Goal: Transaction & Acquisition: Book appointment/travel/reservation

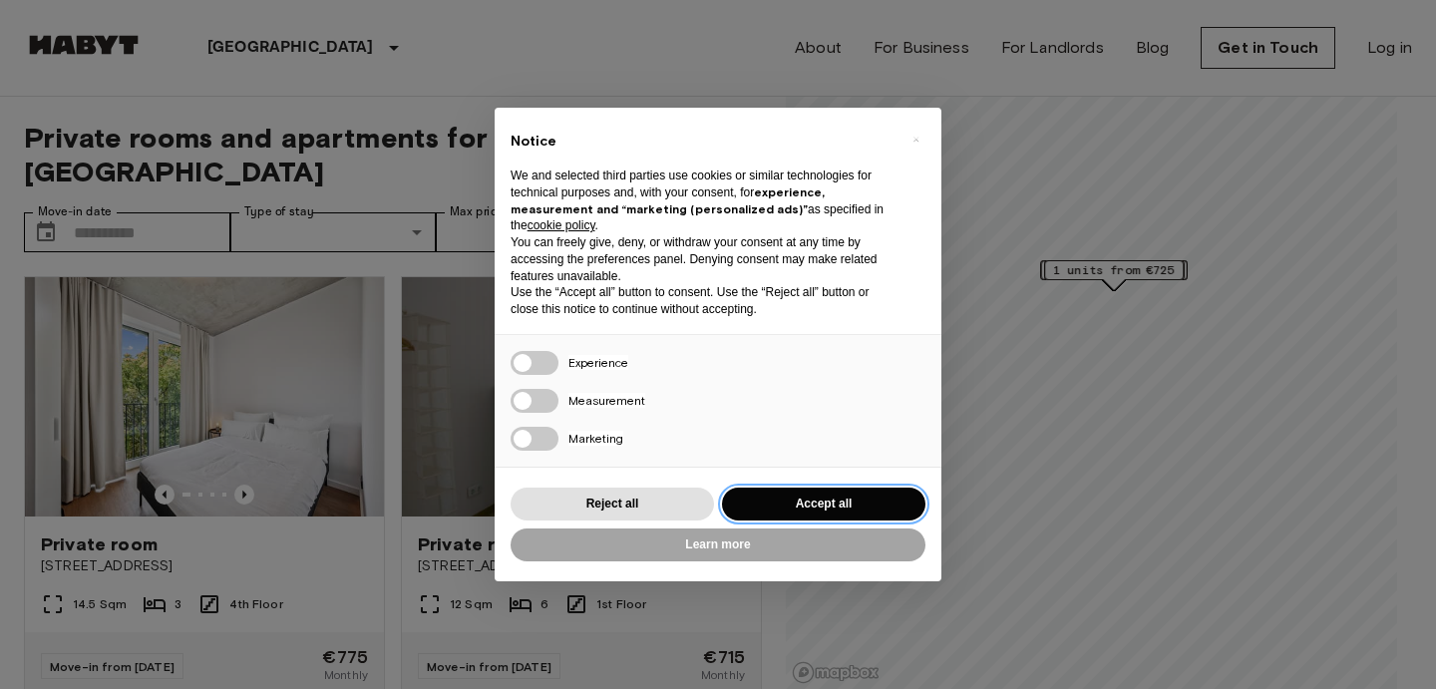
click at [785, 503] on button "Accept all" at bounding box center [823, 503] width 203 height 33
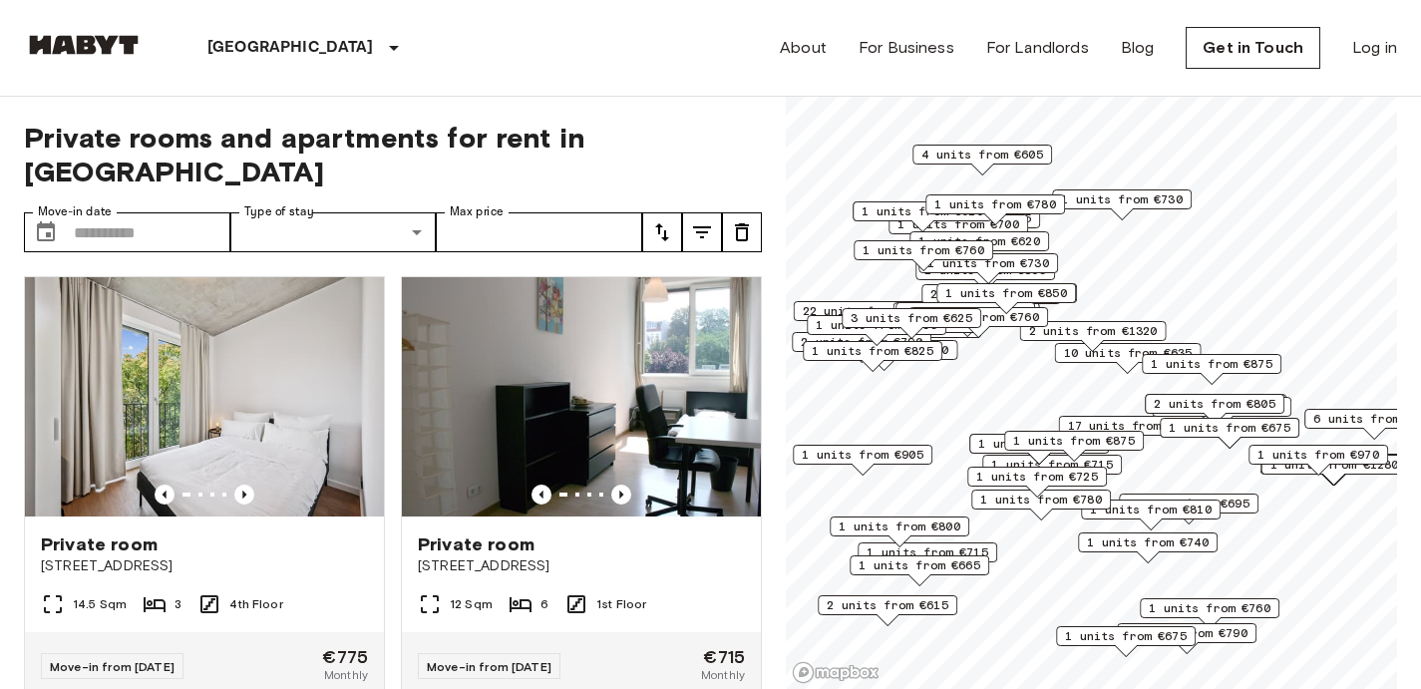
scroll to position [11, 0]
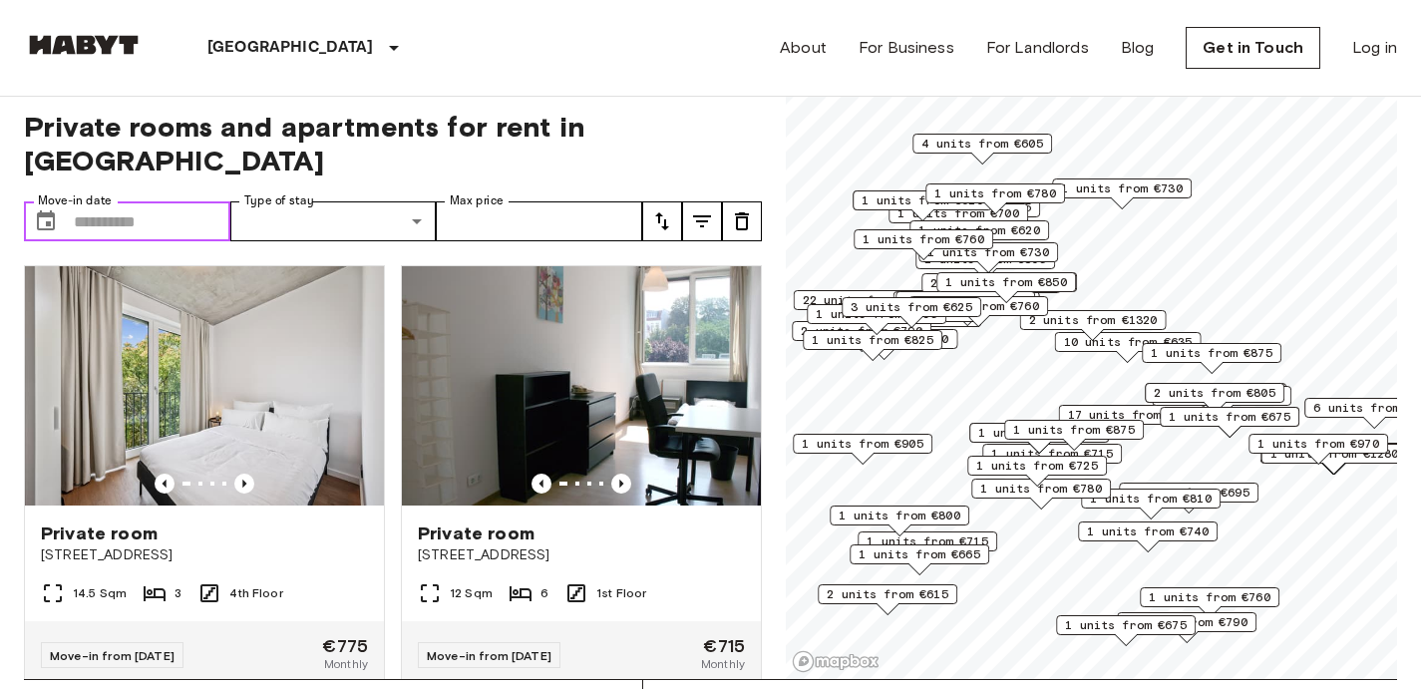
click at [145, 201] on input "Move-in date" at bounding box center [152, 221] width 157 height 40
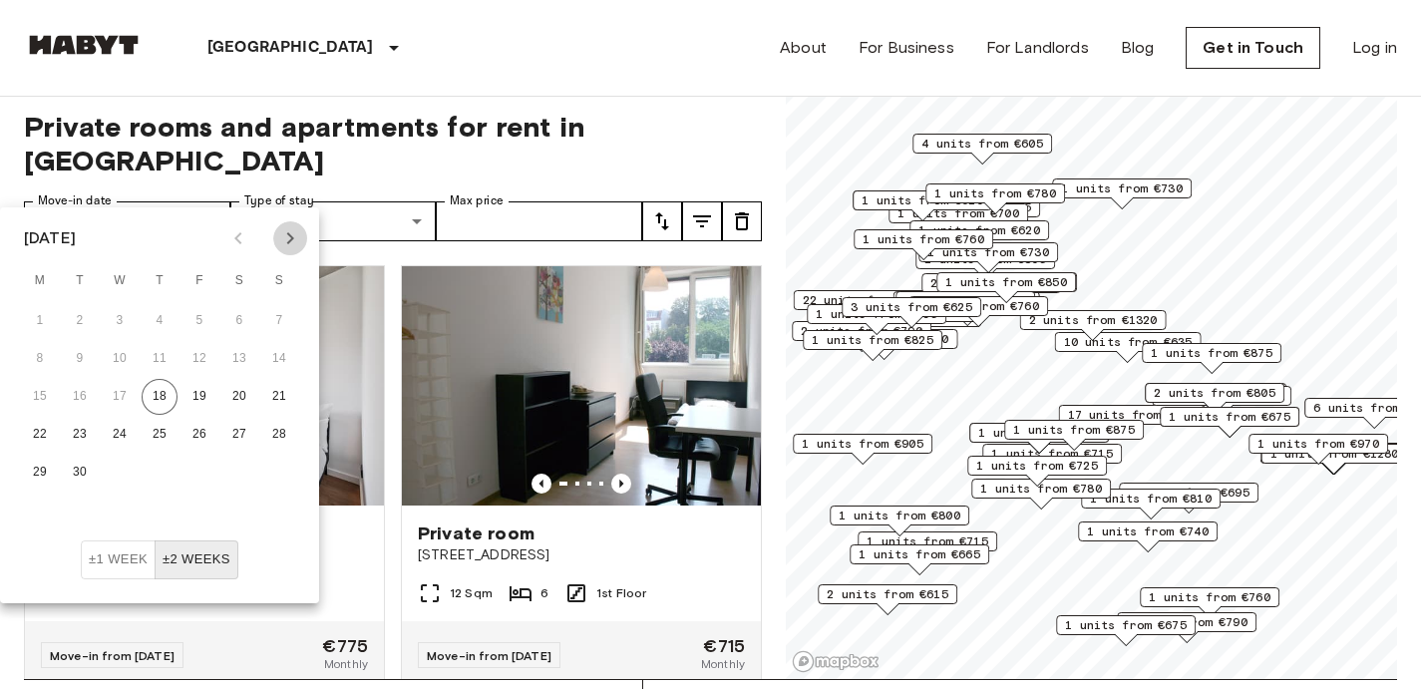
click at [283, 238] on icon "Next month" at bounding box center [290, 238] width 24 height 24
click at [152, 317] on button "1" at bounding box center [160, 321] width 36 height 36
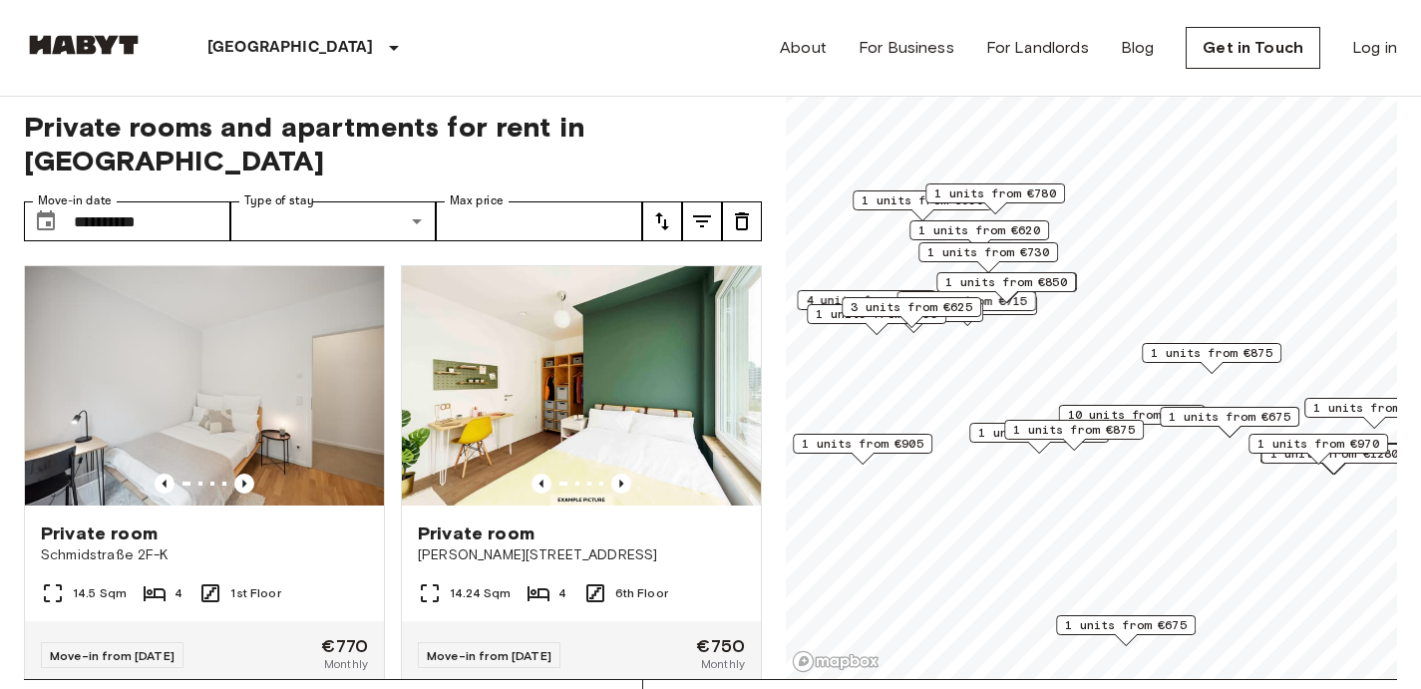
type input "**********"
click at [122, 553] on div "[DATE] M T W T F S S 1 2 3 4 5 6 7 8 9 10 11 12 13 14 15 16 17 18 19 20 21 22 2…" at bounding box center [159, 405] width 319 height 396
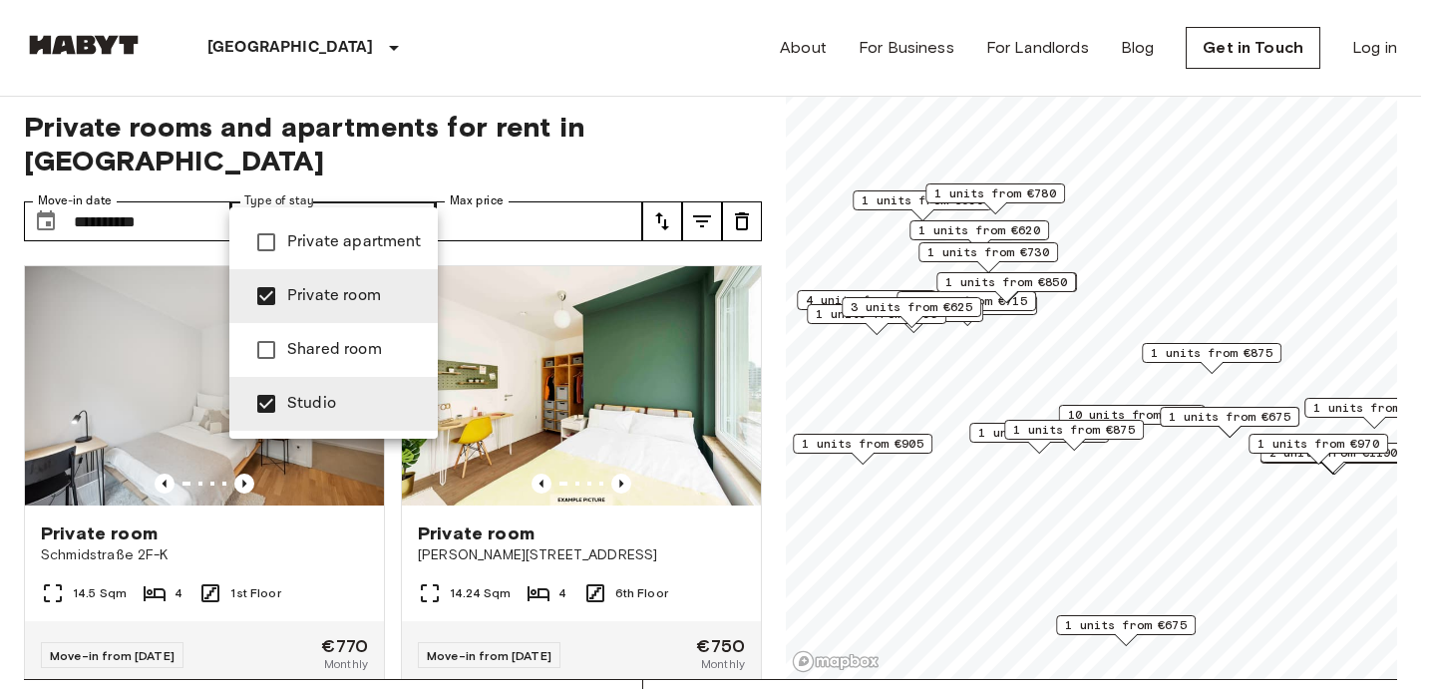
type input "**********"
click at [458, 155] on div at bounding box center [718, 344] width 1436 height 689
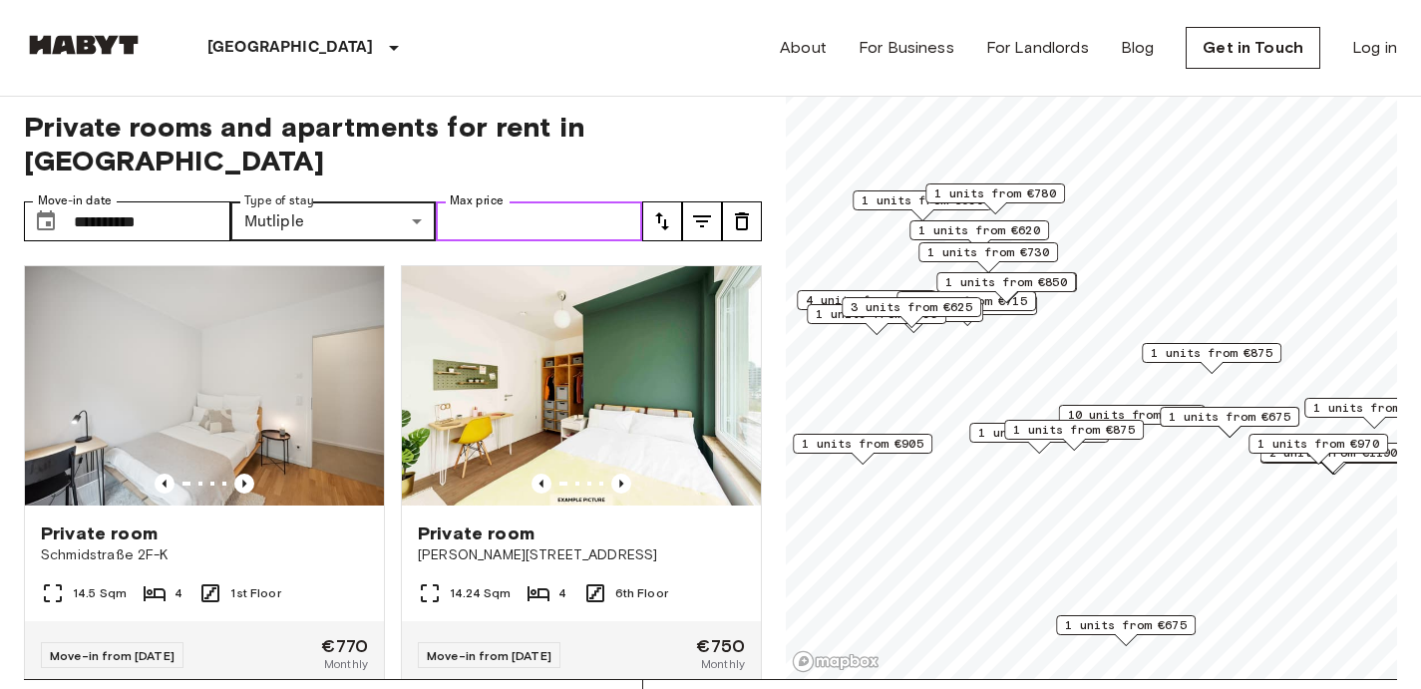
click at [473, 201] on input "Max price" at bounding box center [539, 221] width 206 height 40
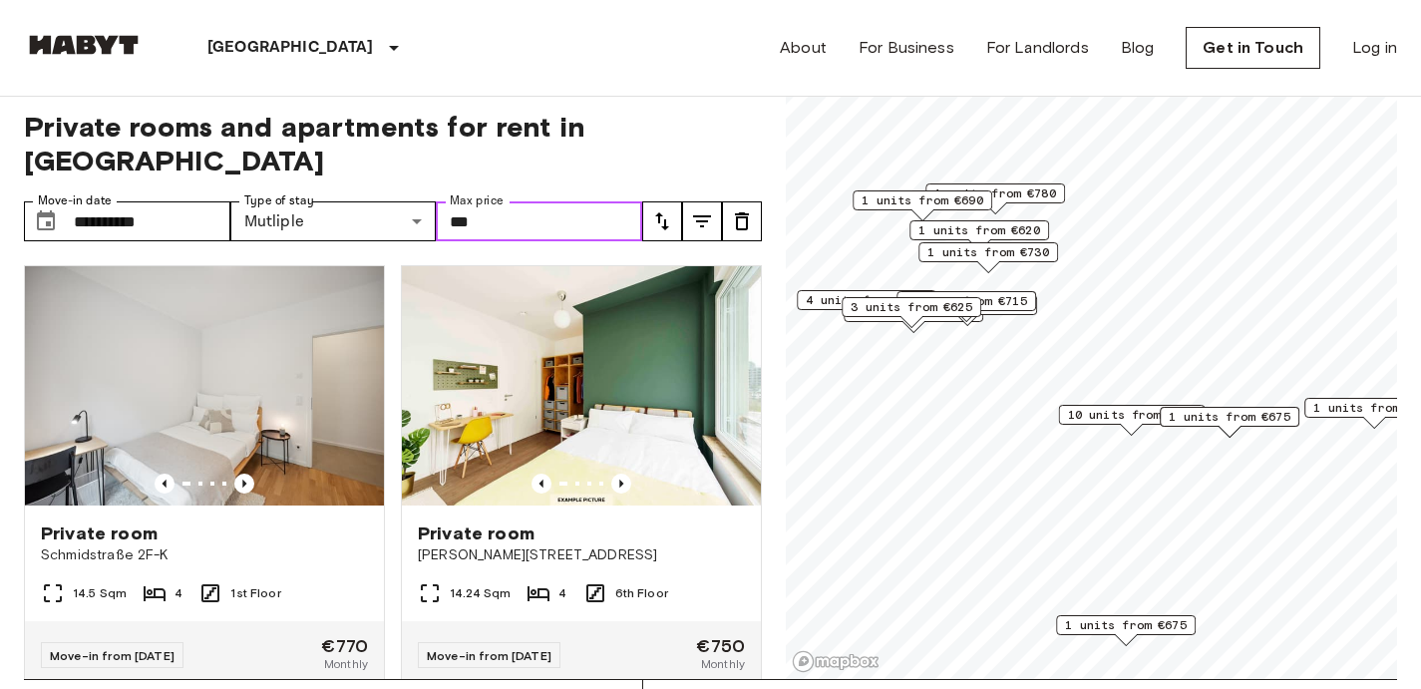
type input "***"
click at [579, 152] on div "**********" at bounding box center [393, 382] width 738 height 593
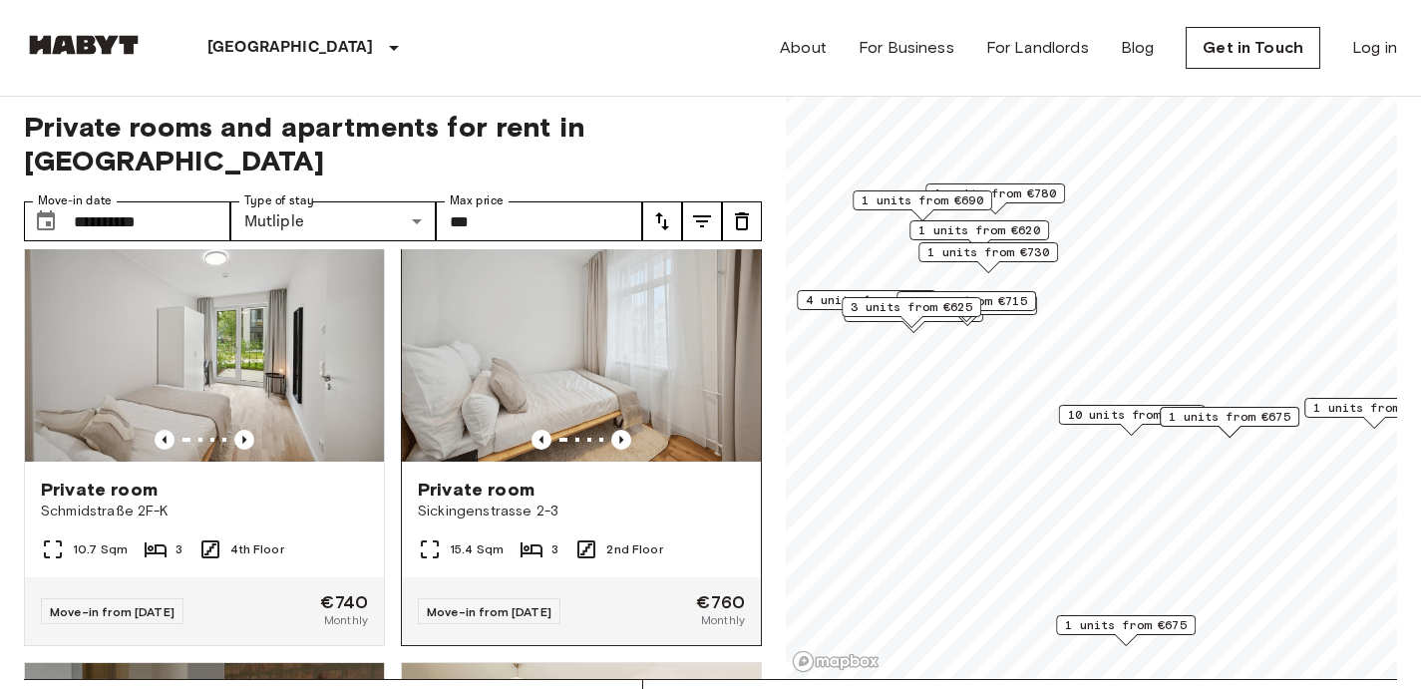
scroll to position [475, 0]
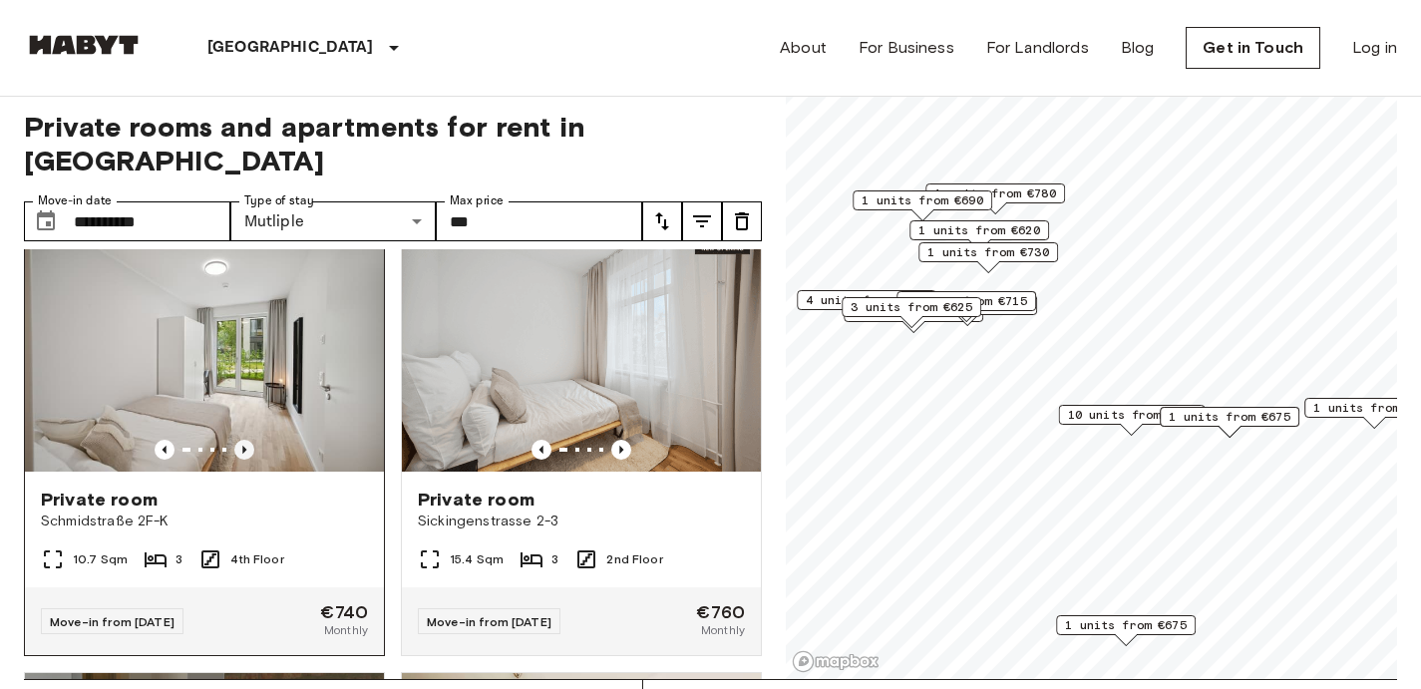
click at [242, 446] on icon "Previous image" at bounding box center [244, 450] width 4 height 8
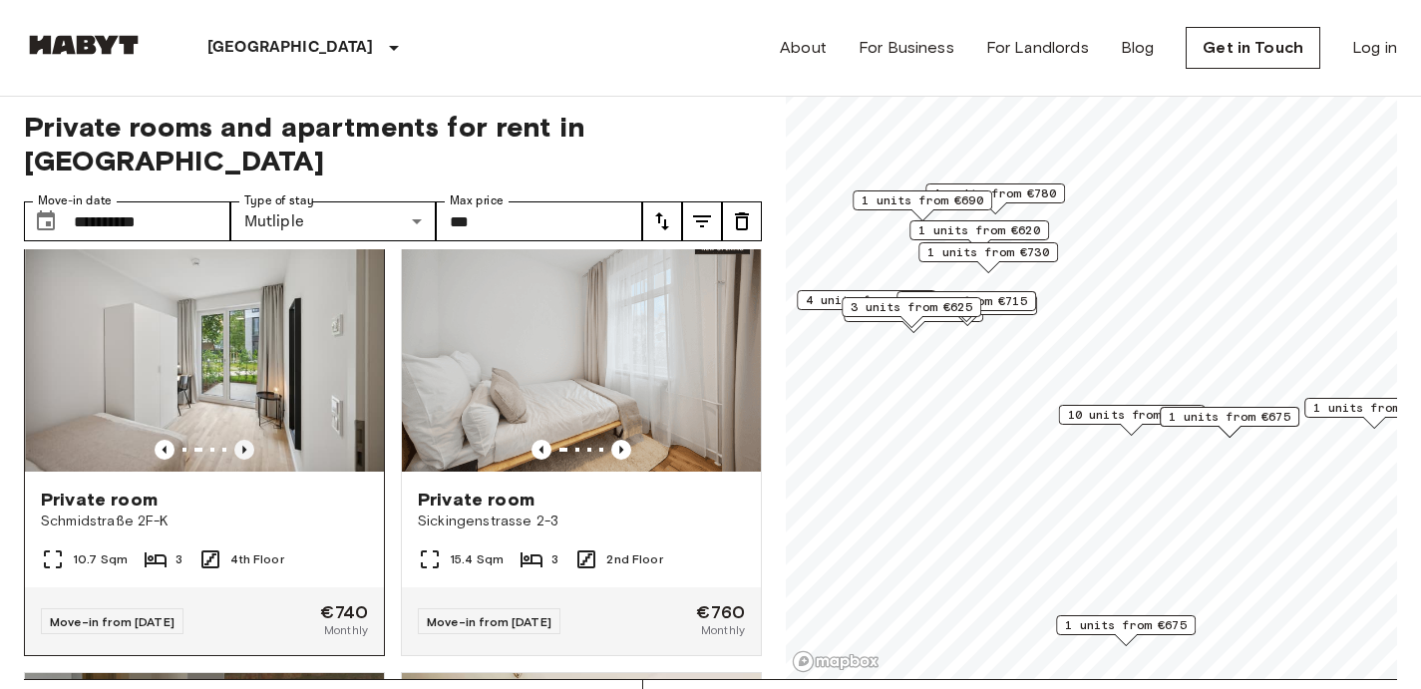
click at [242, 446] on icon "Previous image" at bounding box center [244, 450] width 4 height 8
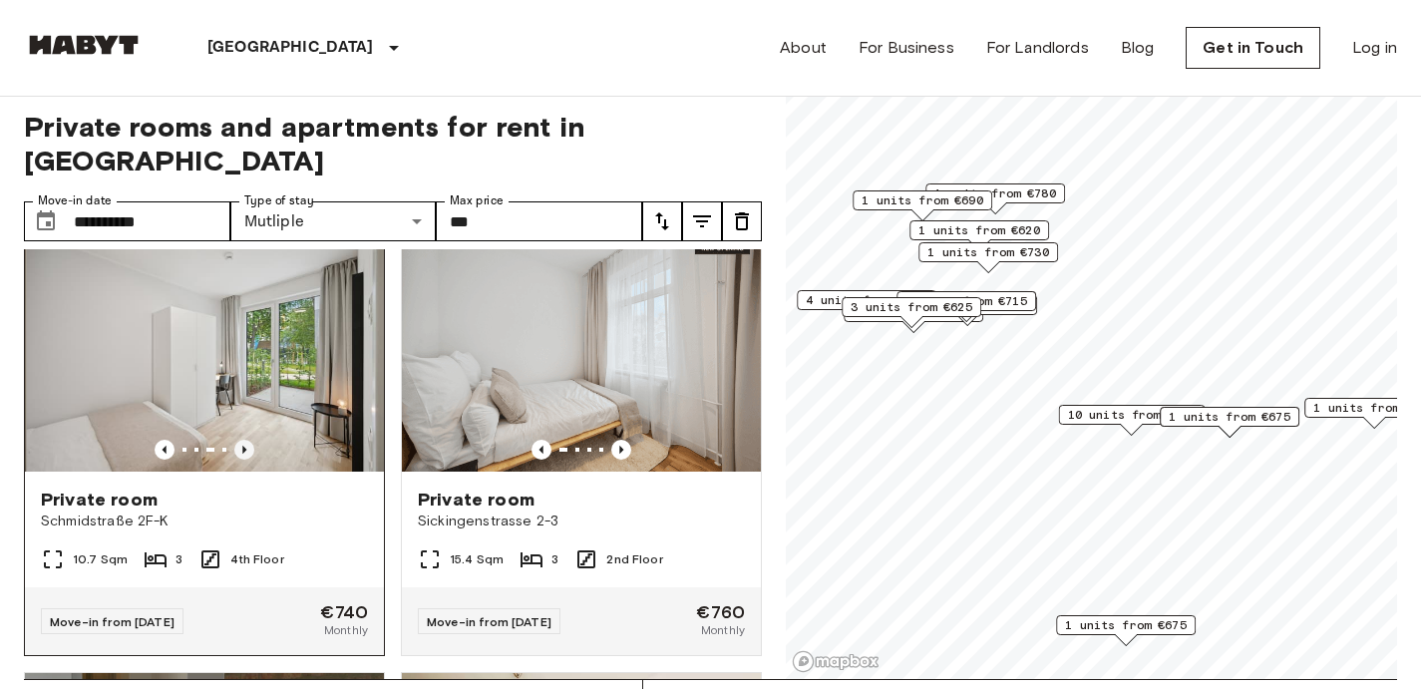
click at [242, 446] on icon "Previous image" at bounding box center [244, 450] width 4 height 8
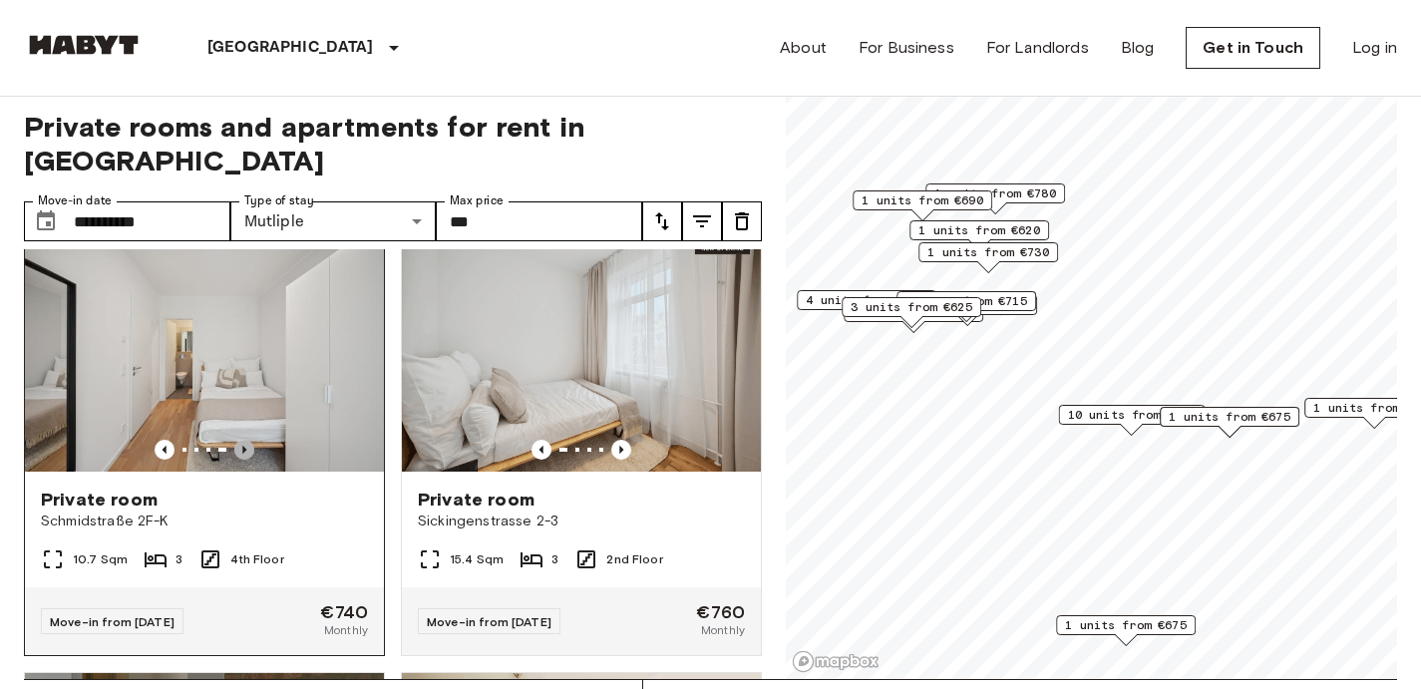
click at [242, 446] on icon "Previous image" at bounding box center [244, 450] width 4 height 8
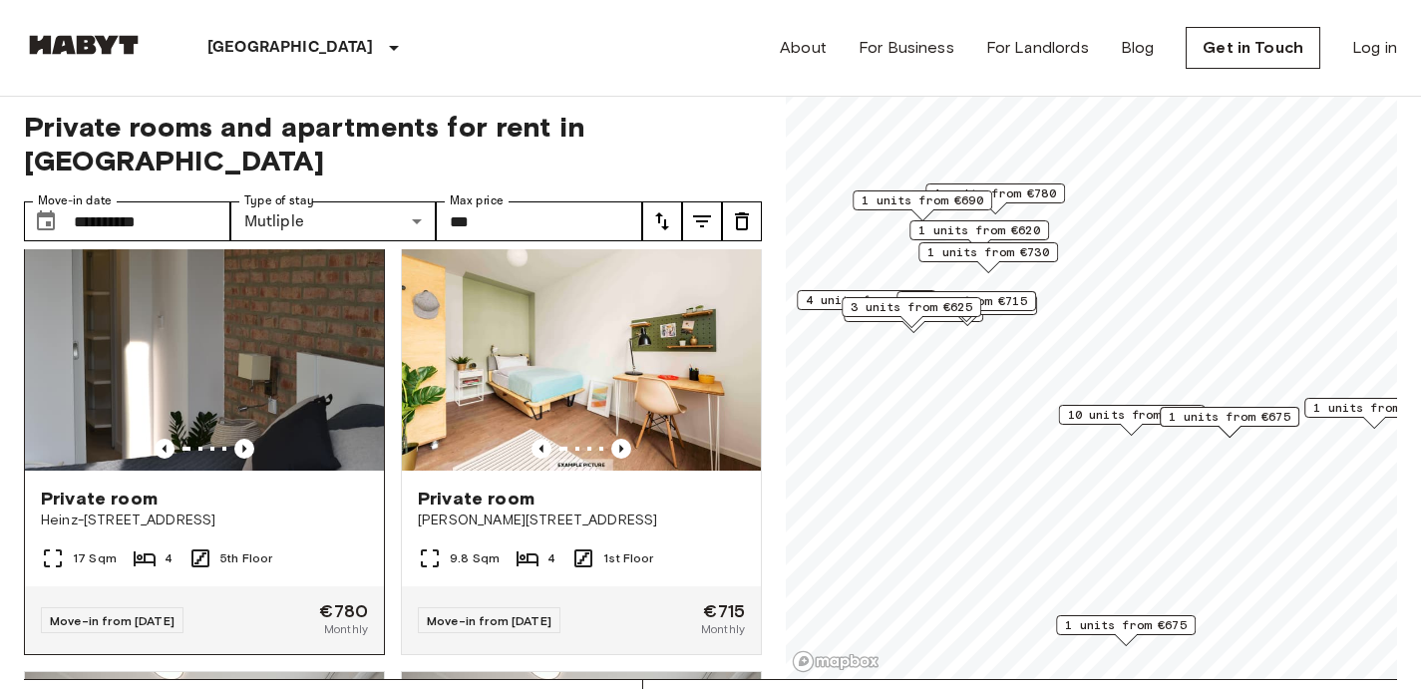
scroll to position [918, 0]
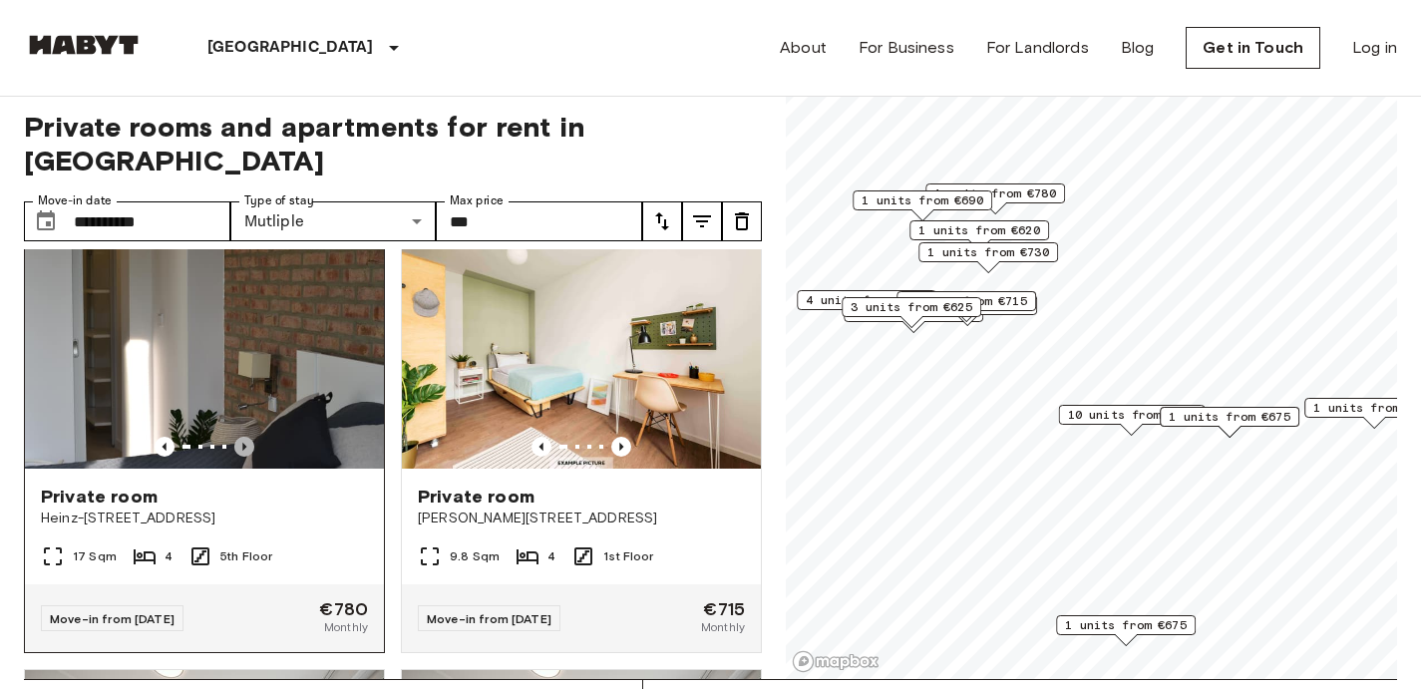
click at [238, 437] on icon "Previous image" at bounding box center [244, 447] width 20 height 20
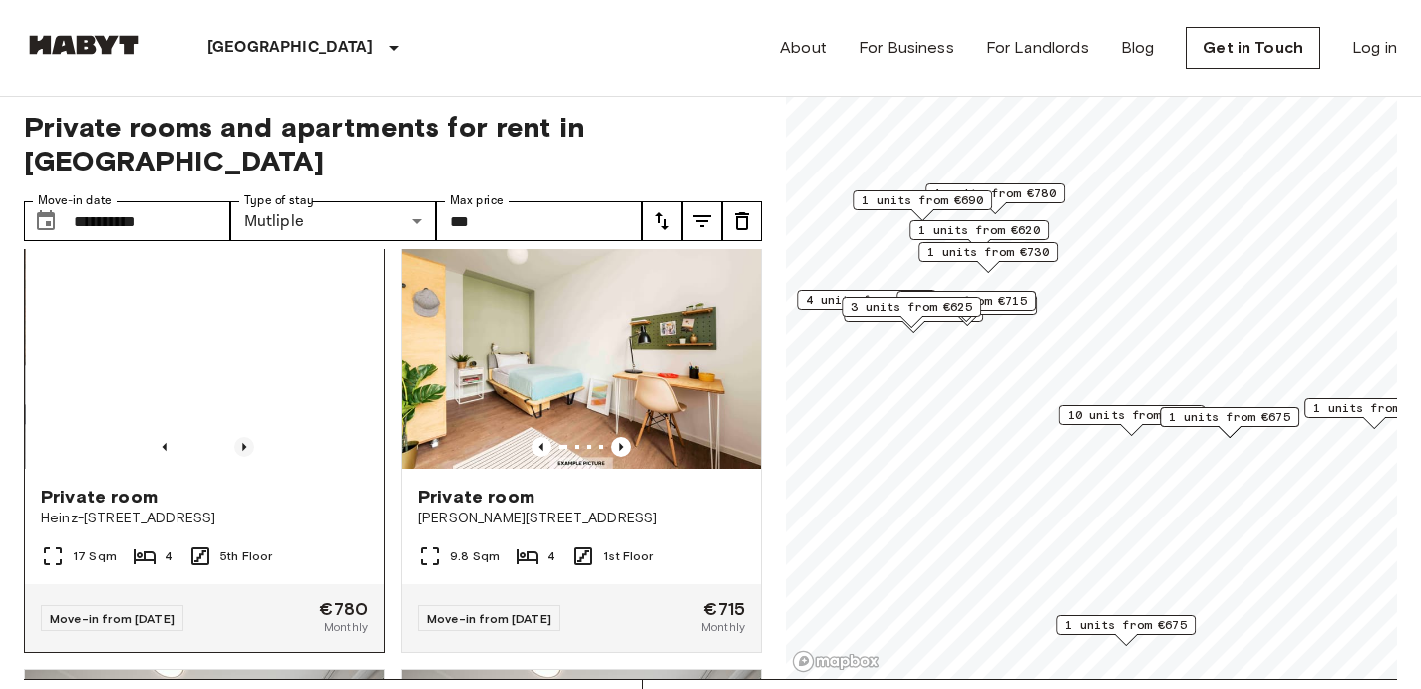
click at [238, 437] on icon "Previous image" at bounding box center [244, 447] width 20 height 20
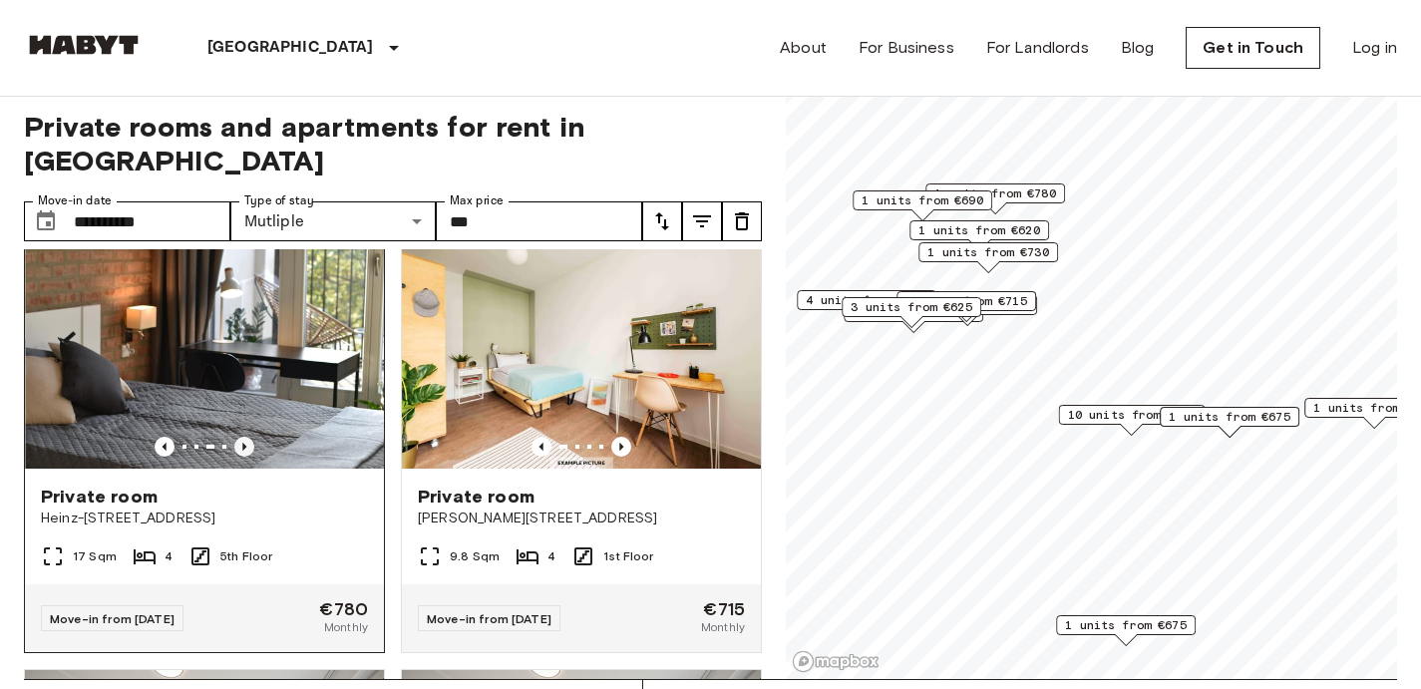
click at [238, 437] on icon "Previous image" at bounding box center [244, 447] width 20 height 20
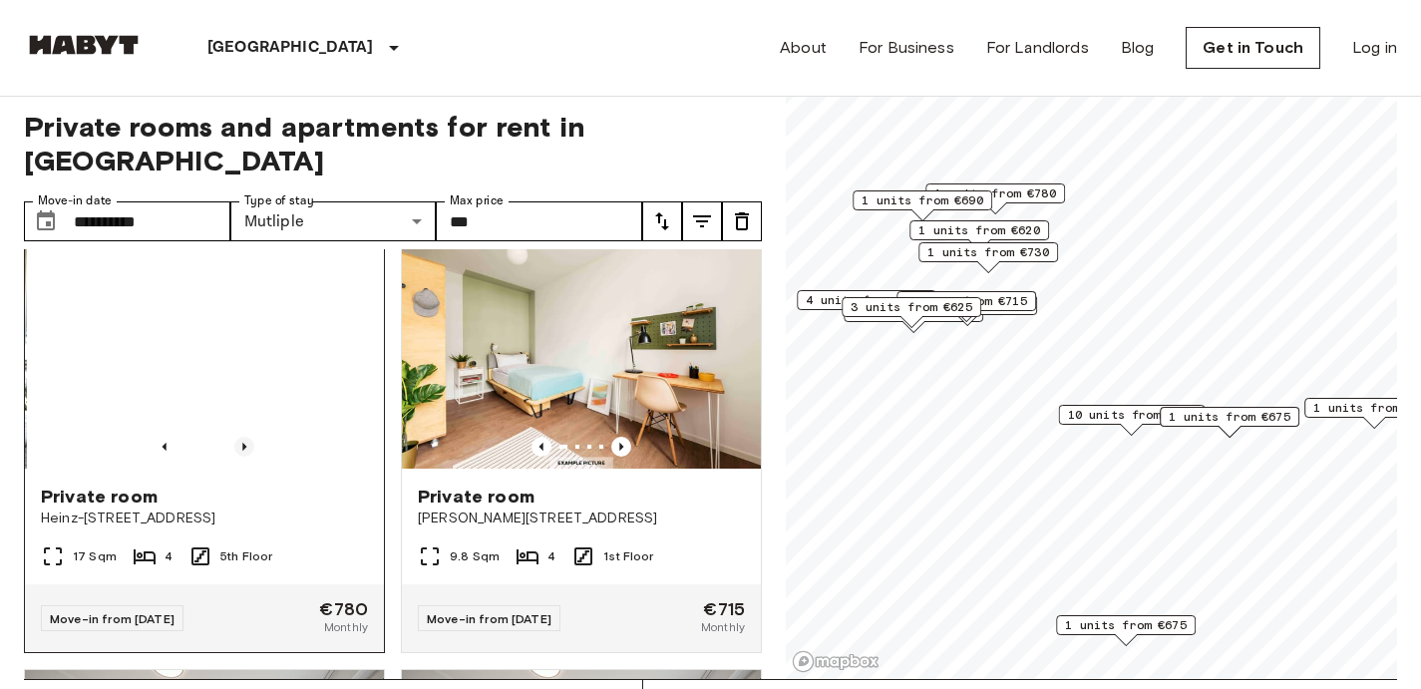
click at [238, 437] on icon "Previous image" at bounding box center [244, 447] width 20 height 20
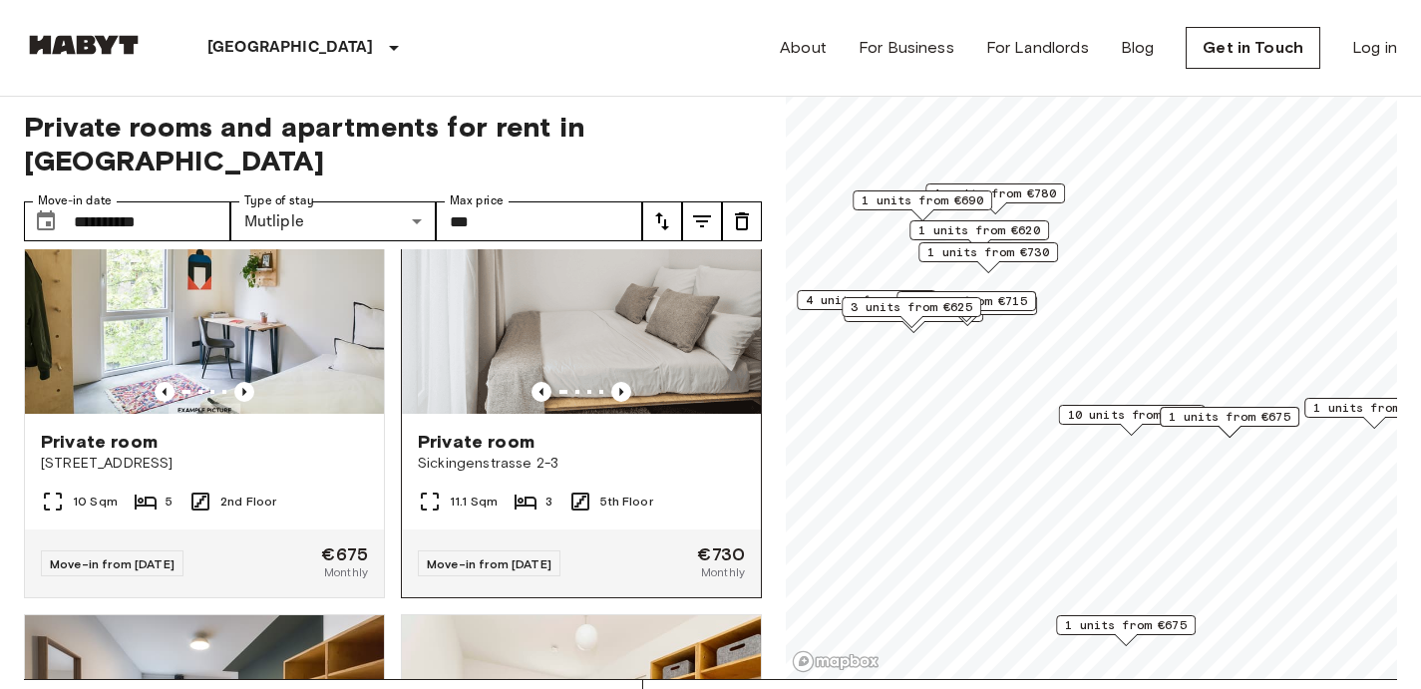
scroll to position [2297, 0]
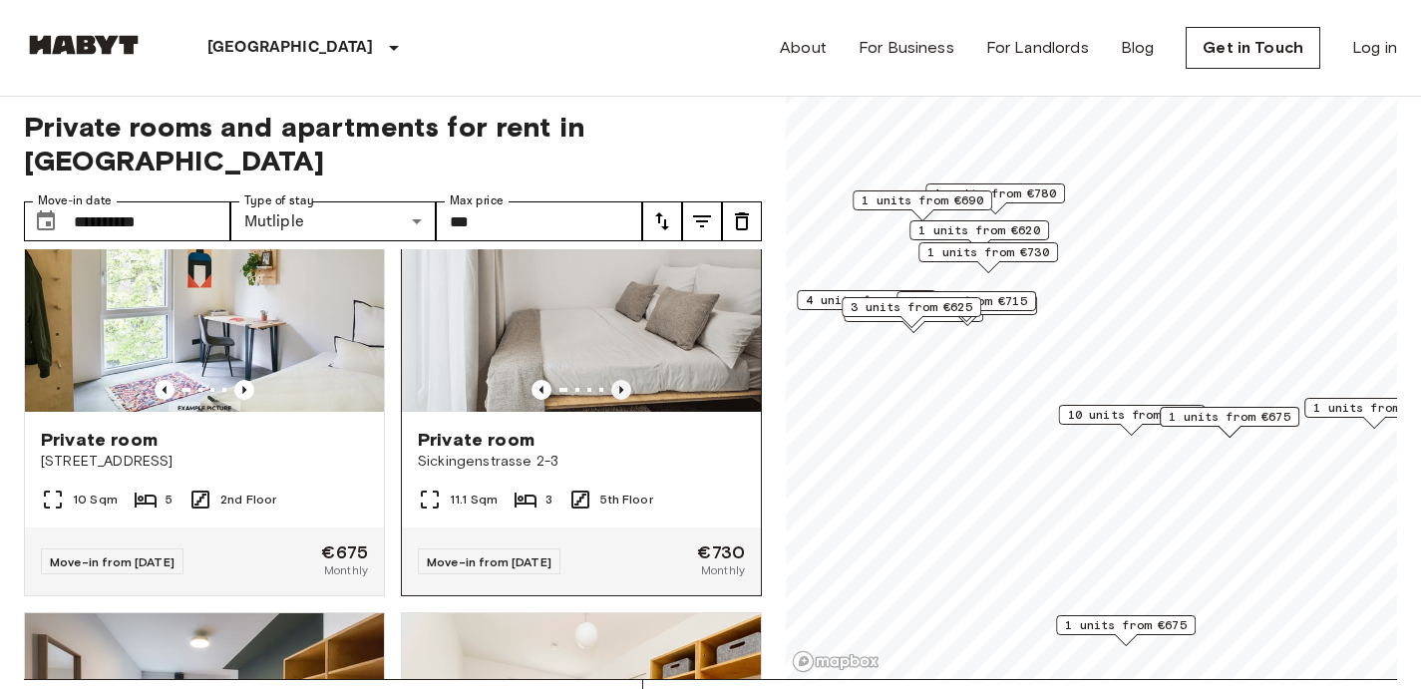
click at [612, 400] on icon "Previous image" at bounding box center [621, 390] width 20 height 20
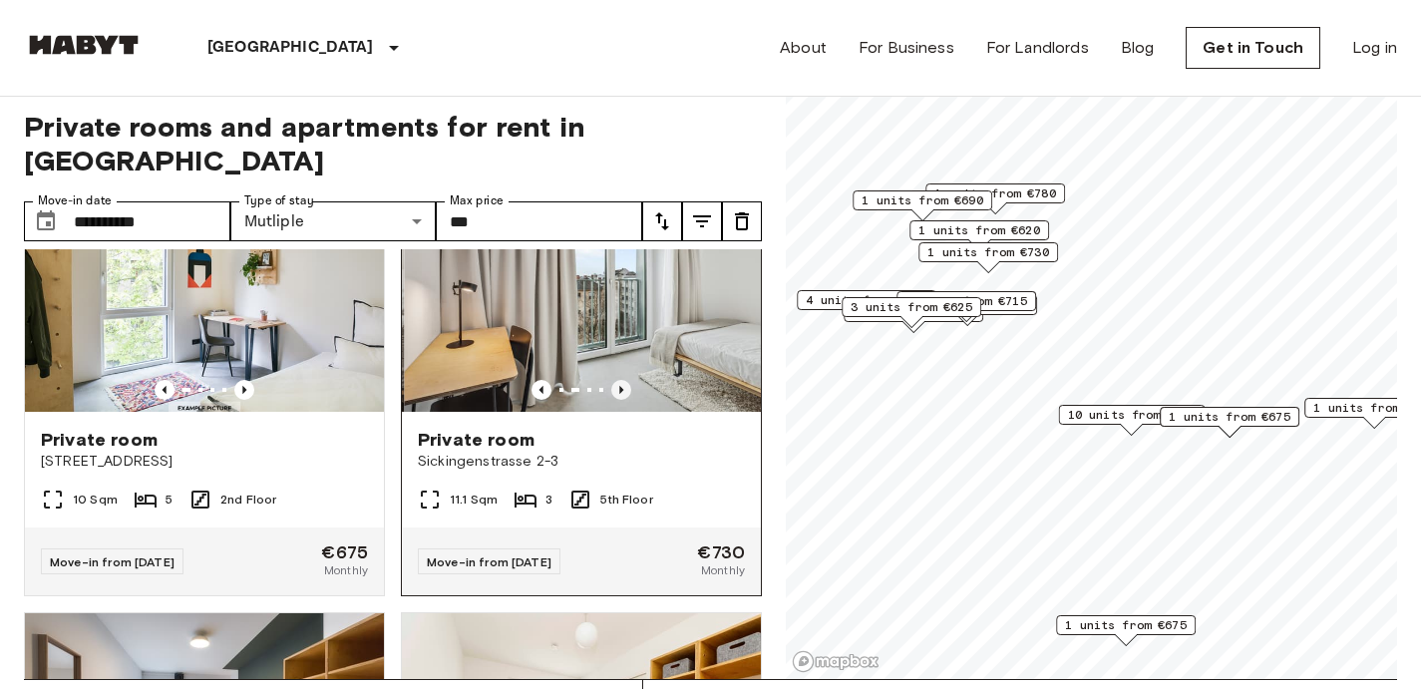
click at [612, 400] on icon "Previous image" at bounding box center [621, 390] width 20 height 20
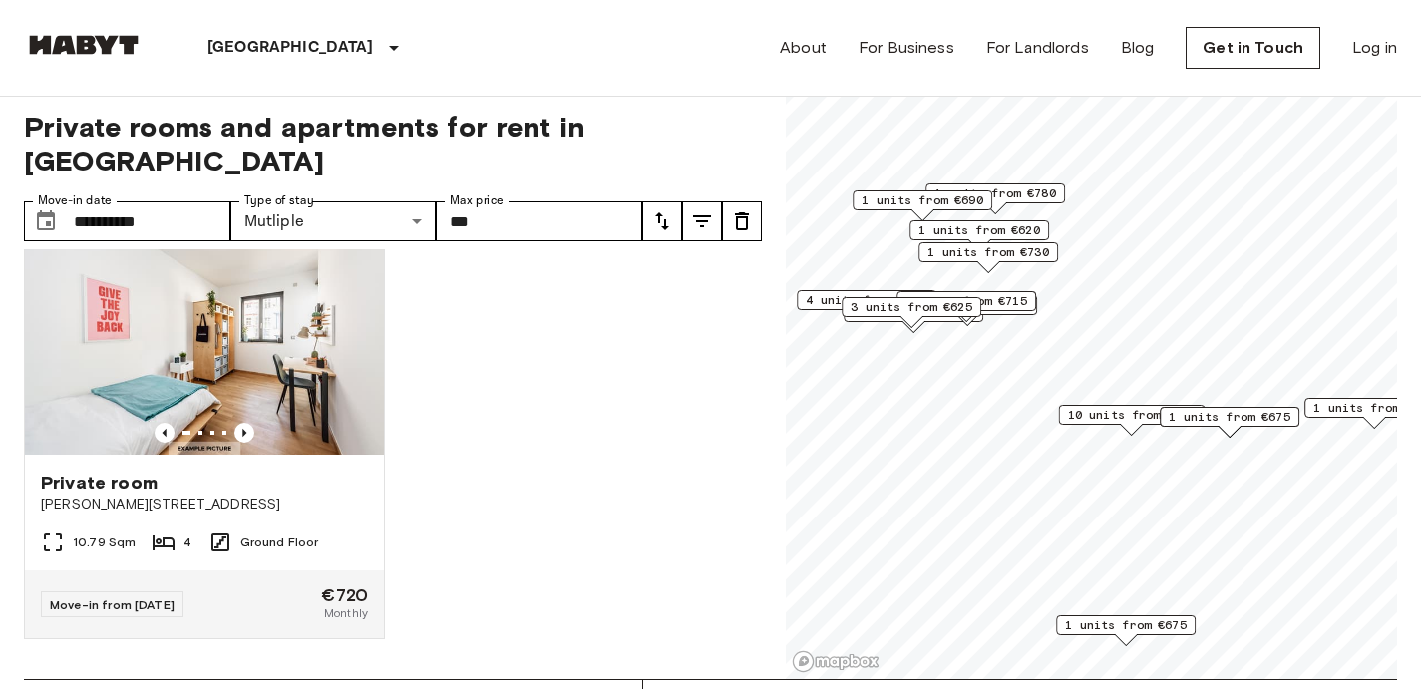
scroll to position [8603, 0]
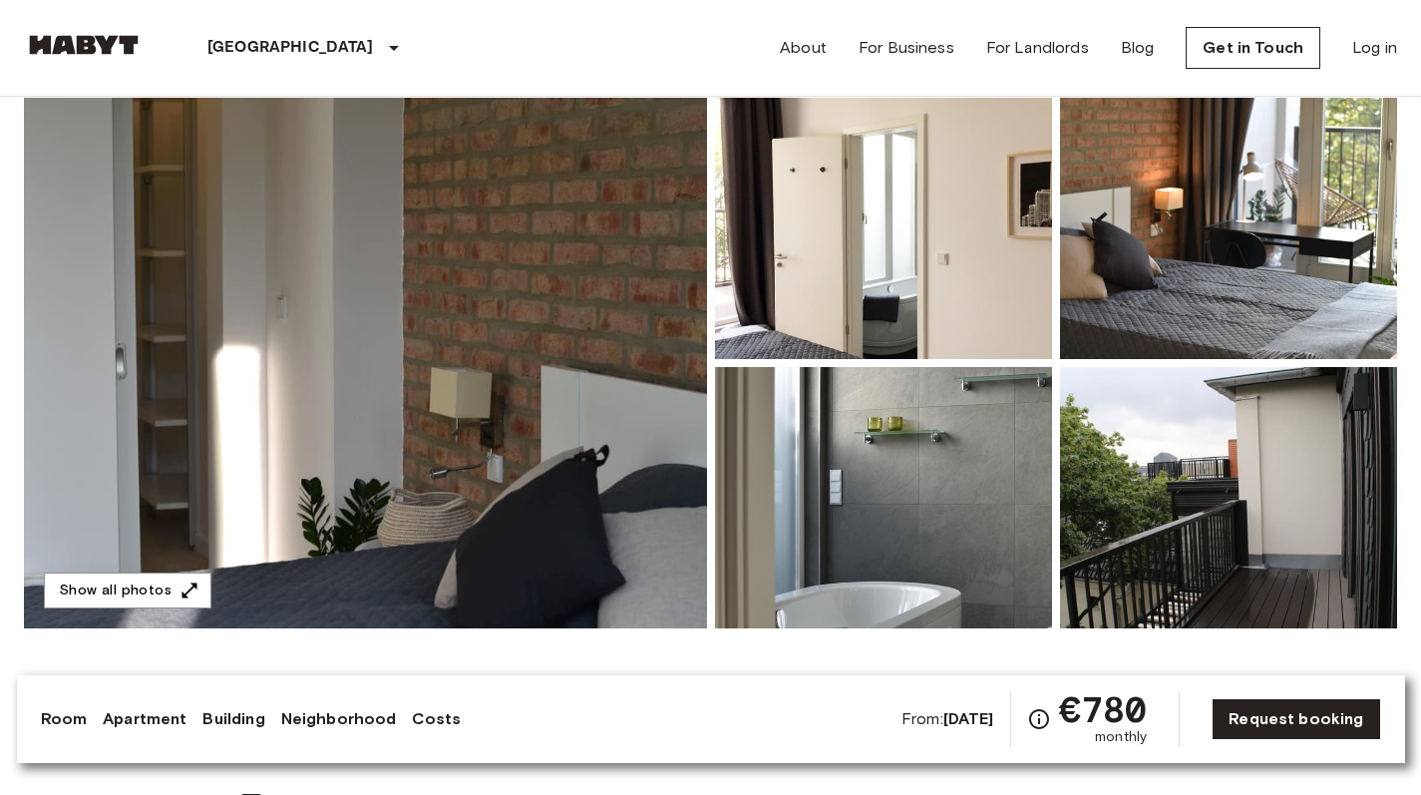
scroll to position [145, 0]
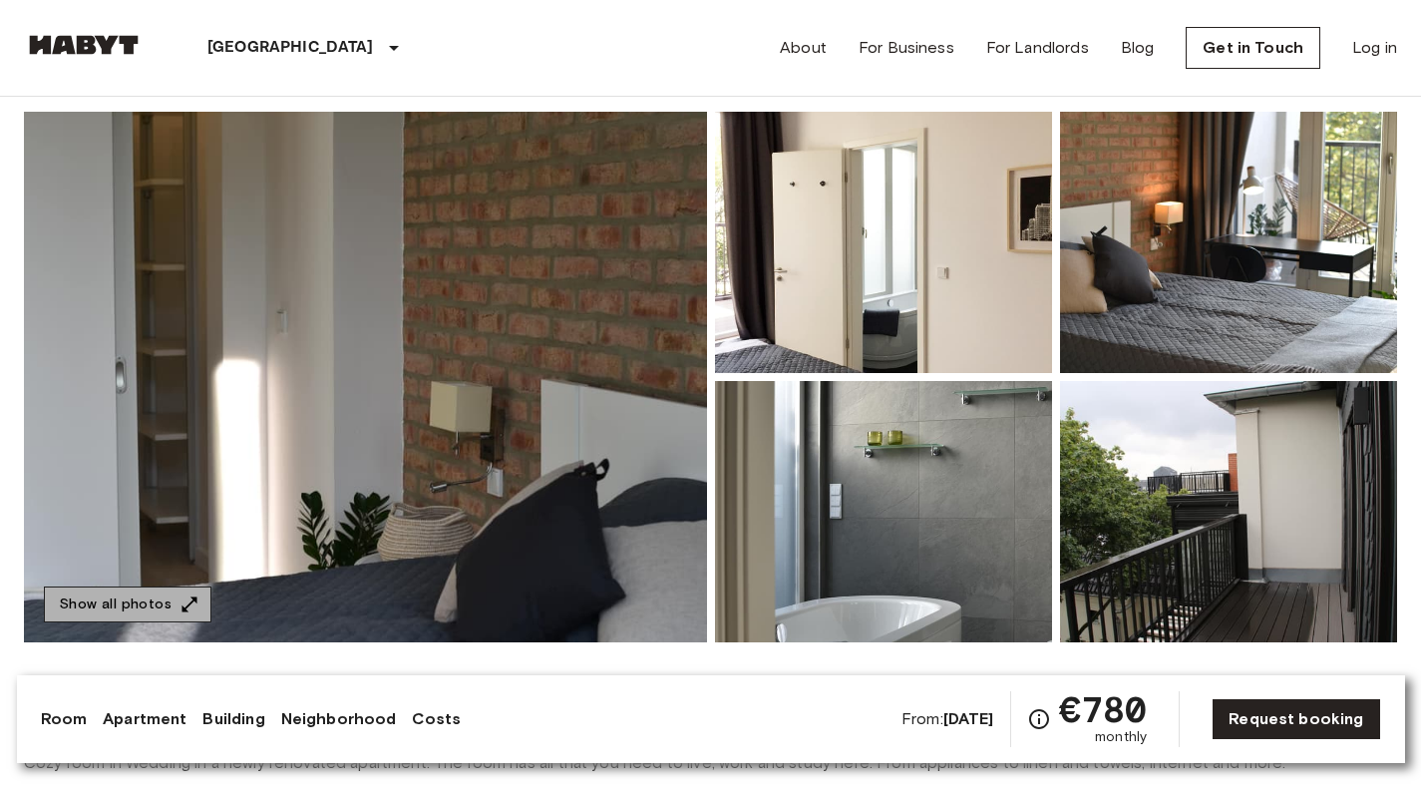
click at [133, 604] on button "Show all photos" at bounding box center [127, 604] width 167 height 37
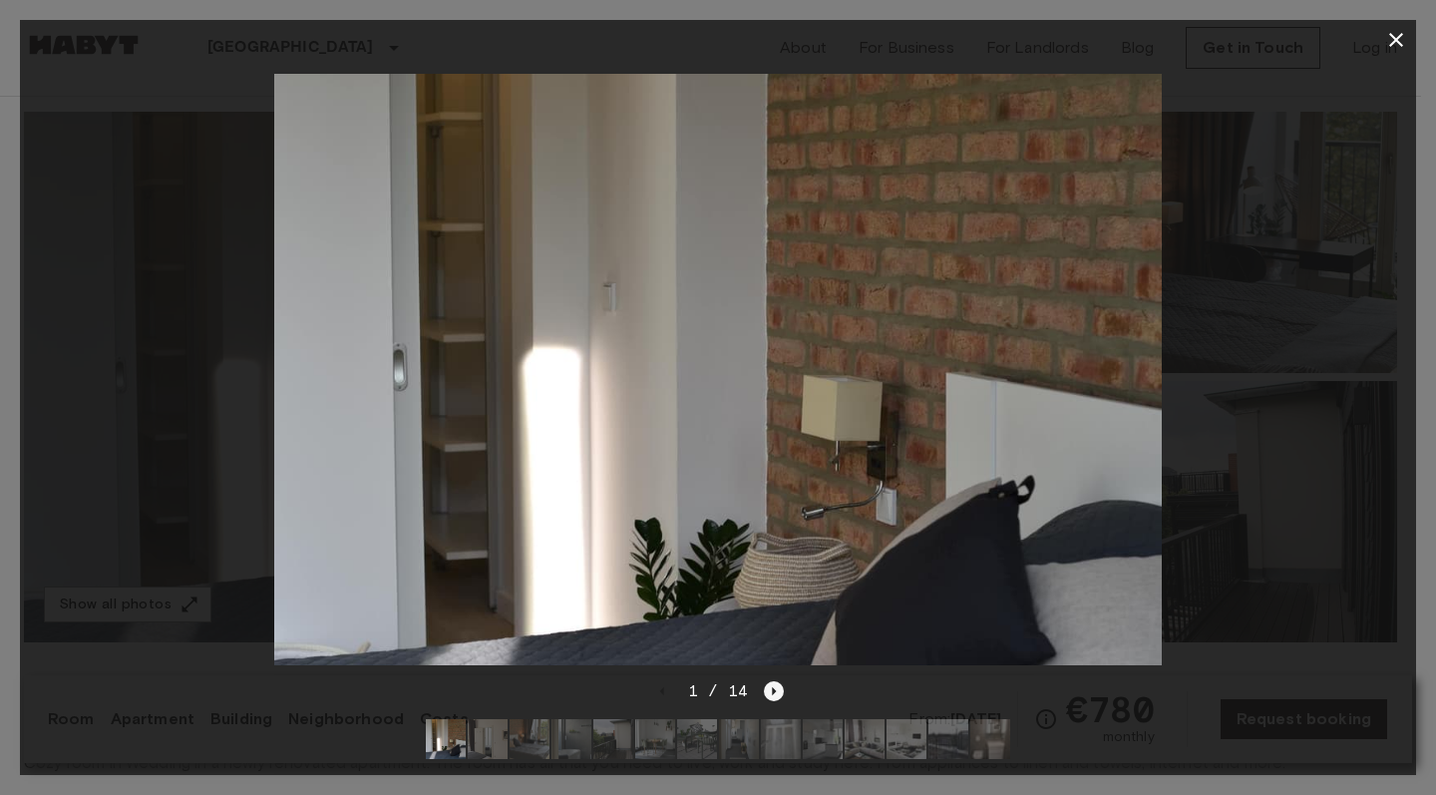
click at [771, 681] on icon "Next image" at bounding box center [774, 691] width 20 height 20
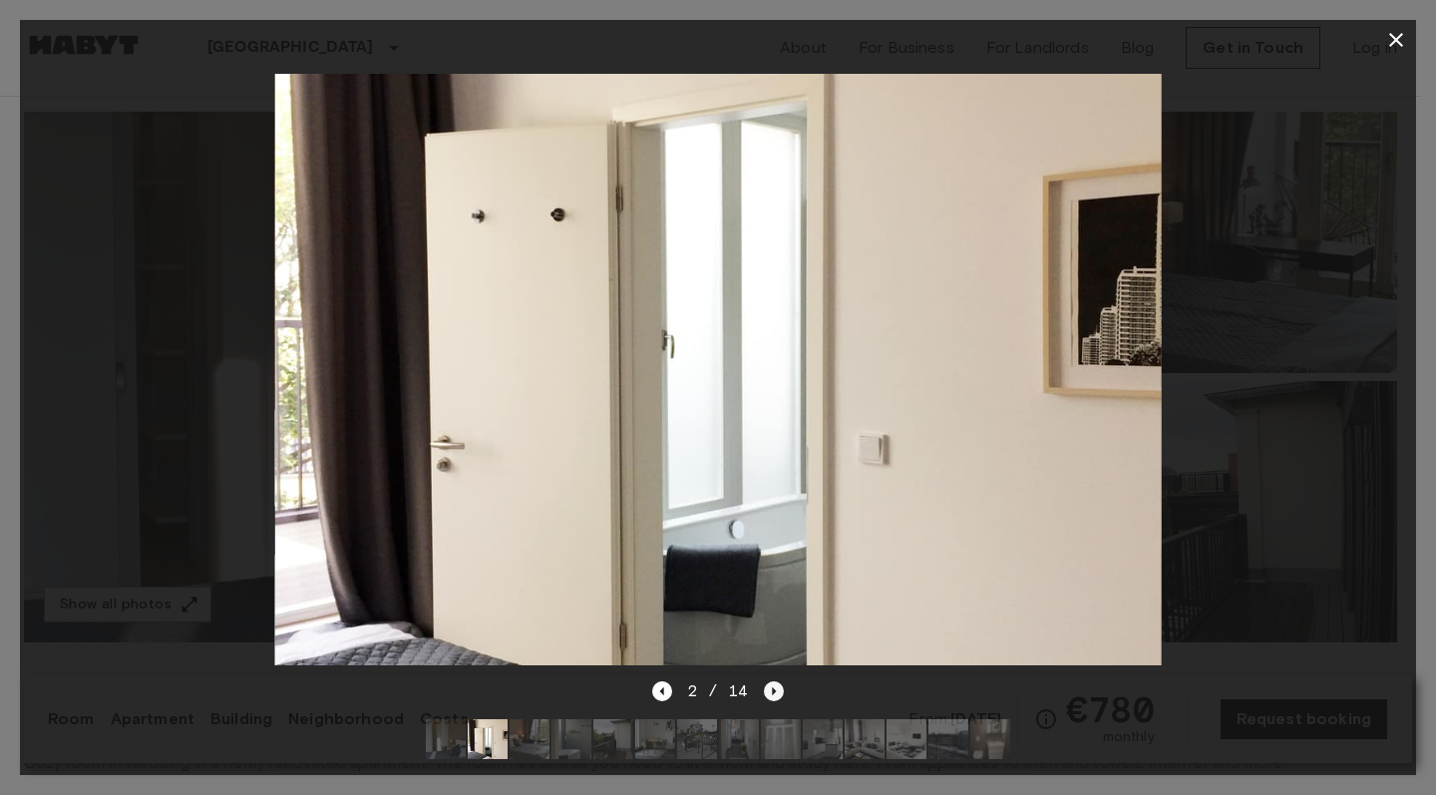
click at [771, 681] on icon "Next image" at bounding box center [774, 691] width 20 height 20
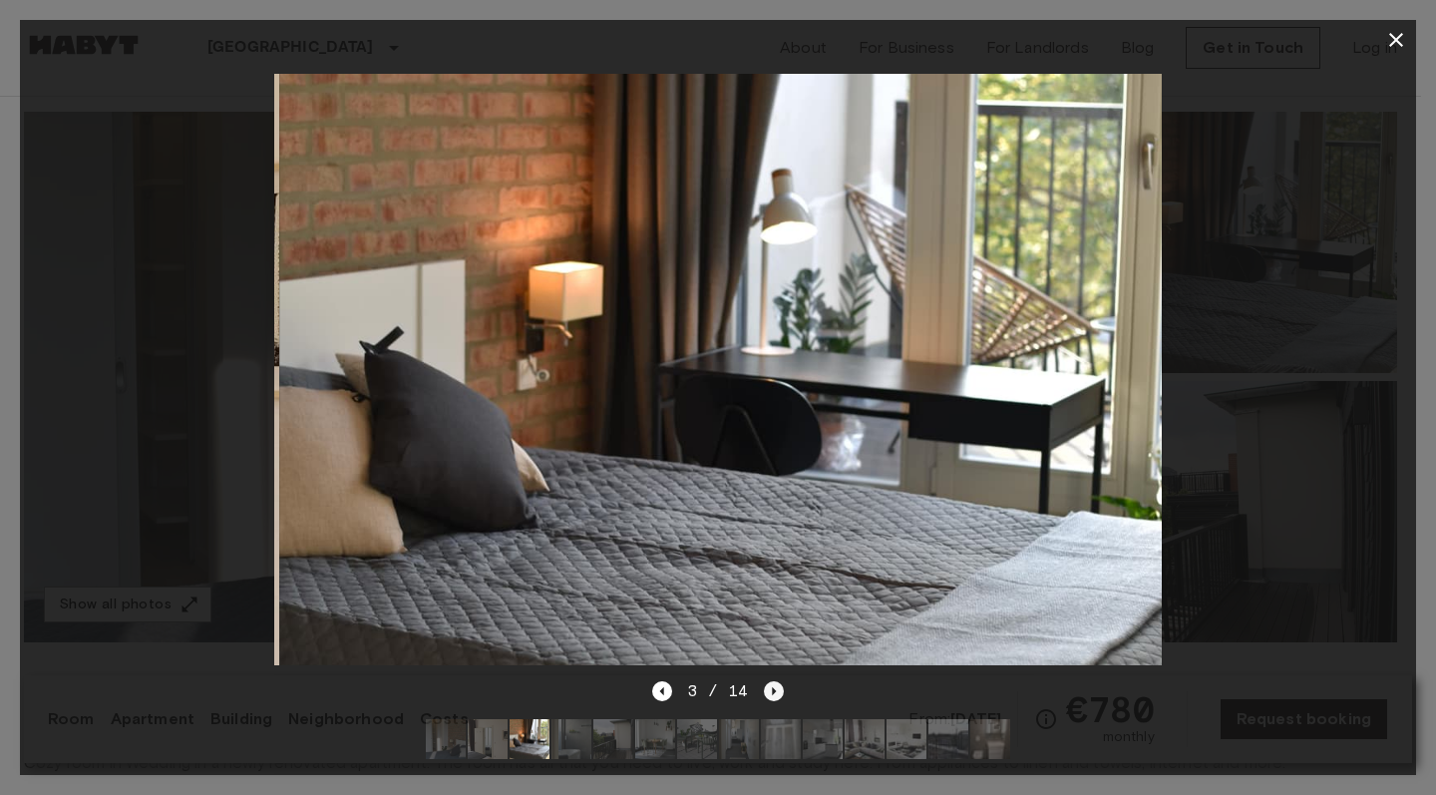
click at [774, 687] on icon "Next image" at bounding box center [775, 691] width 4 height 8
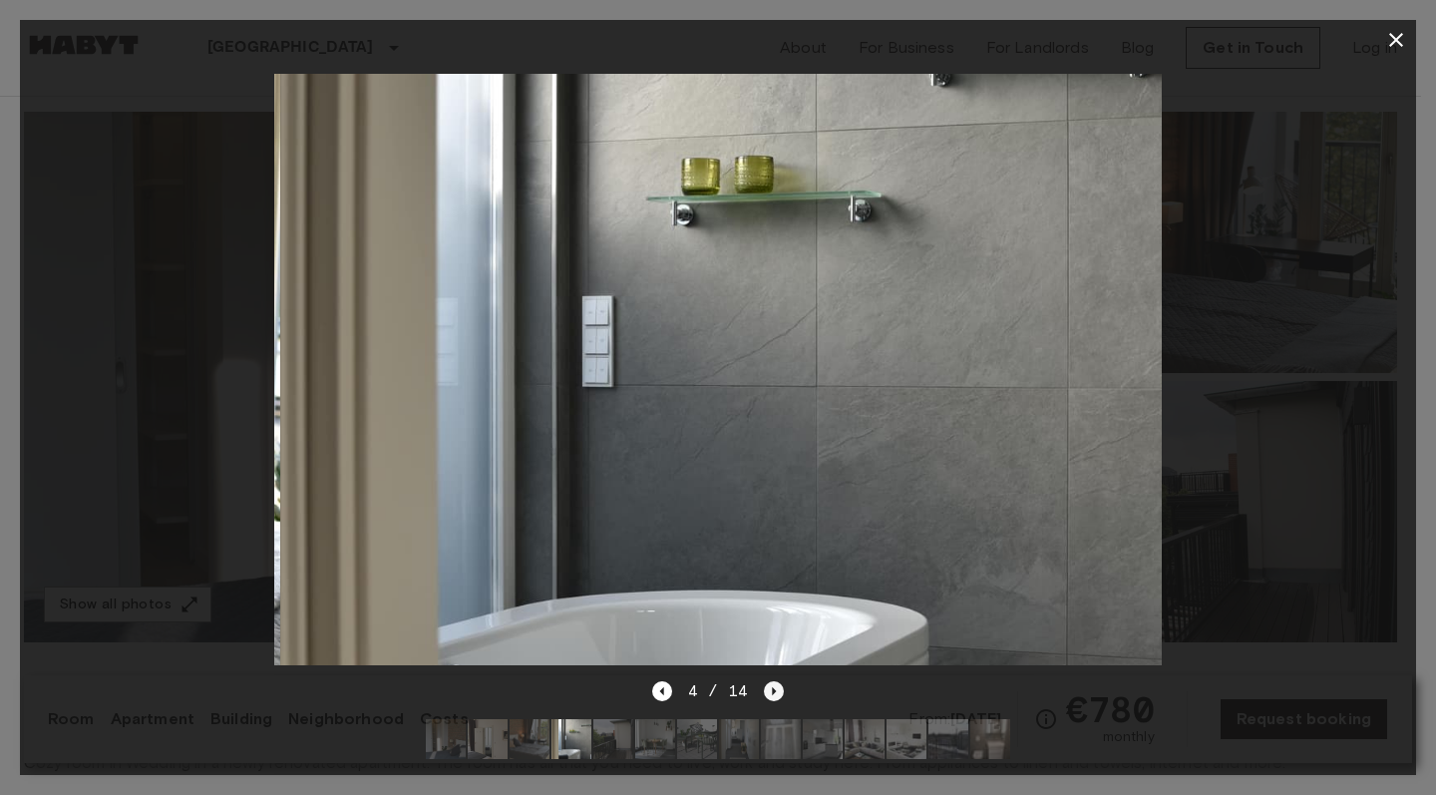
click at [774, 687] on icon "Next image" at bounding box center [775, 691] width 4 height 8
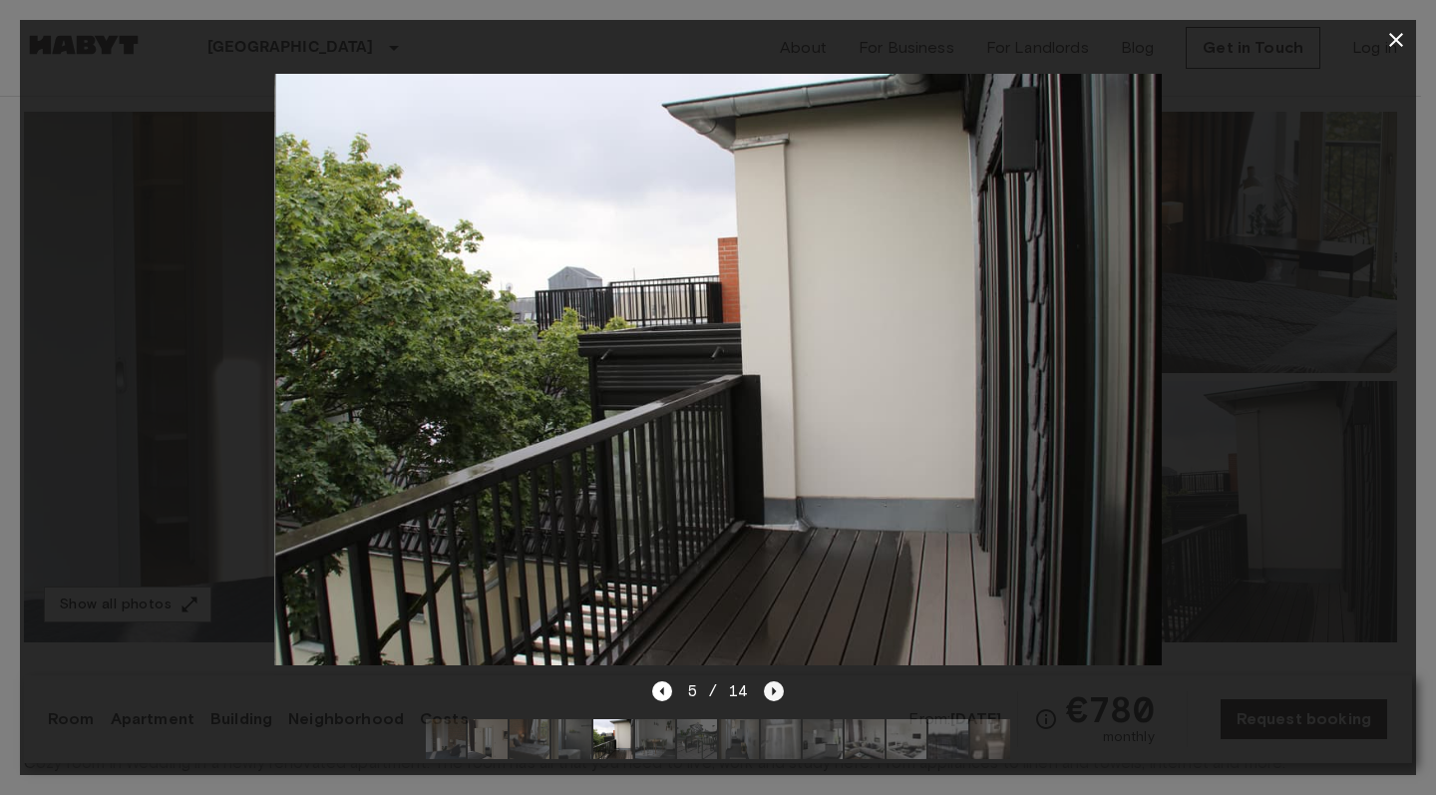
click at [774, 687] on icon "Next image" at bounding box center [775, 691] width 4 height 8
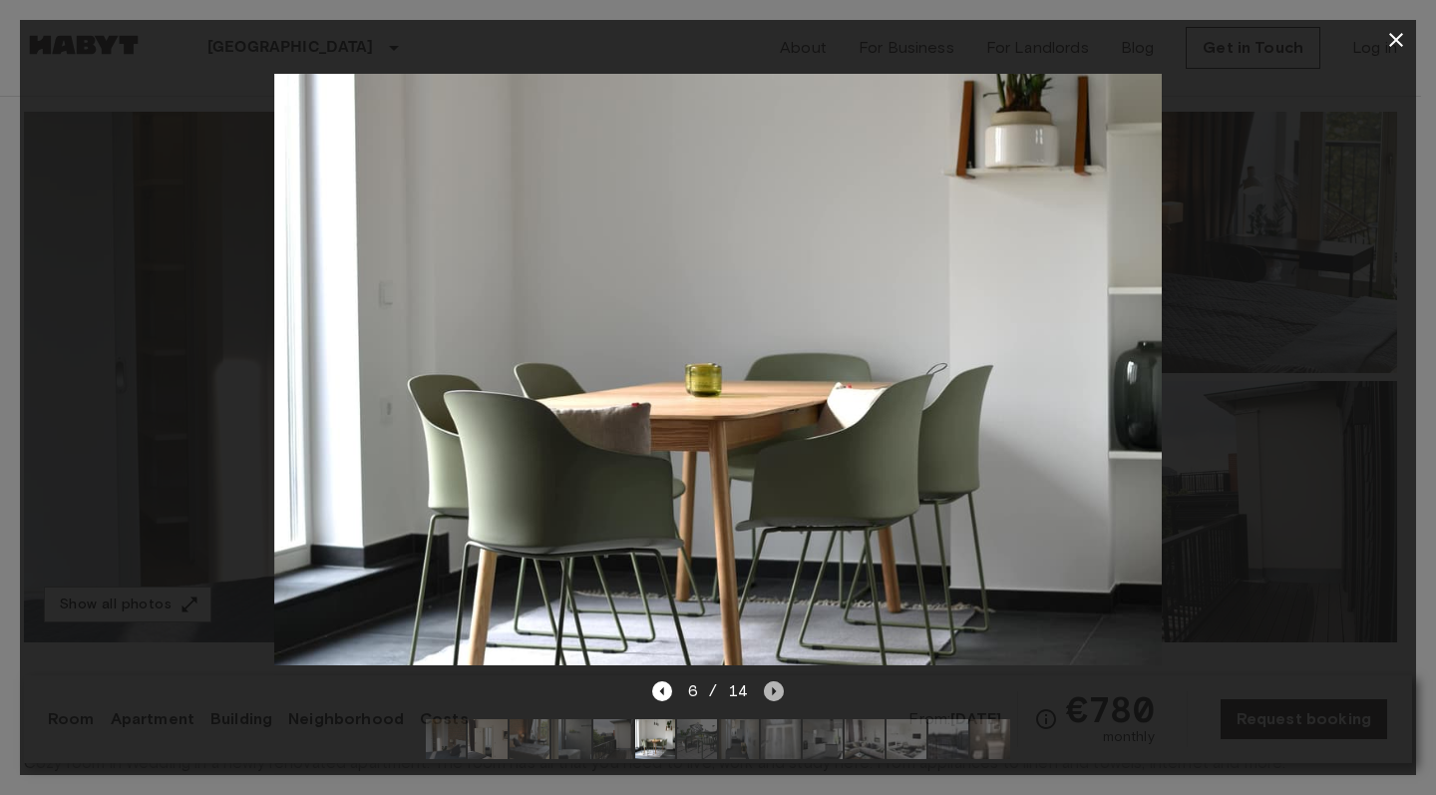
click at [774, 687] on icon "Next image" at bounding box center [775, 691] width 4 height 8
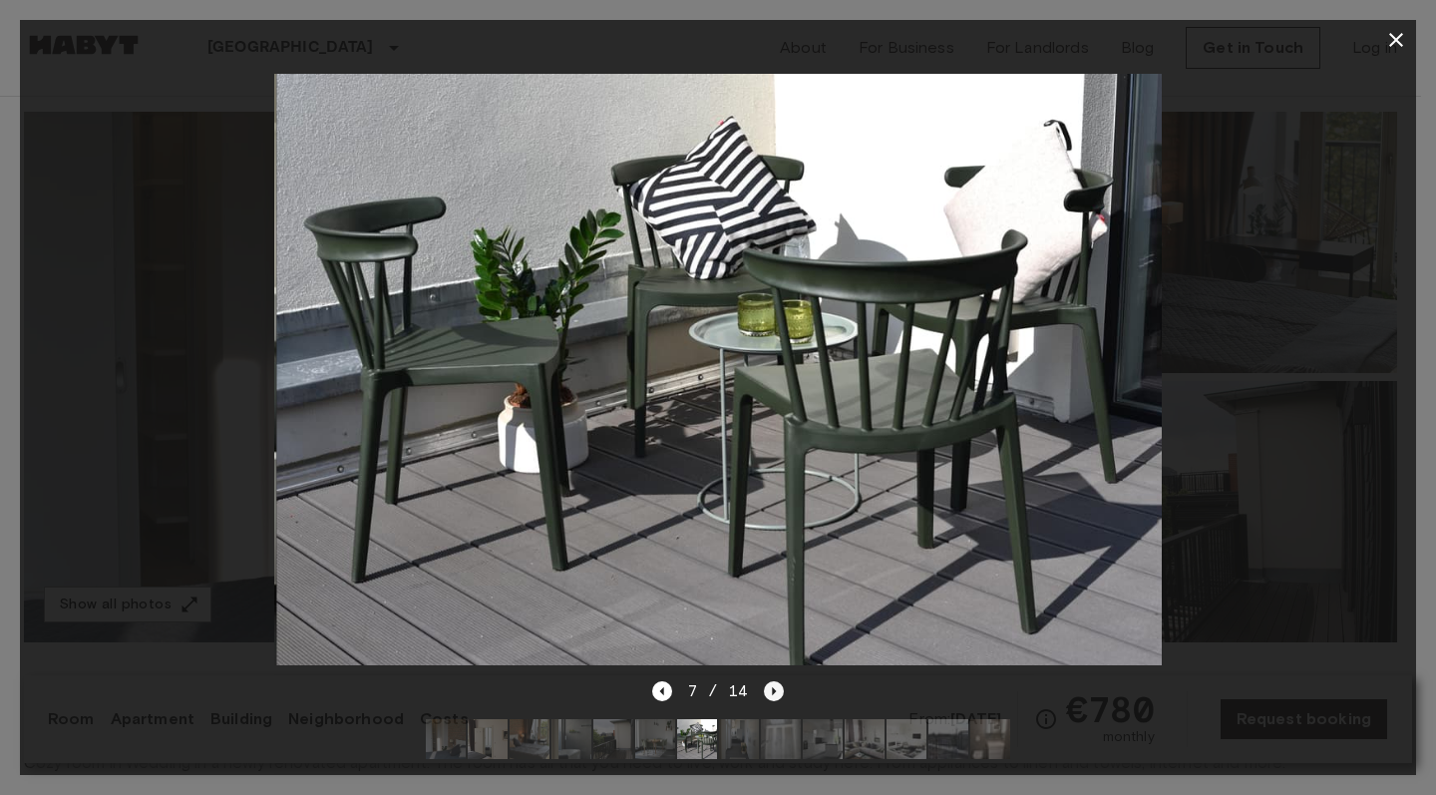
click at [774, 687] on icon "Next image" at bounding box center [775, 691] width 4 height 8
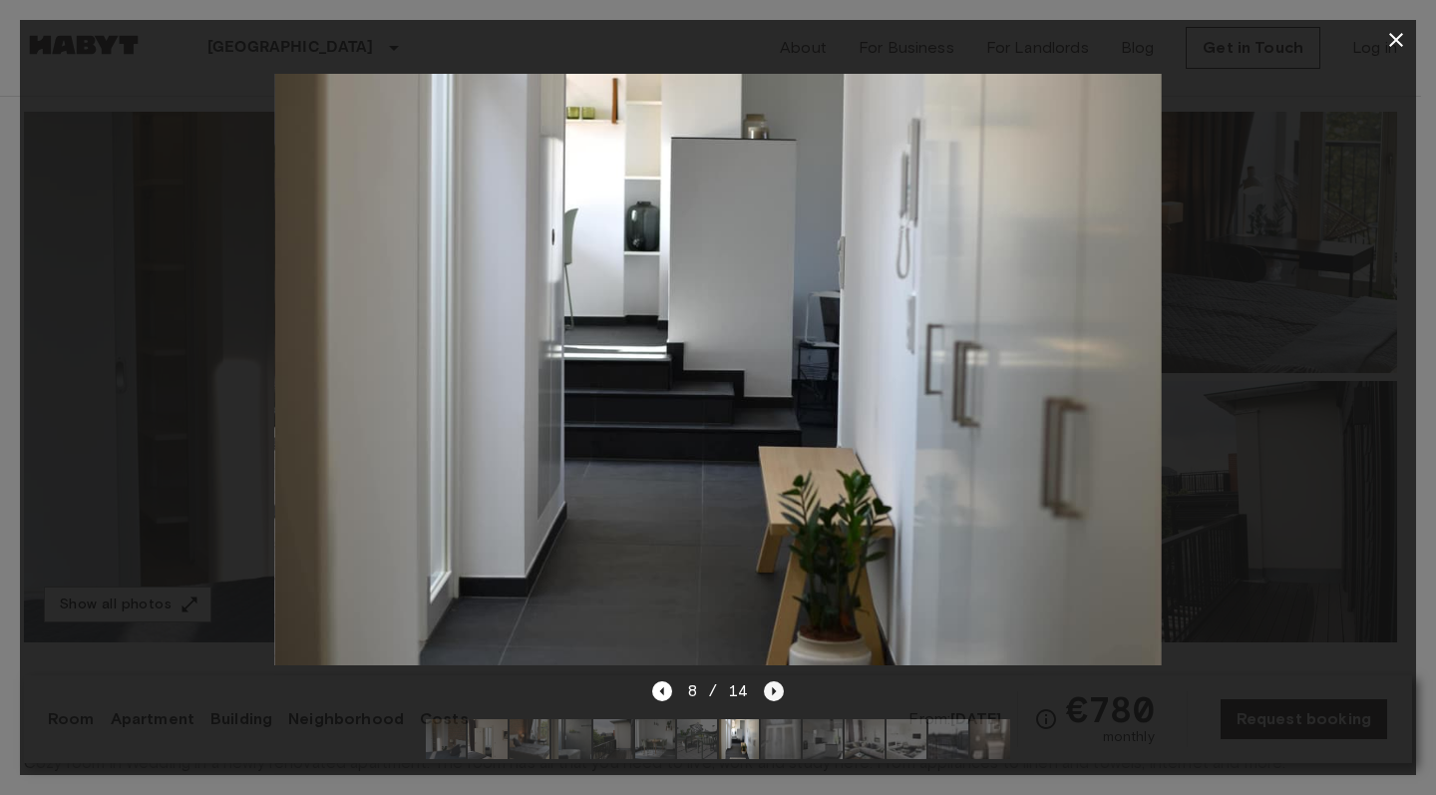
click at [774, 687] on icon "Next image" at bounding box center [775, 691] width 4 height 8
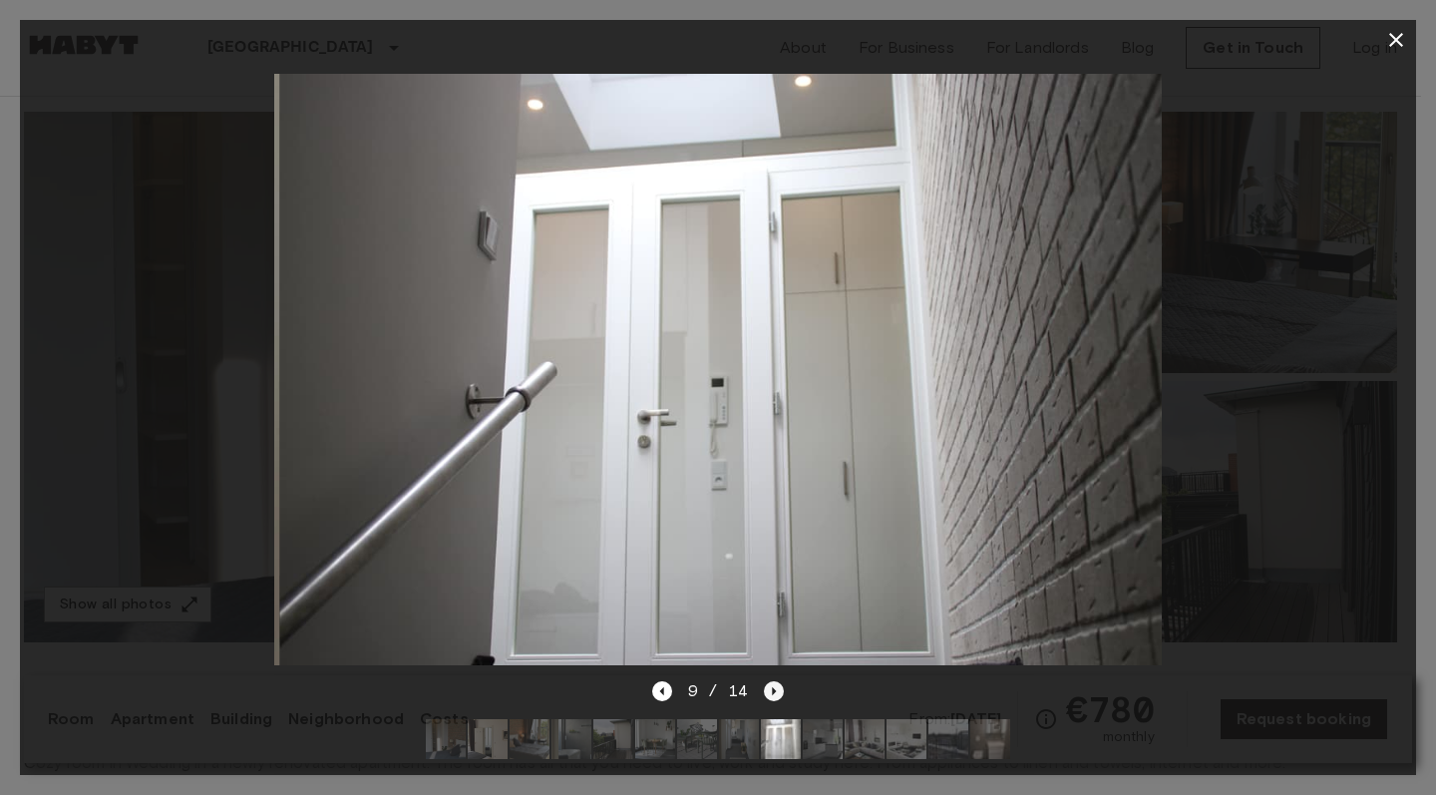
click at [774, 687] on icon "Next image" at bounding box center [775, 691] width 4 height 8
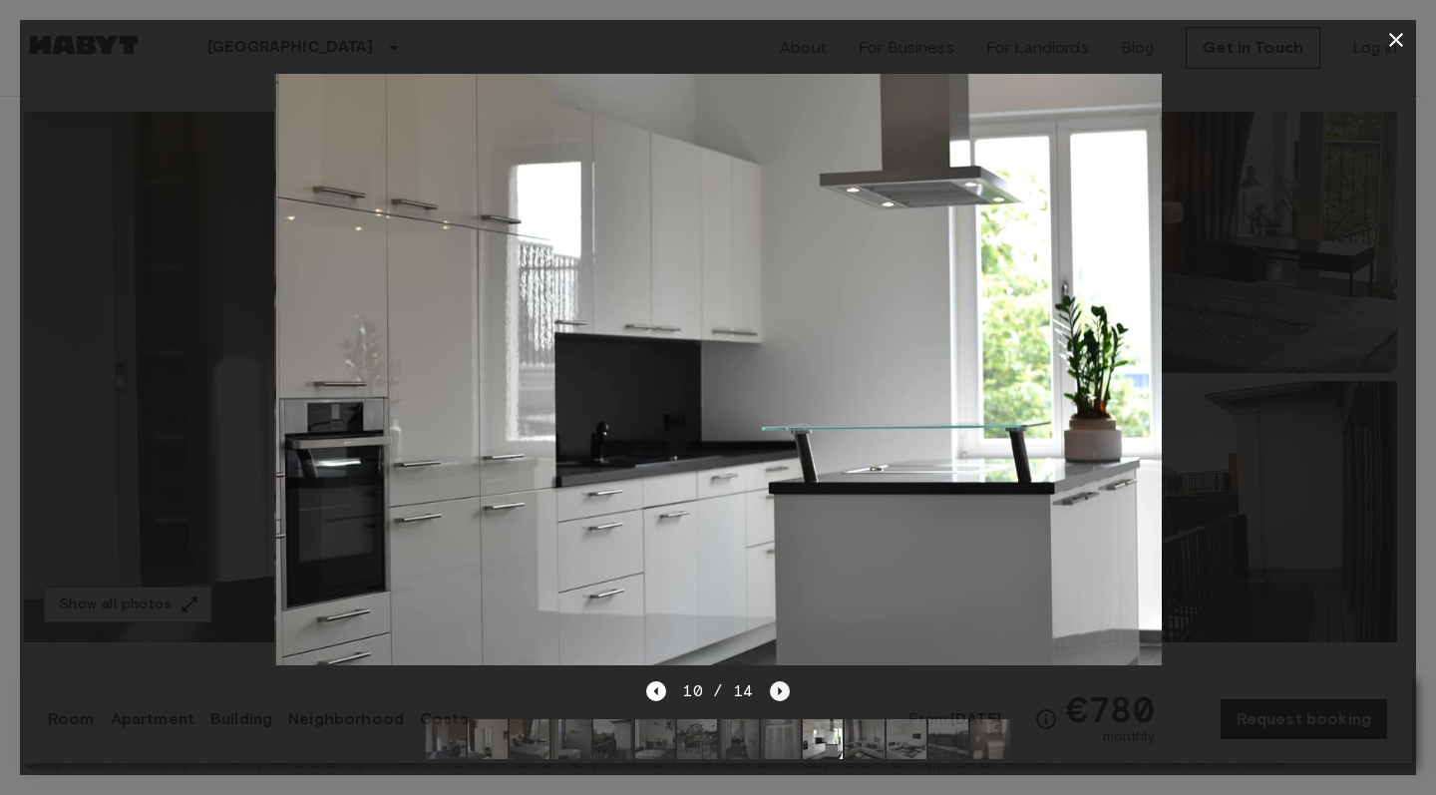
click at [774, 681] on icon "Next image" at bounding box center [780, 691] width 20 height 20
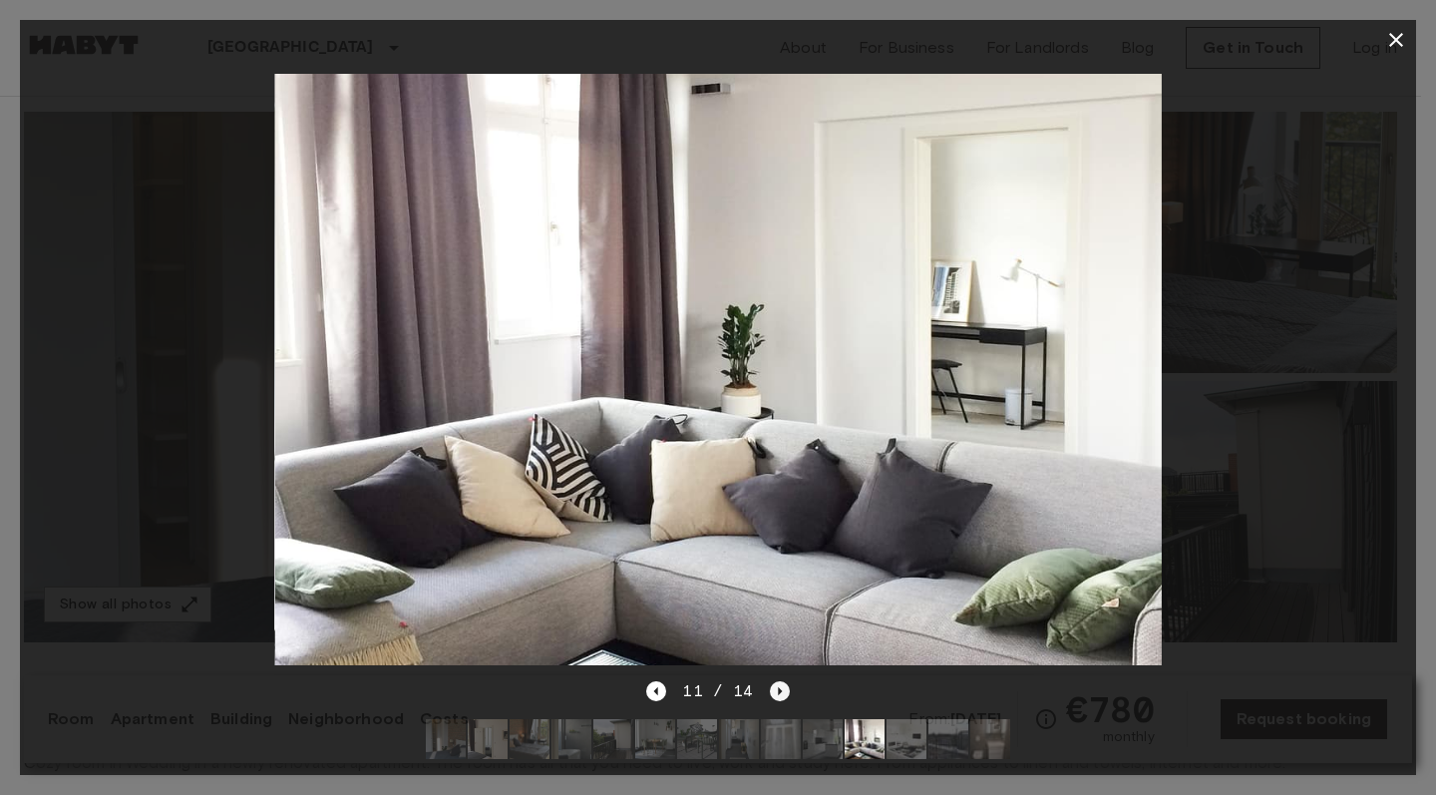
click at [774, 681] on icon "Next image" at bounding box center [780, 691] width 20 height 20
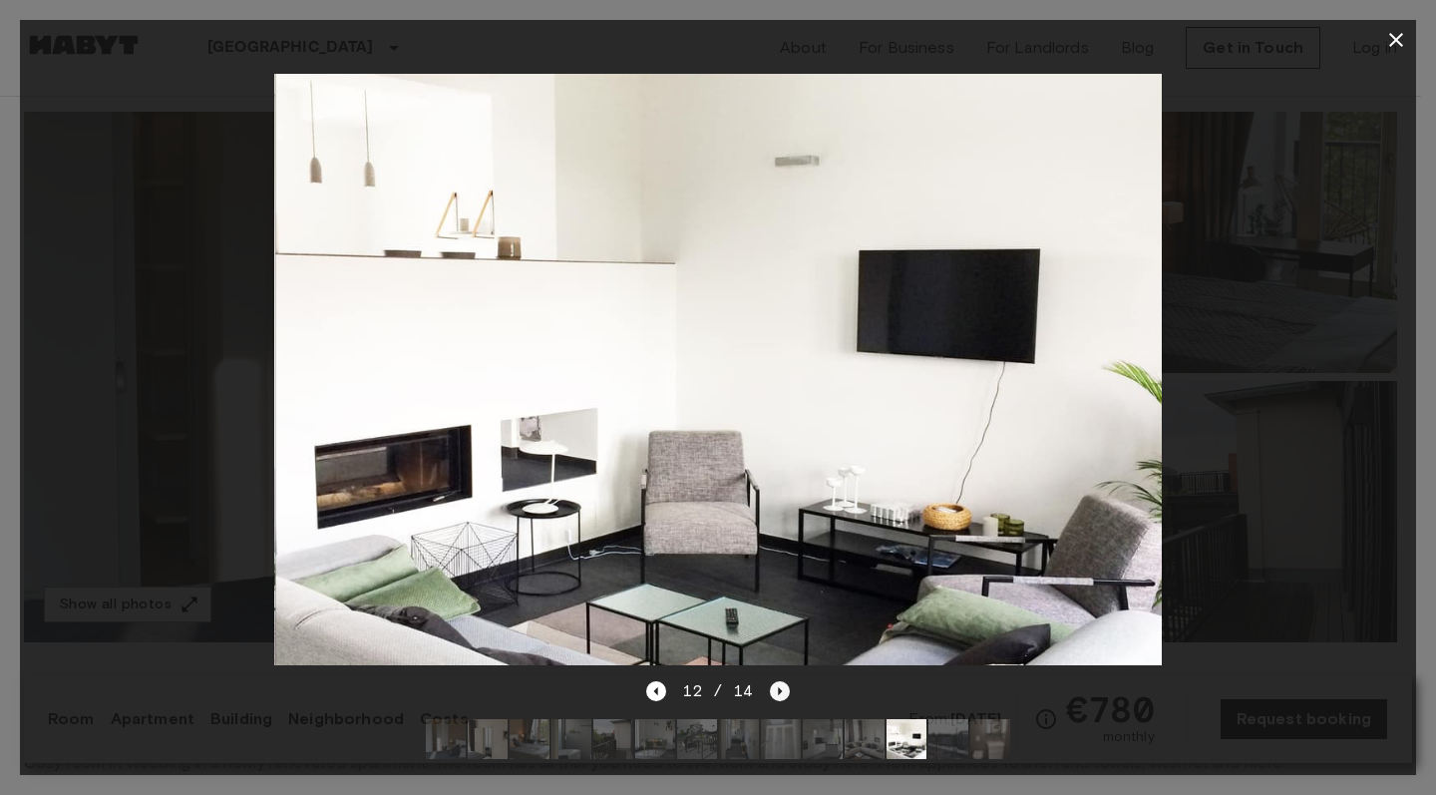
click at [774, 681] on icon "Next image" at bounding box center [780, 691] width 20 height 20
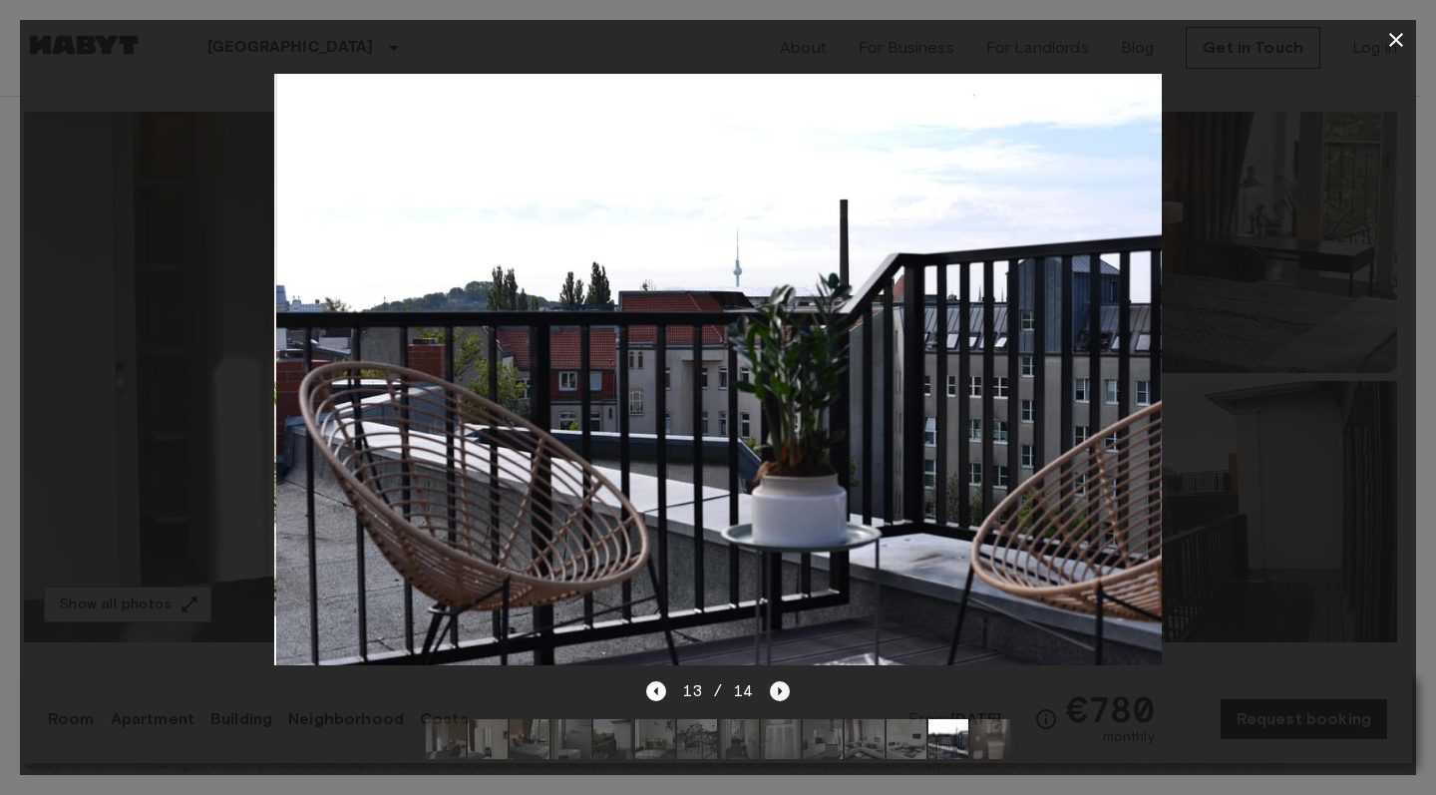
click at [774, 681] on icon "Next image" at bounding box center [780, 691] width 20 height 20
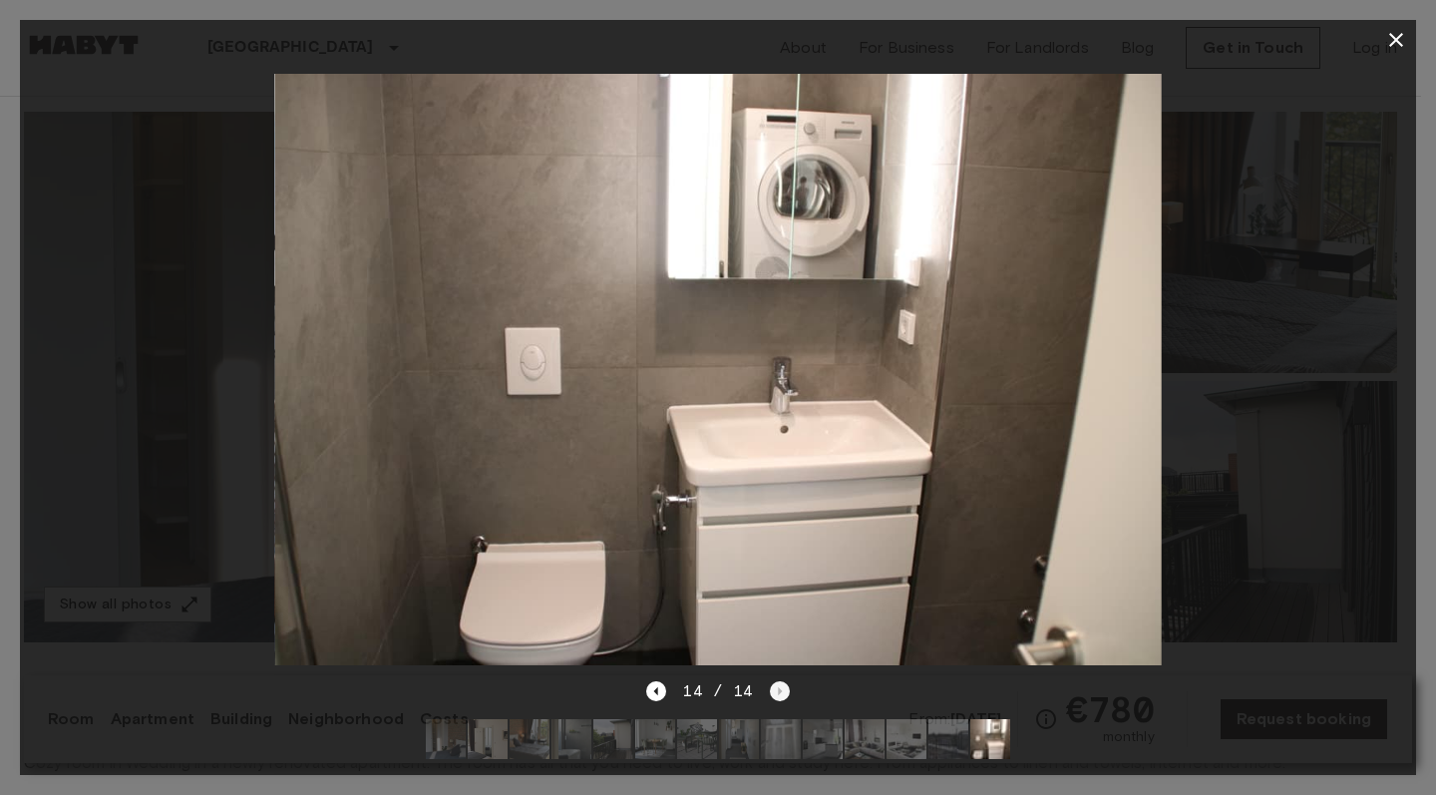
click at [774, 679] on div "14 / 14" at bounding box center [717, 691] width 143 height 24
click at [1399, 39] on icon "button" at bounding box center [1396, 40] width 24 height 24
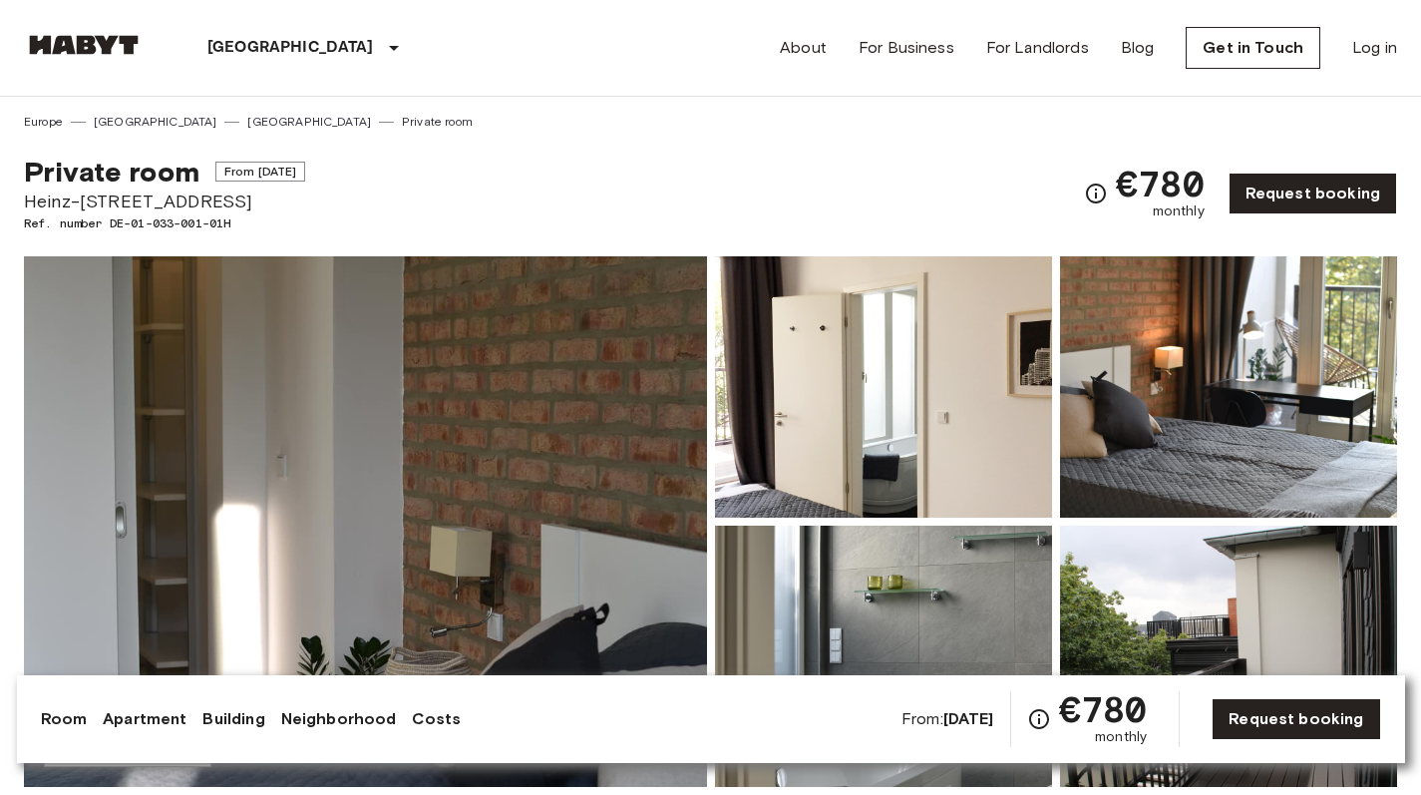
scroll to position [0, 0]
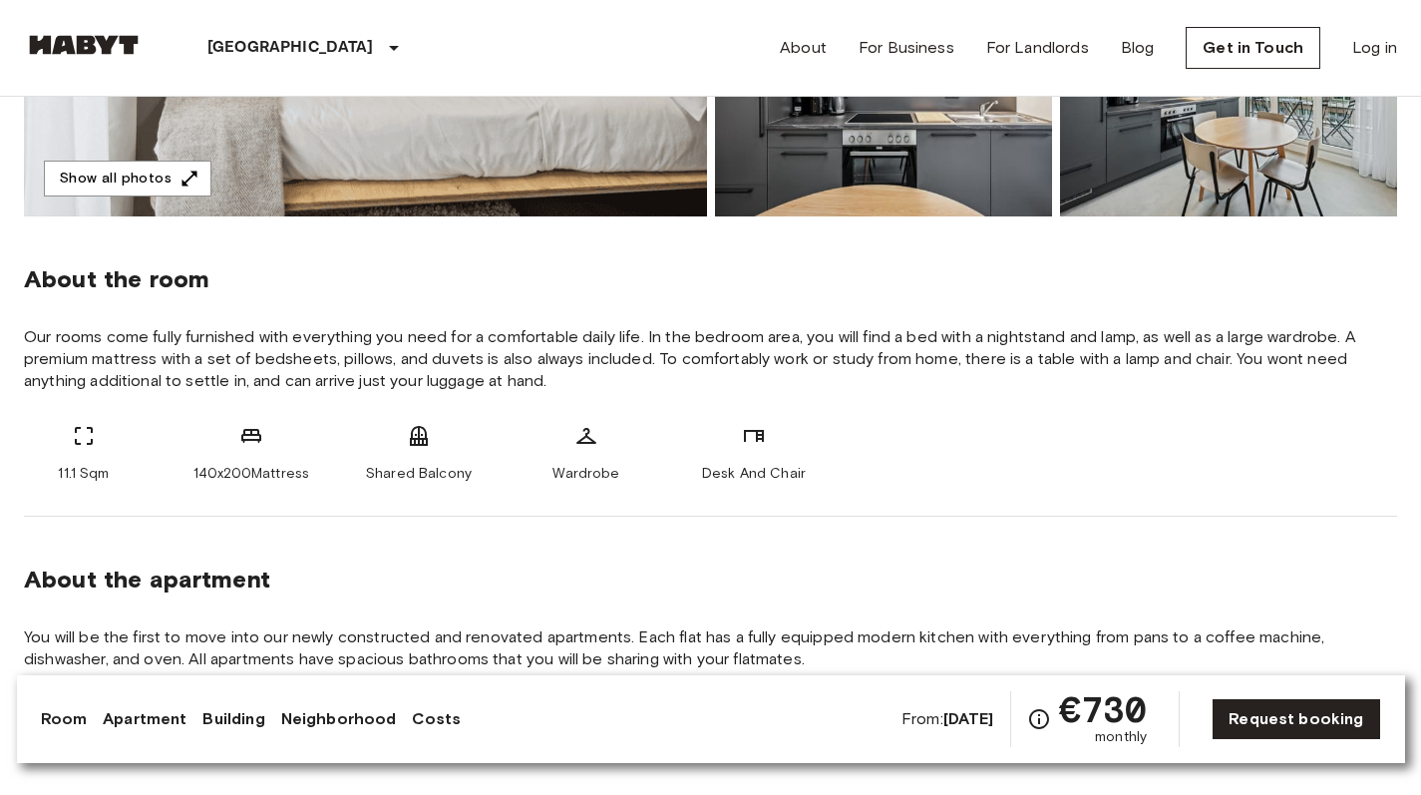
scroll to position [566, 0]
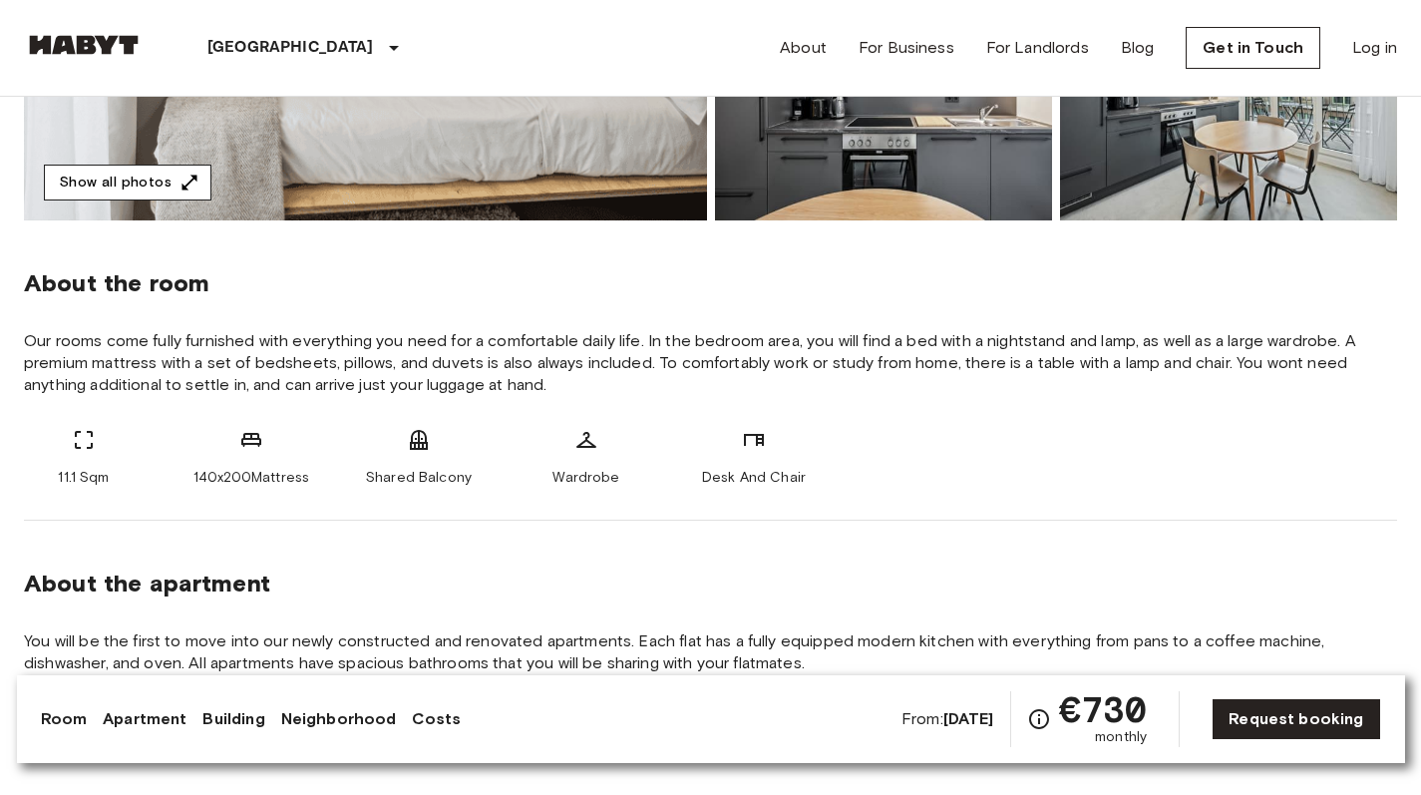
click at [163, 178] on button "Show all photos" at bounding box center [127, 182] width 167 height 37
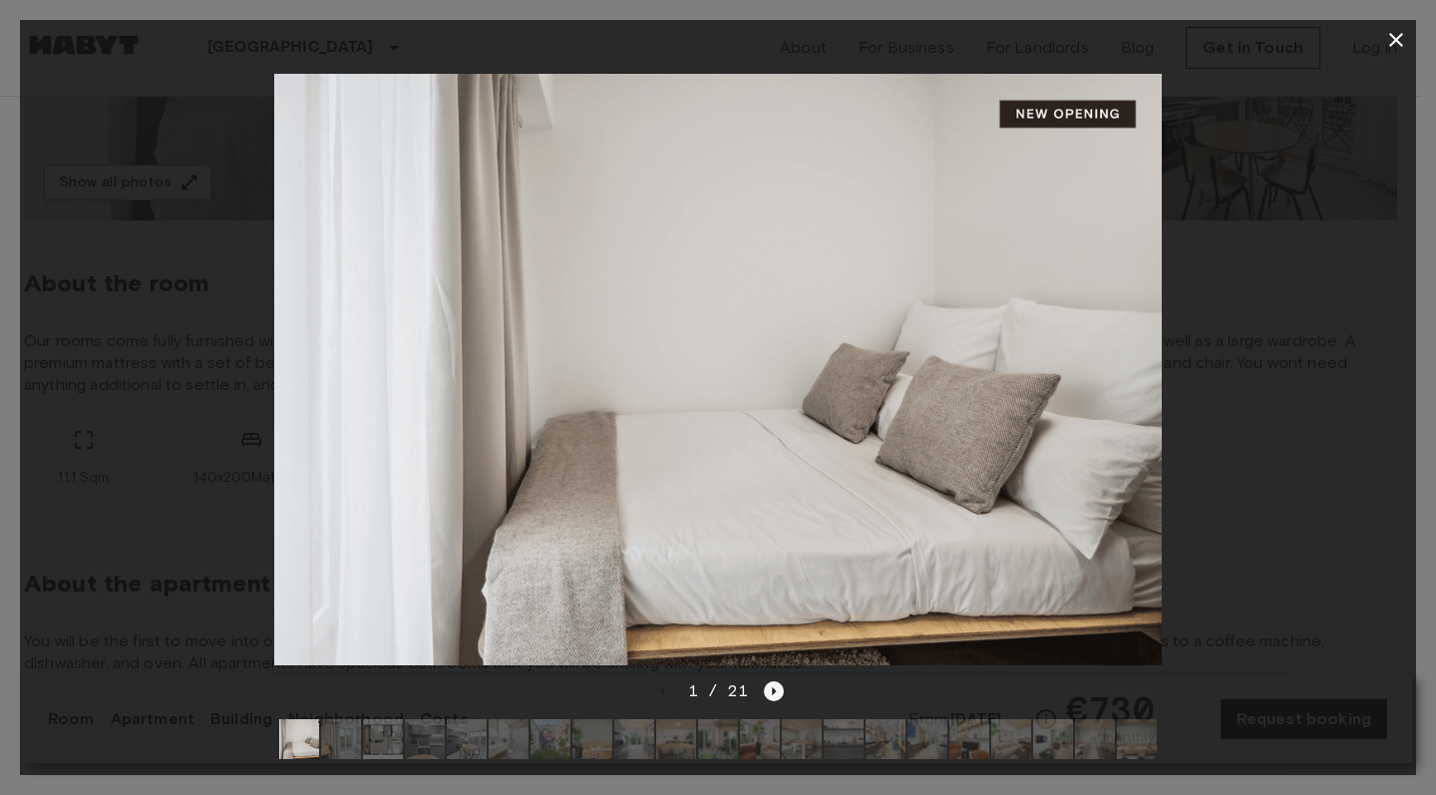
click at [773, 687] on icon "Next image" at bounding box center [775, 691] width 4 height 8
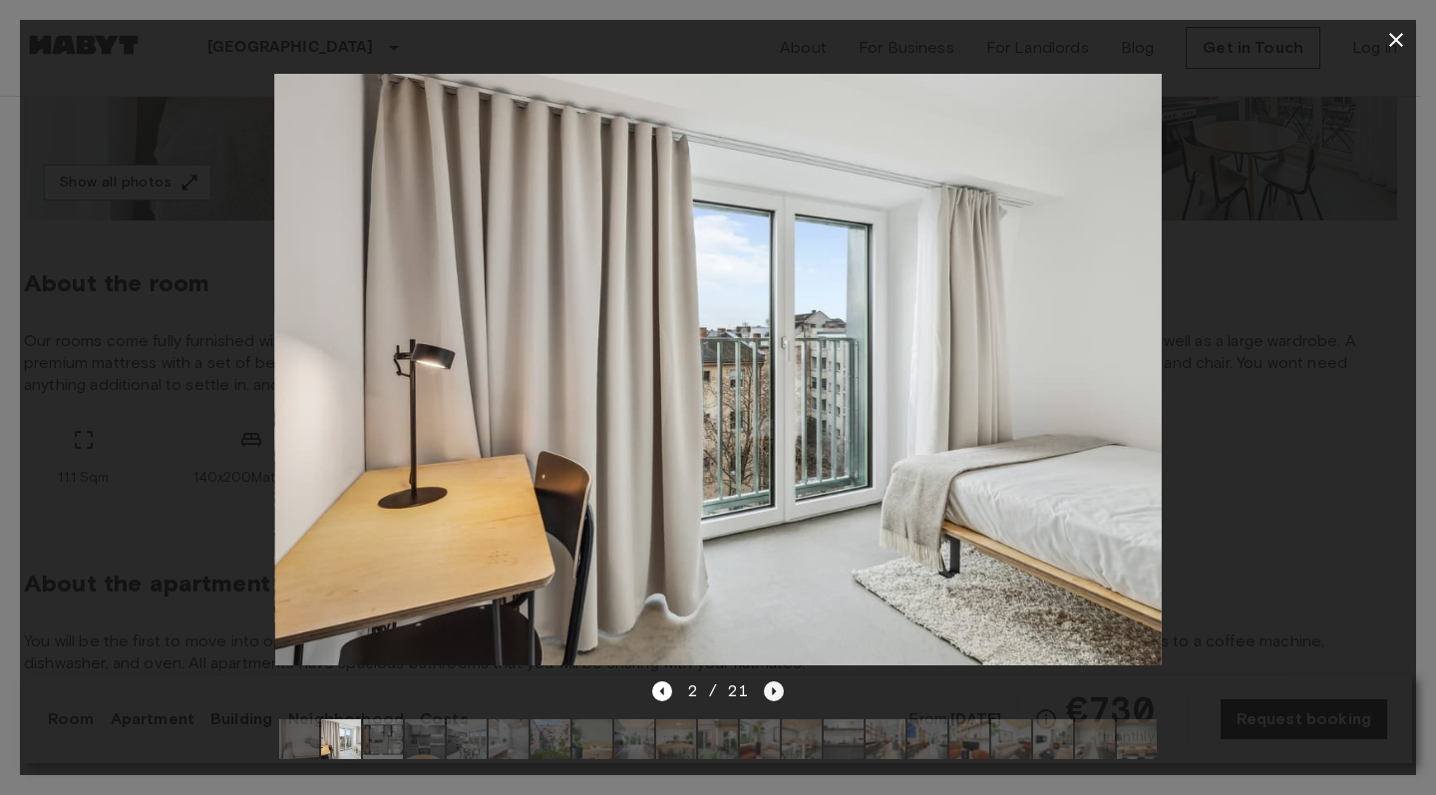
click at [773, 687] on icon "Next image" at bounding box center [775, 691] width 4 height 8
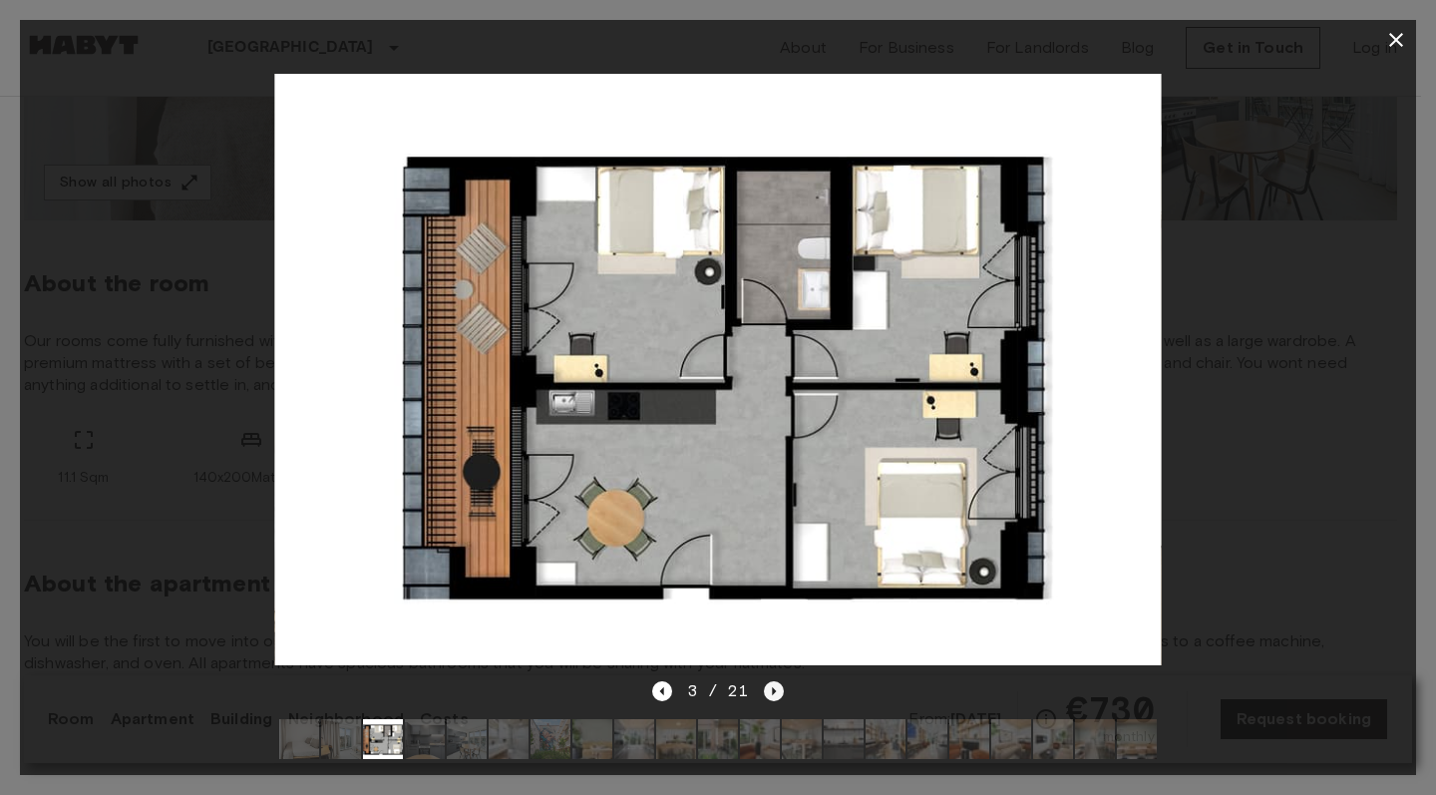
click at [773, 687] on icon "Next image" at bounding box center [775, 691] width 4 height 8
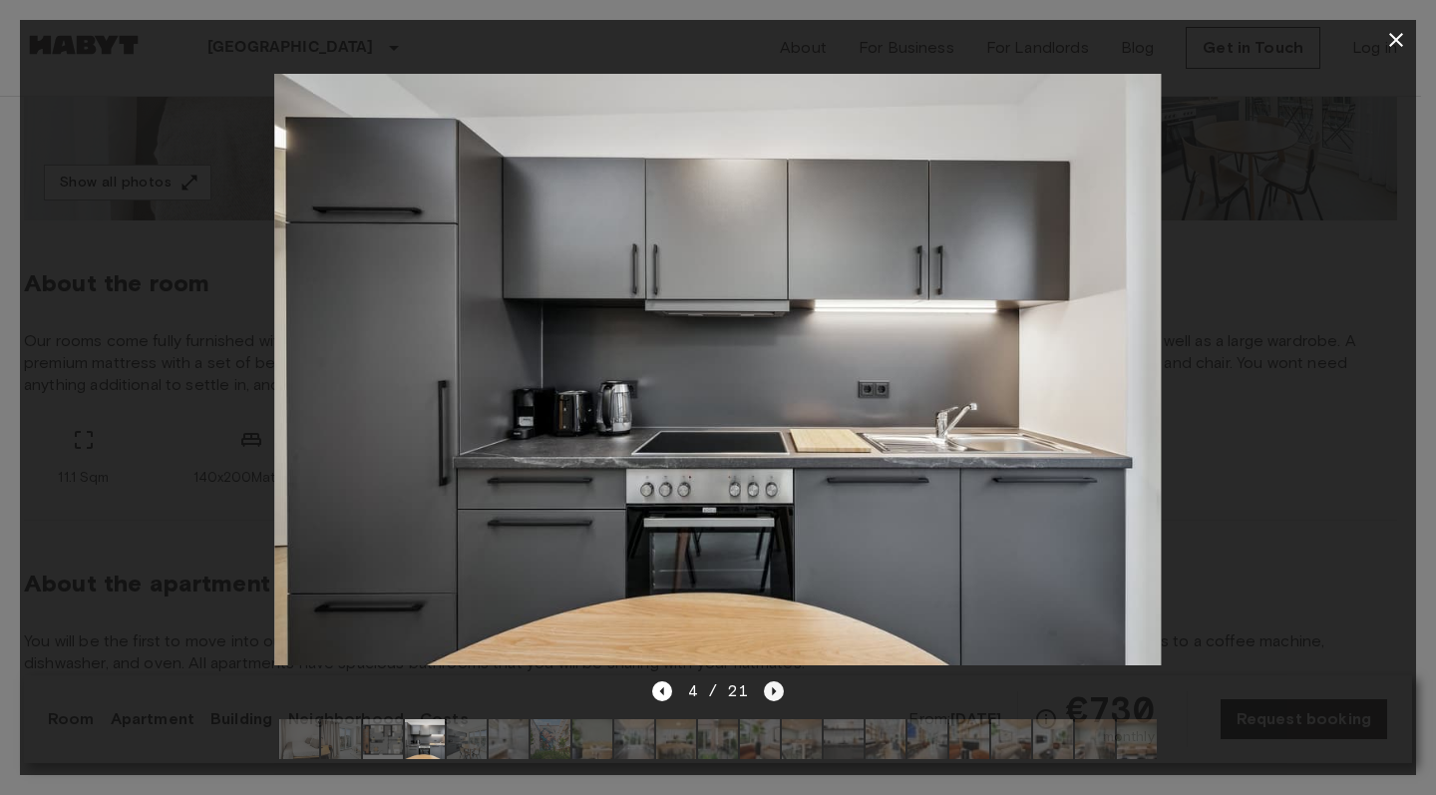
click at [773, 687] on icon "Next image" at bounding box center [775, 691] width 4 height 8
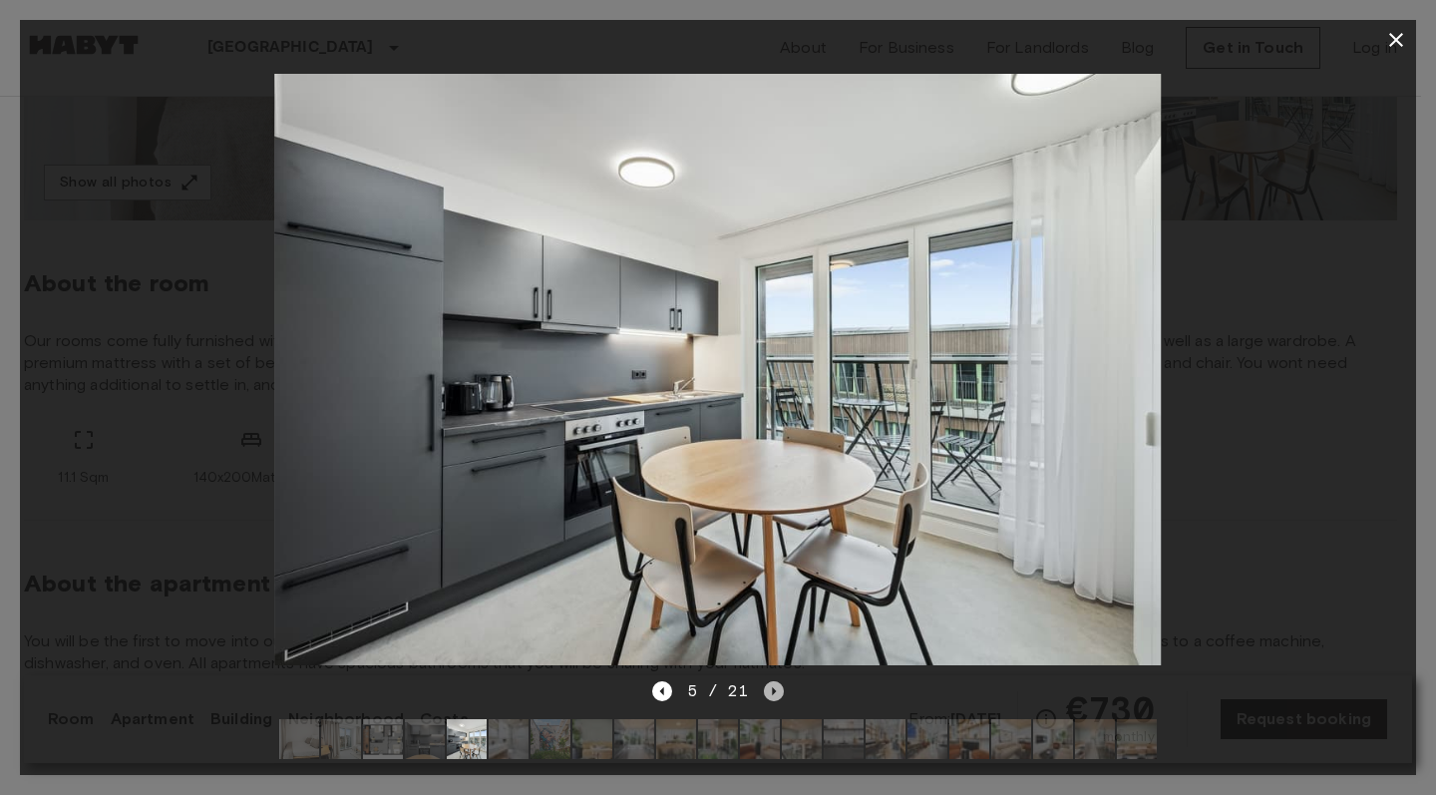
click at [773, 687] on icon "Next image" at bounding box center [775, 691] width 4 height 8
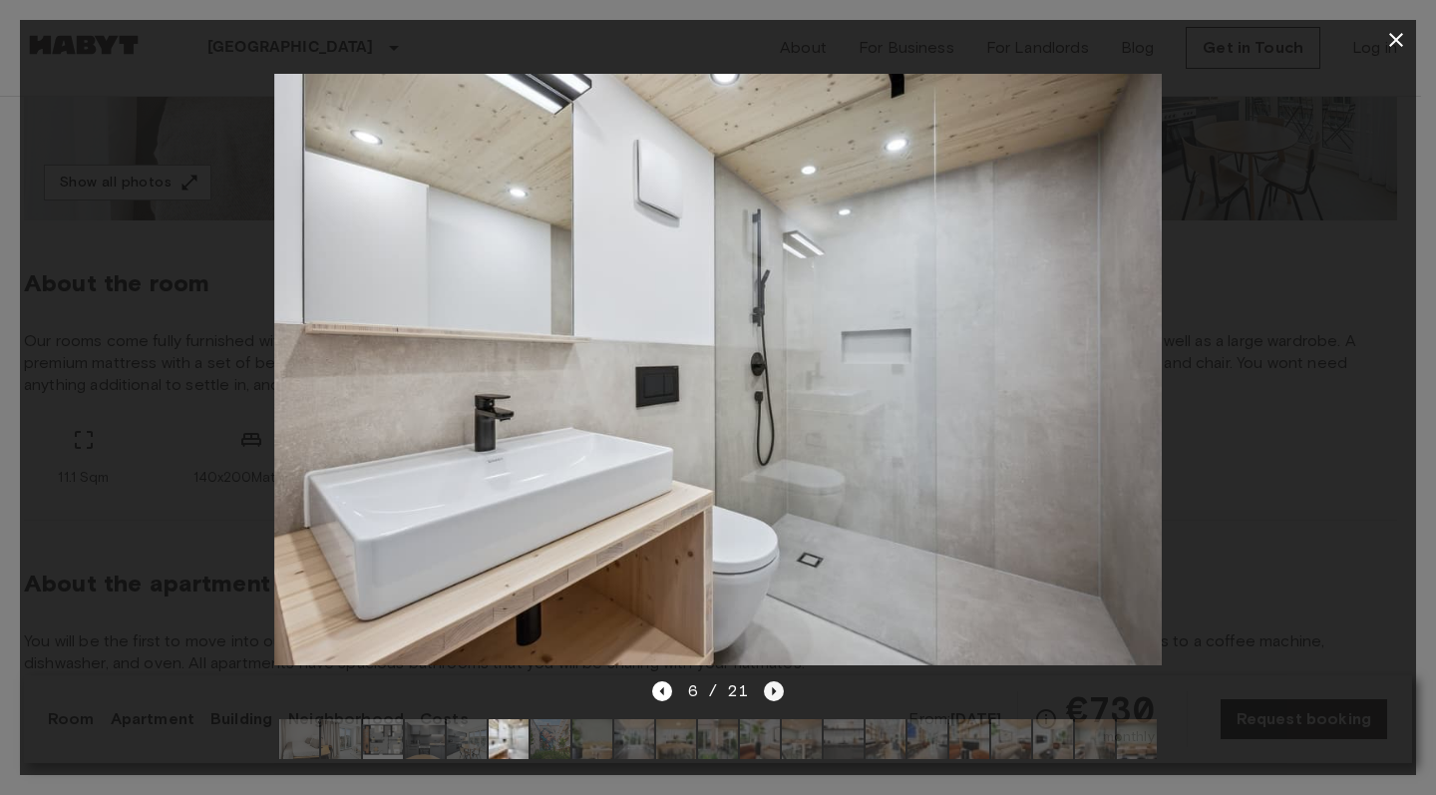
click at [773, 687] on icon "Next image" at bounding box center [775, 691] width 4 height 8
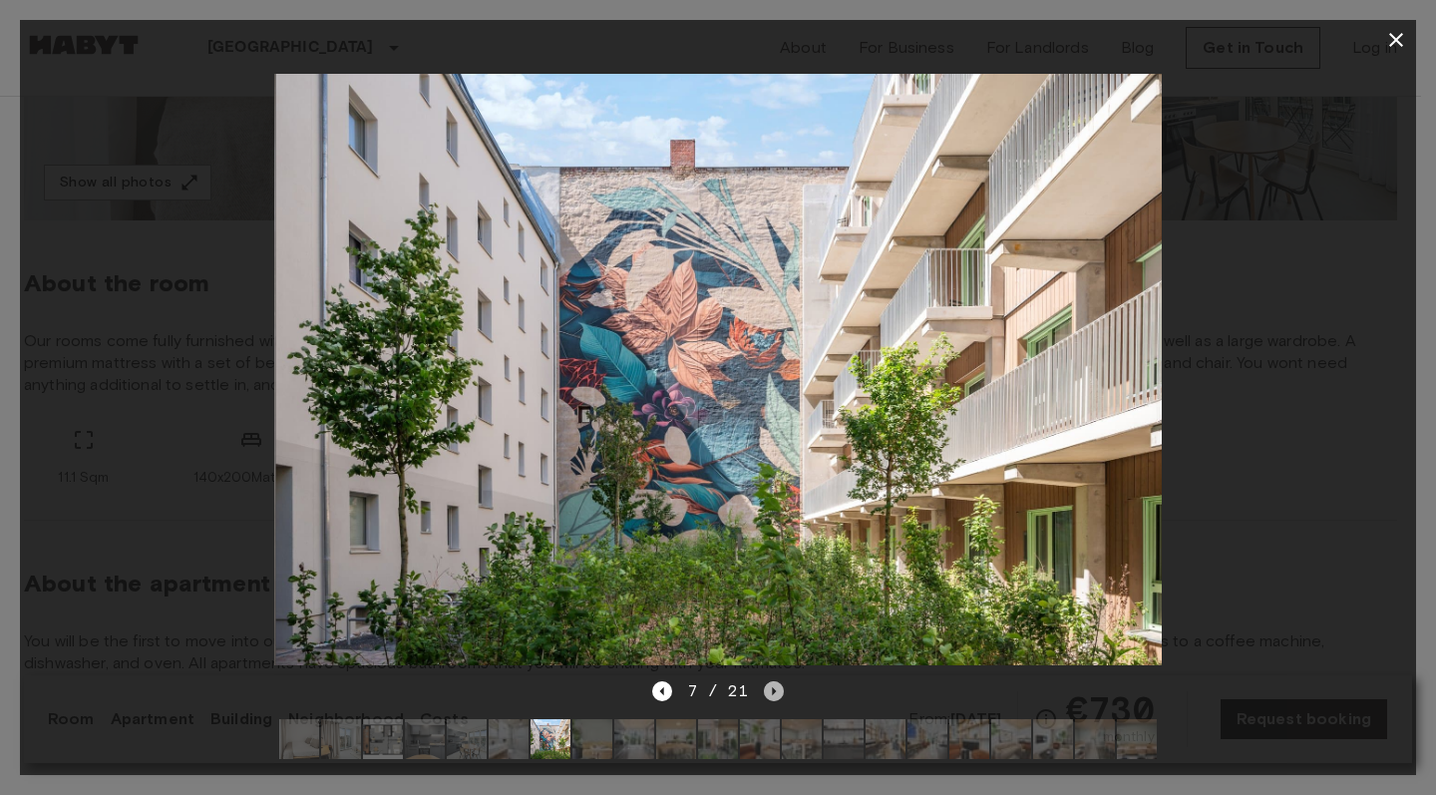
click at [773, 687] on icon "Next image" at bounding box center [775, 691] width 4 height 8
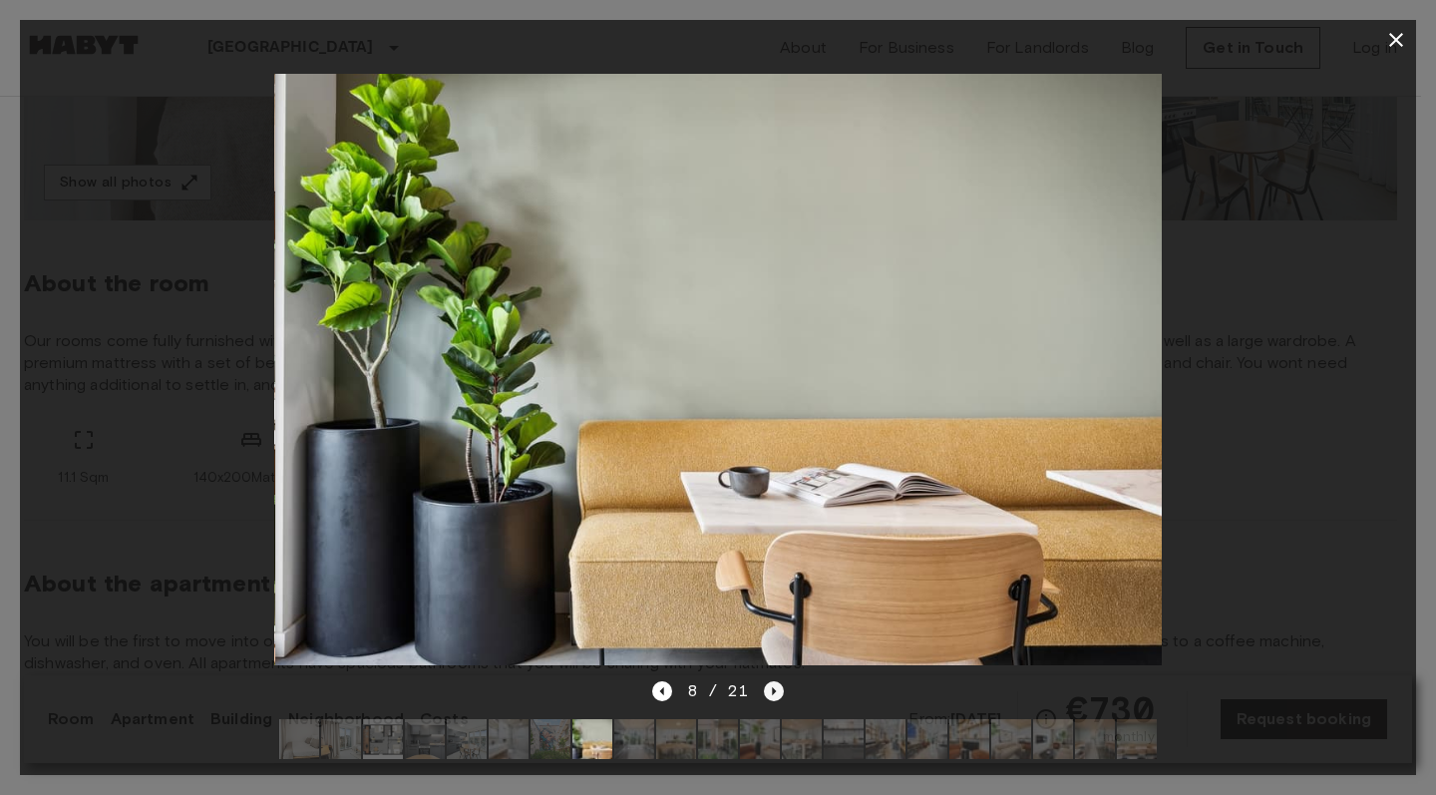
click at [775, 681] on icon "Next image" at bounding box center [774, 691] width 20 height 20
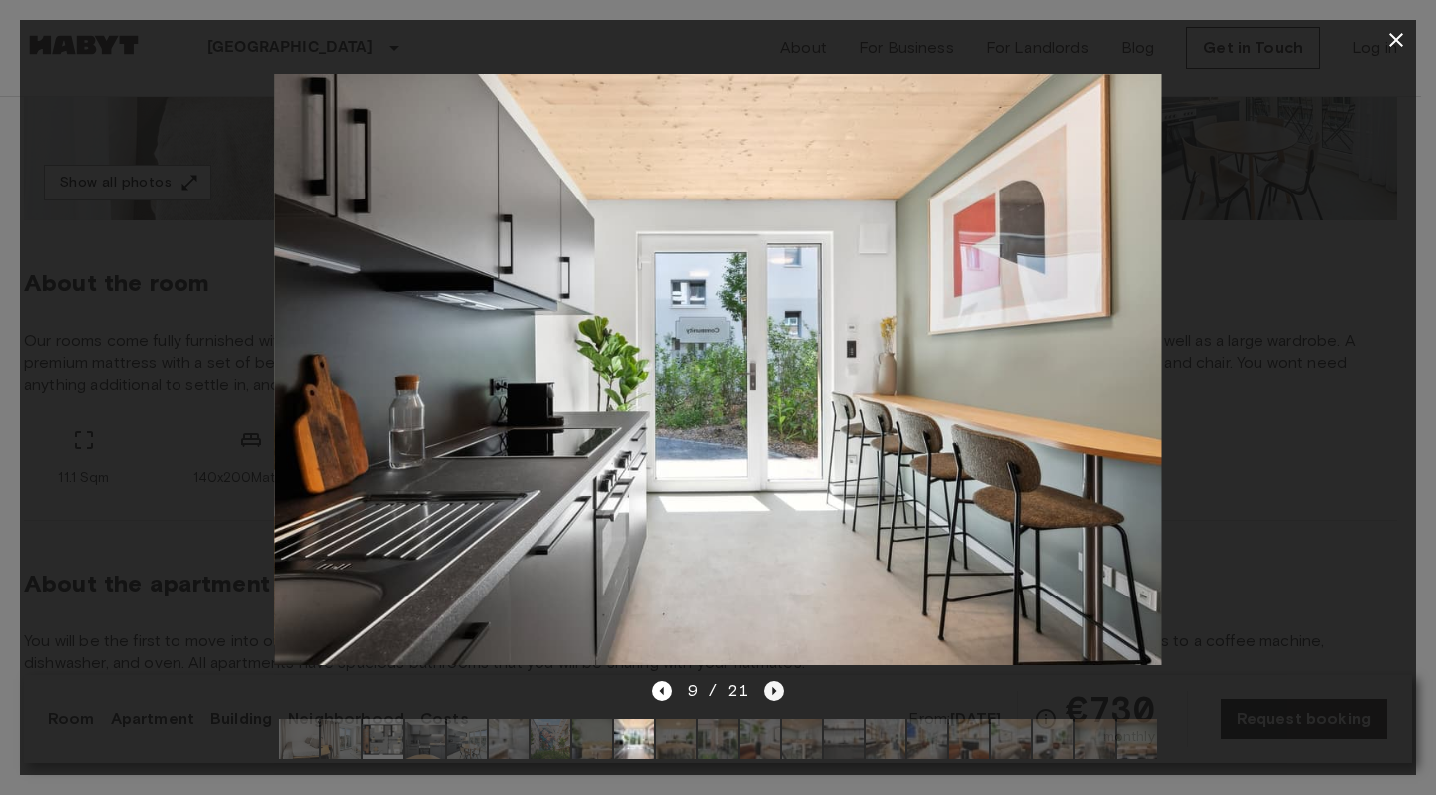
click at [775, 681] on icon "Next image" at bounding box center [774, 691] width 20 height 20
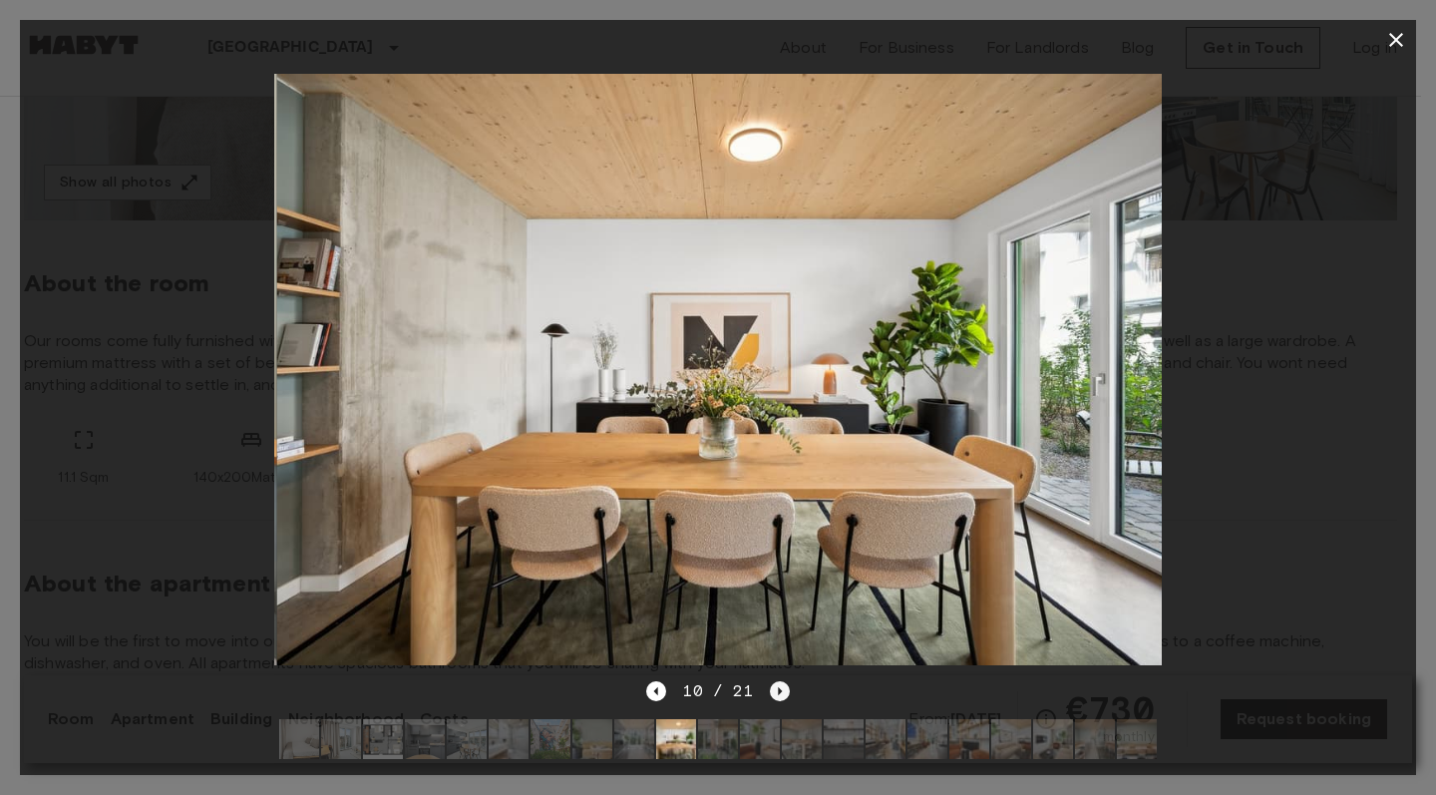
click at [775, 681] on icon "Next image" at bounding box center [780, 691] width 20 height 20
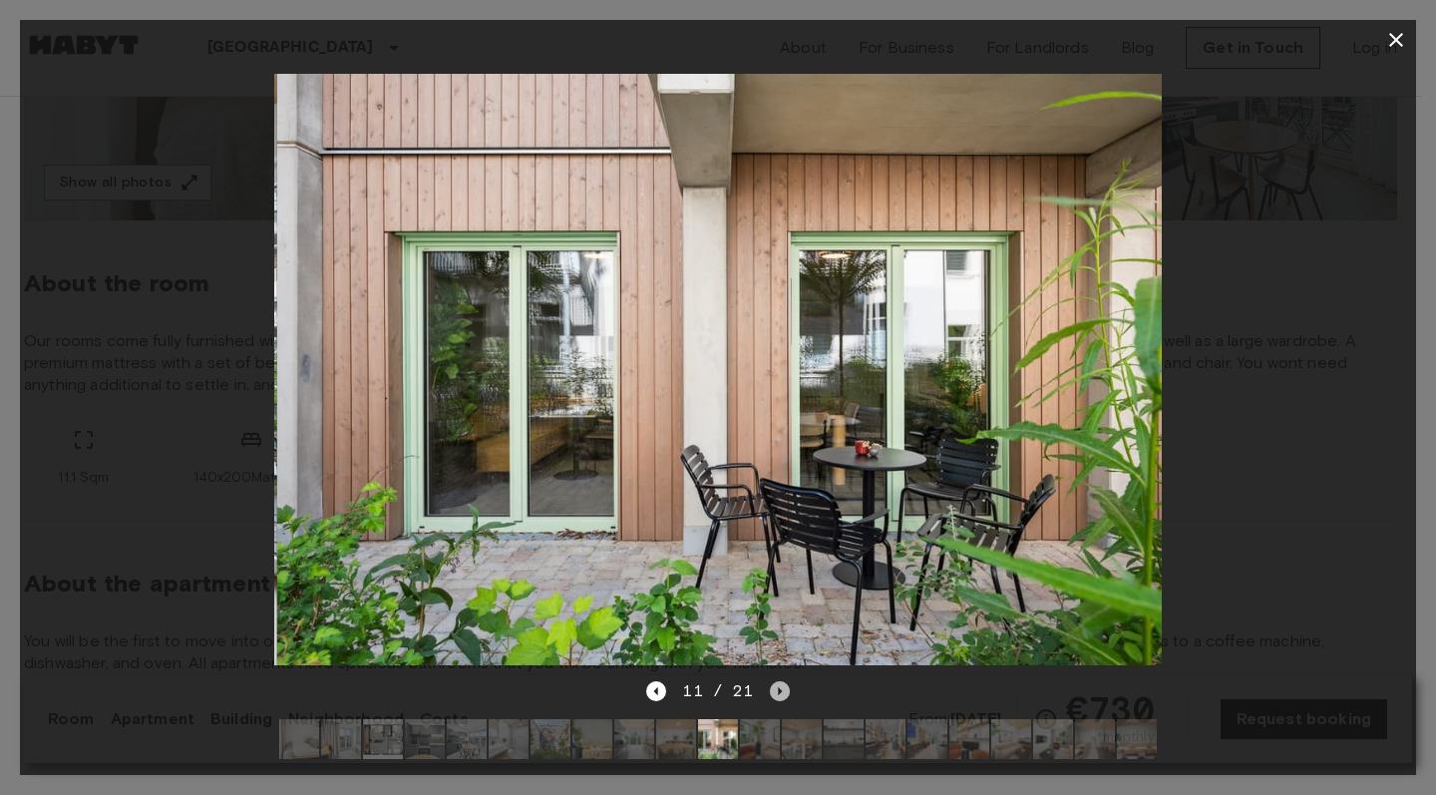
click at [775, 681] on icon "Next image" at bounding box center [780, 691] width 20 height 20
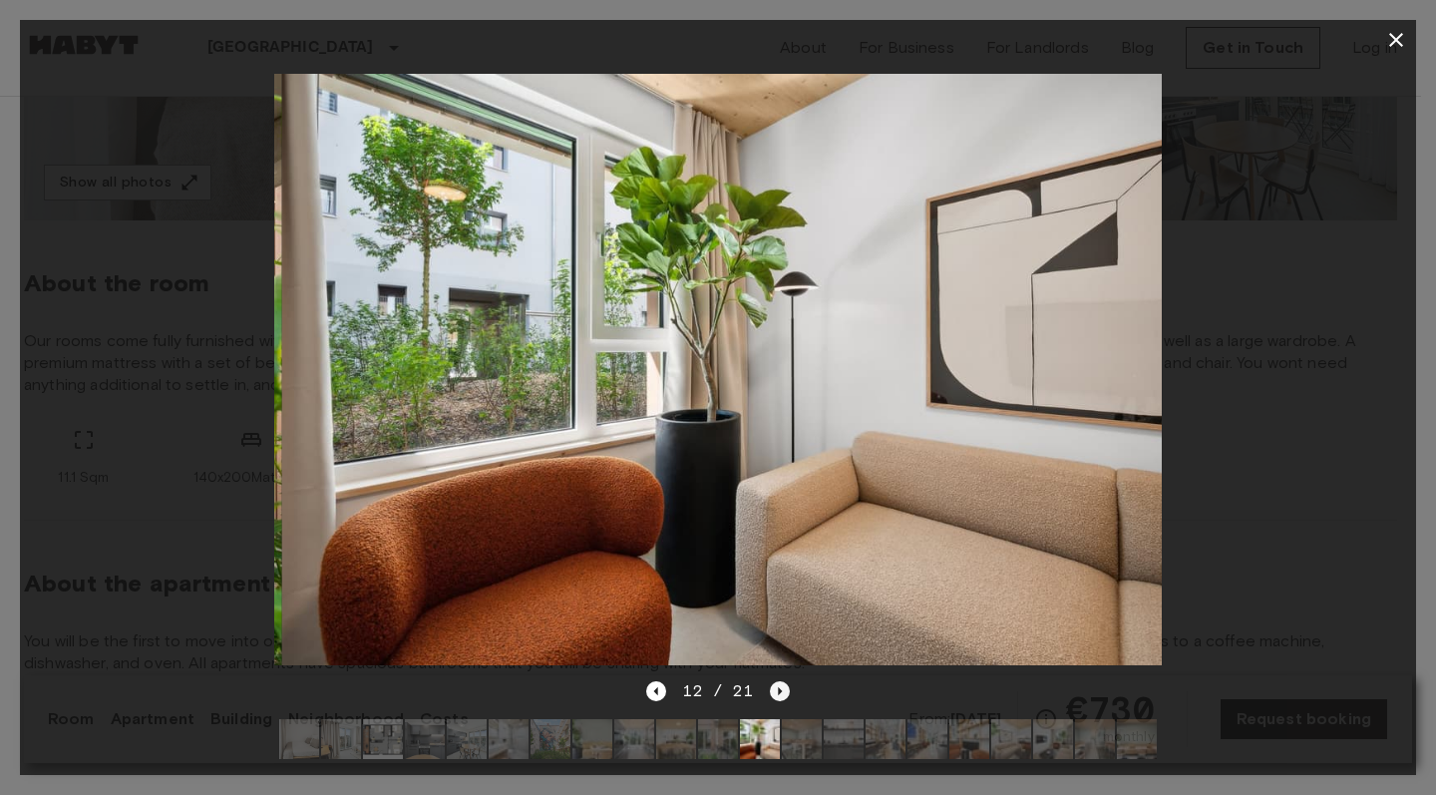
click at [775, 681] on icon "Next image" at bounding box center [780, 691] width 20 height 20
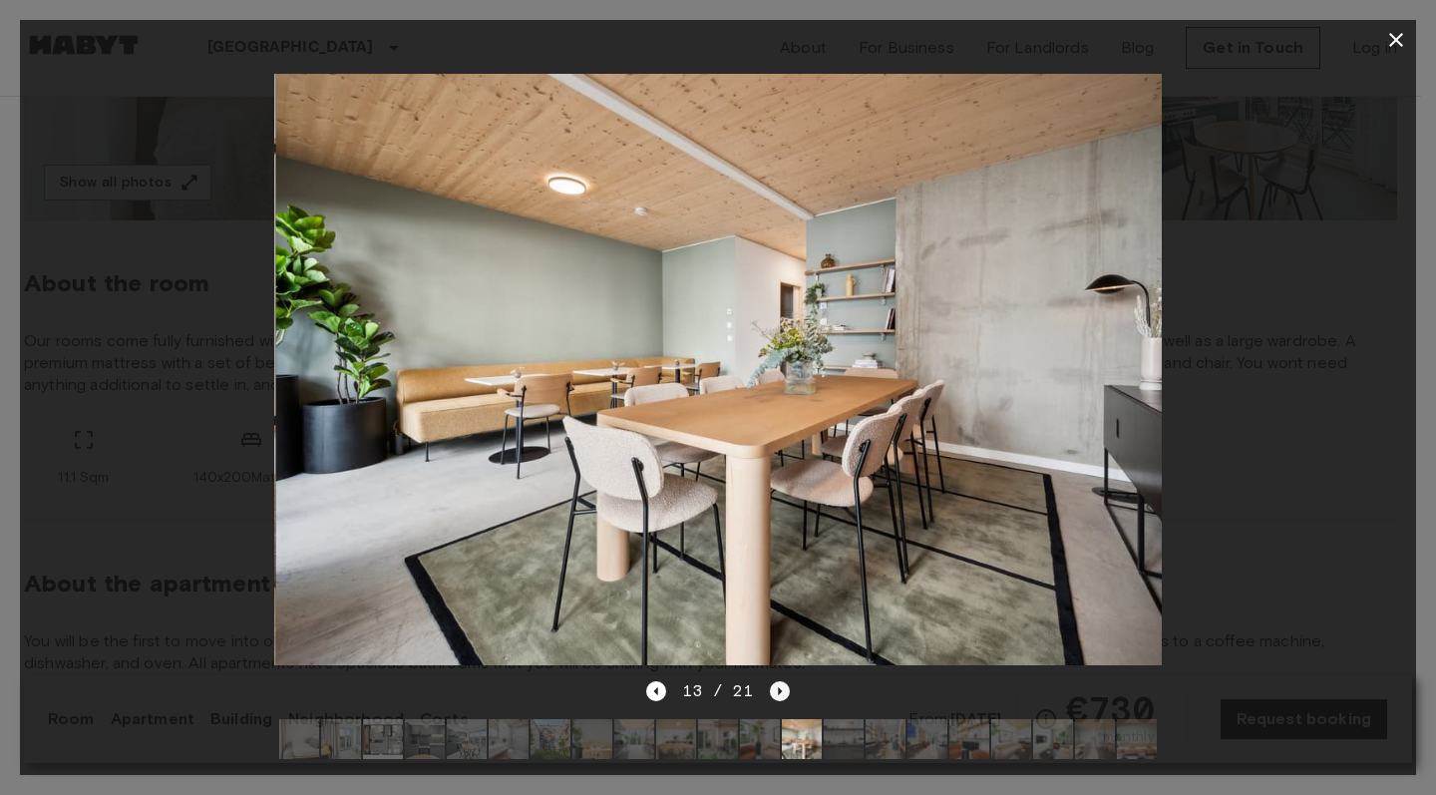
click at [775, 681] on icon "Next image" at bounding box center [780, 691] width 20 height 20
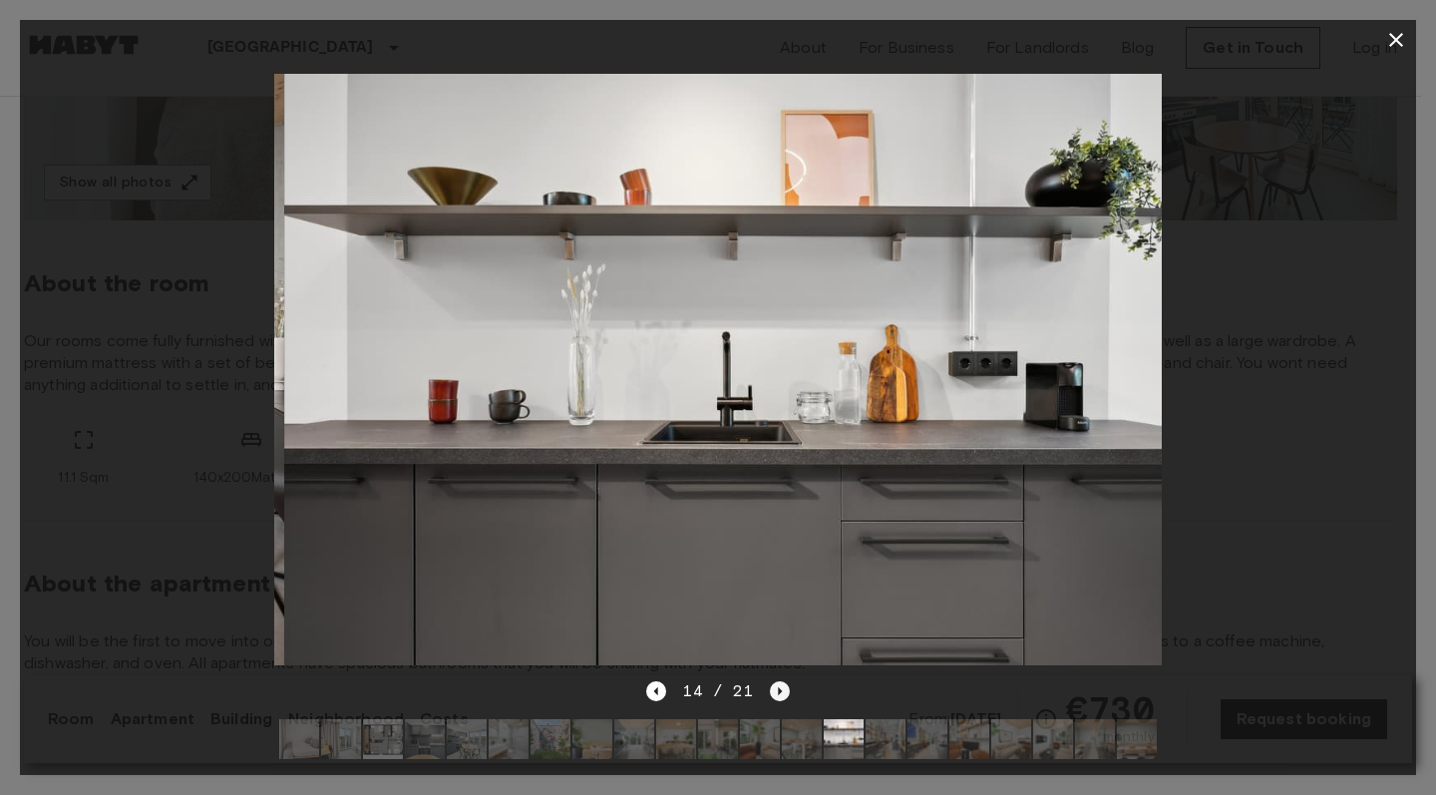
click at [775, 681] on icon "Next image" at bounding box center [780, 691] width 20 height 20
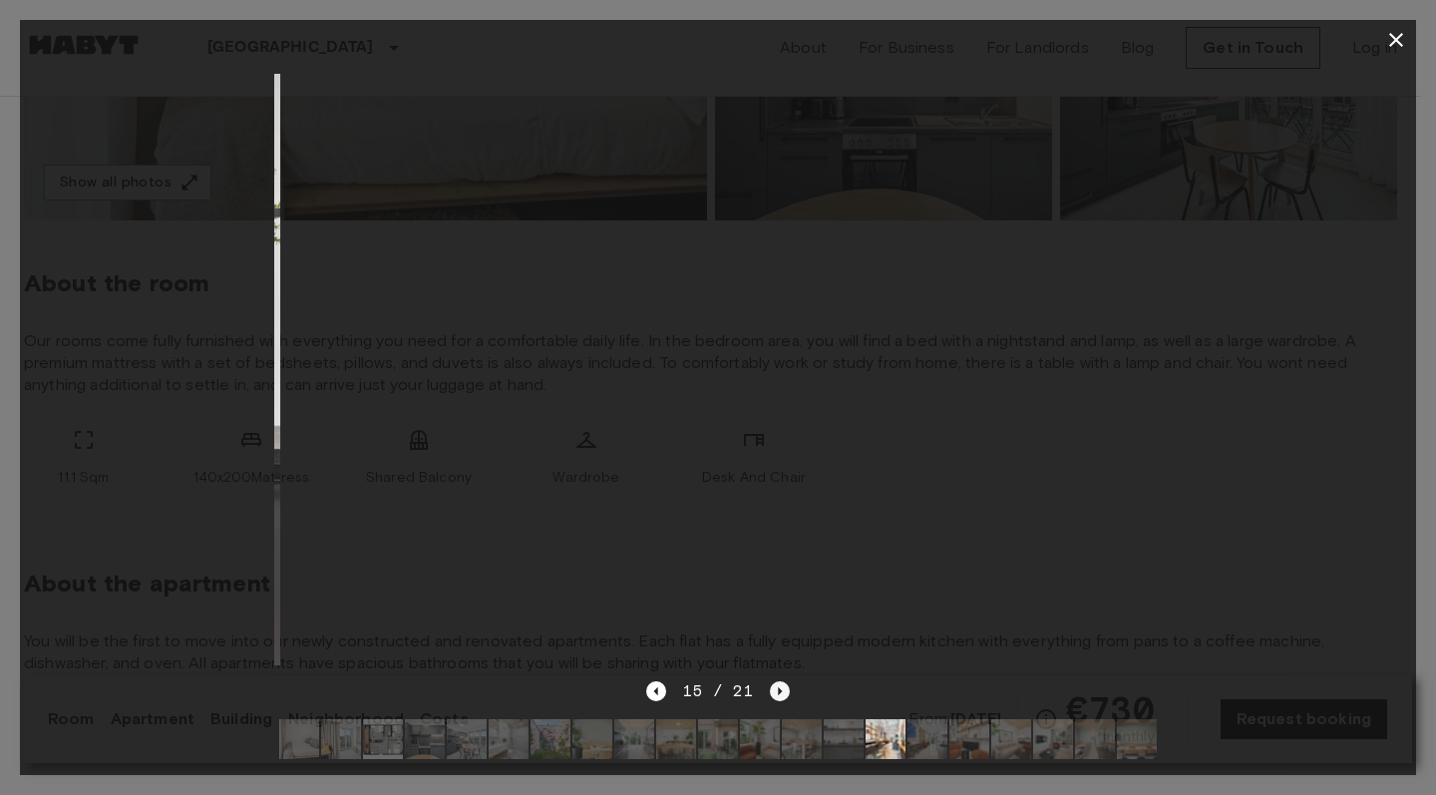
click at [775, 681] on icon "Next image" at bounding box center [780, 691] width 20 height 20
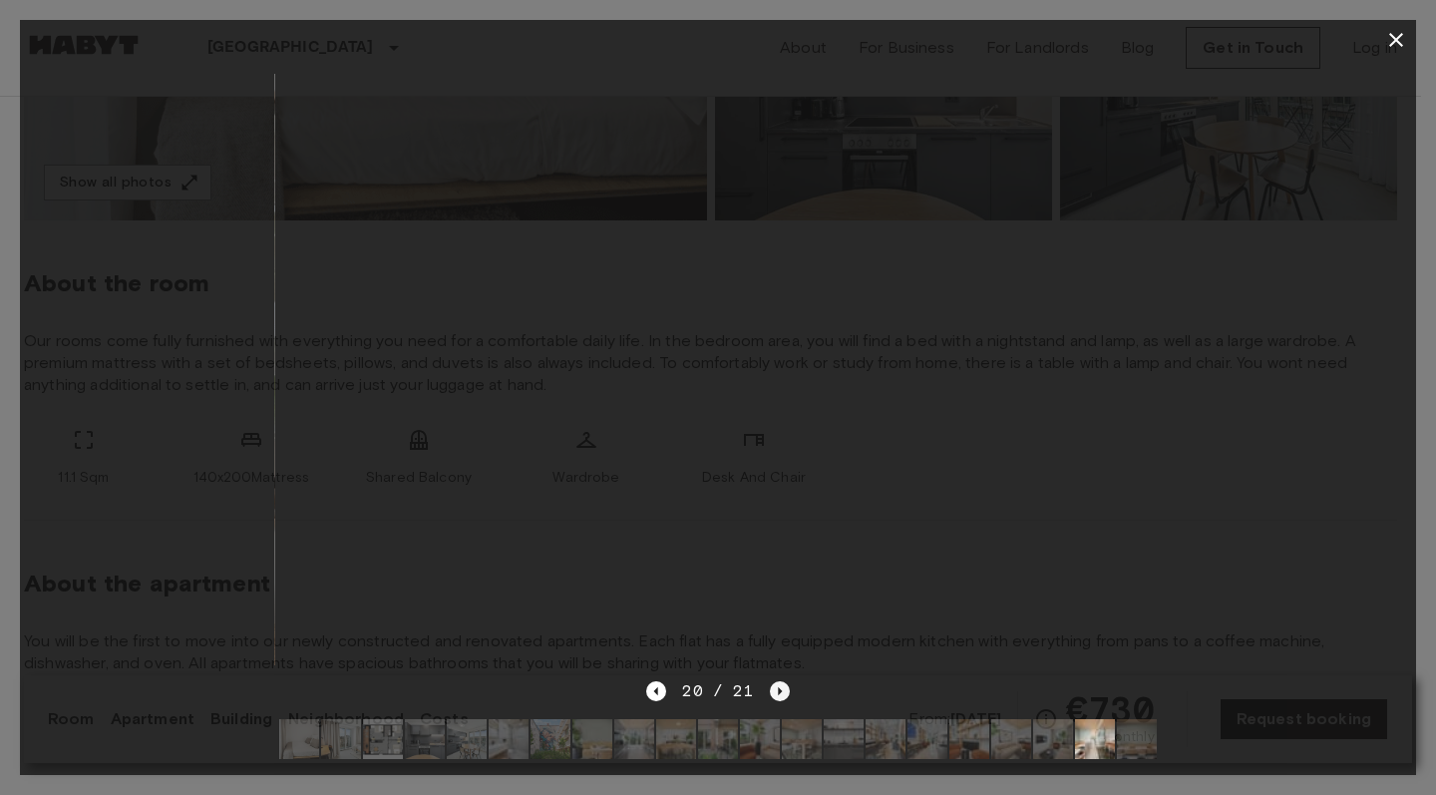
click at [775, 681] on icon "Next image" at bounding box center [780, 691] width 20 height 20
click at [775, 679] on div "21 / 21" at bounding box center [717, 691] width 143 height 24
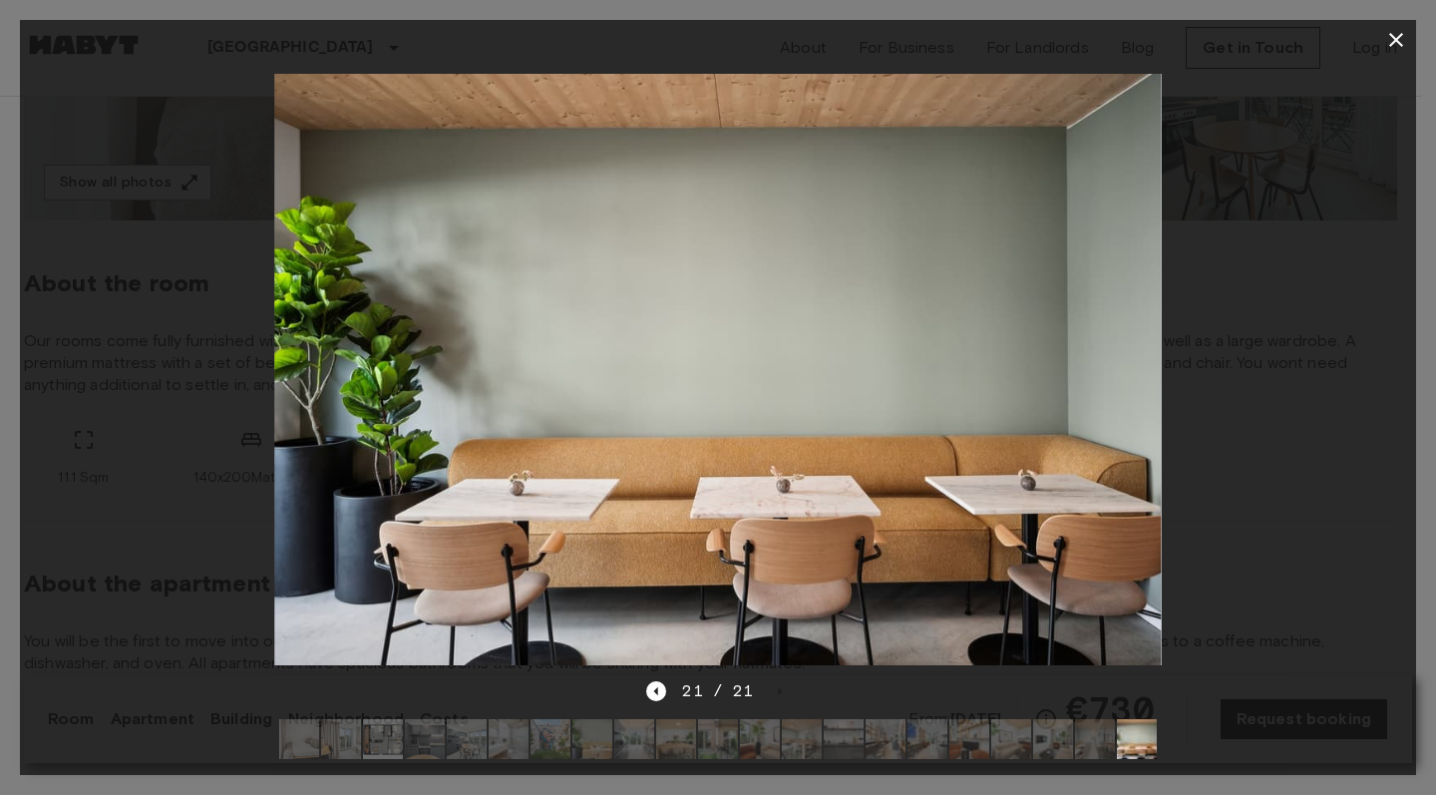
click at [1400, 35] on icon "button" at bounding box center [1396, 40] width 14 height 14
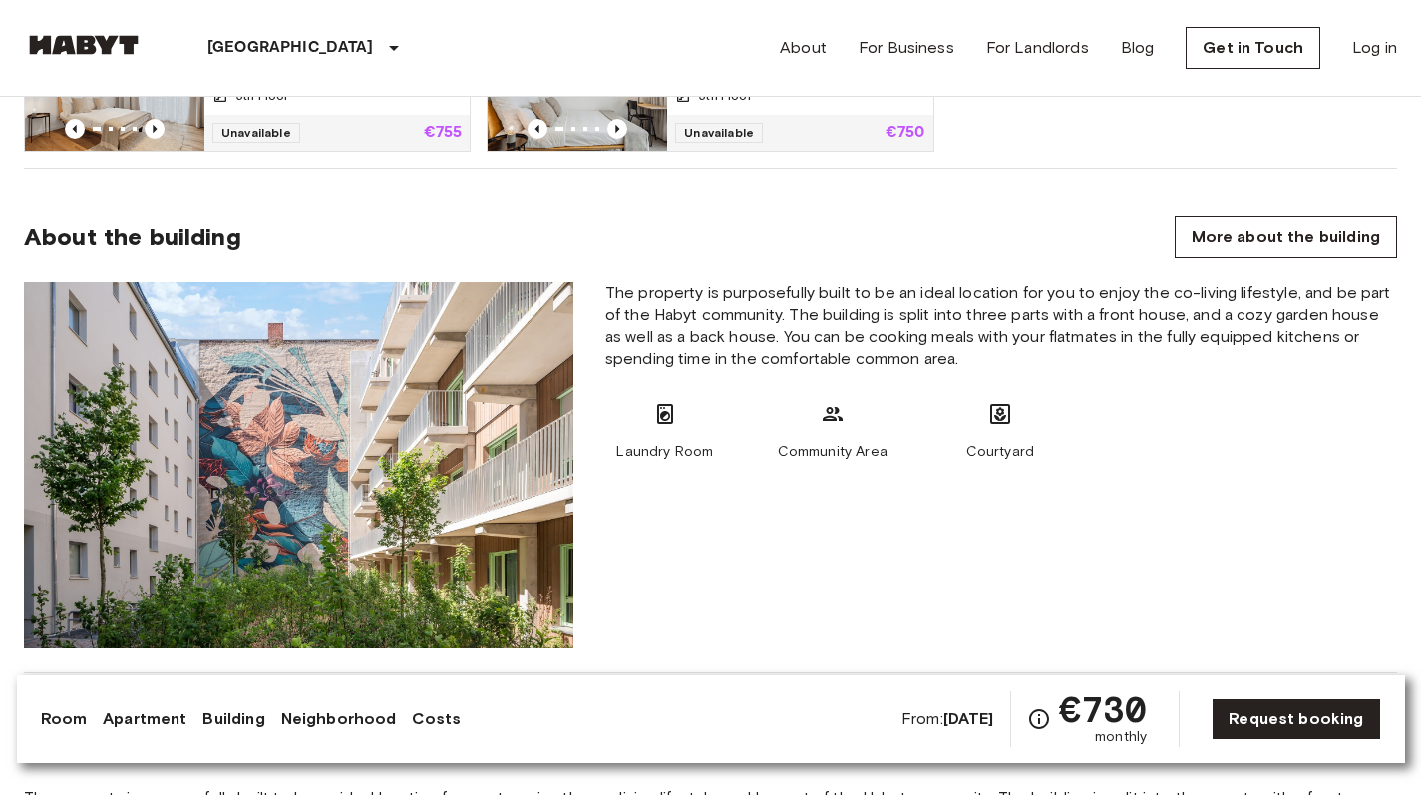
scroll to position [1571, 0]
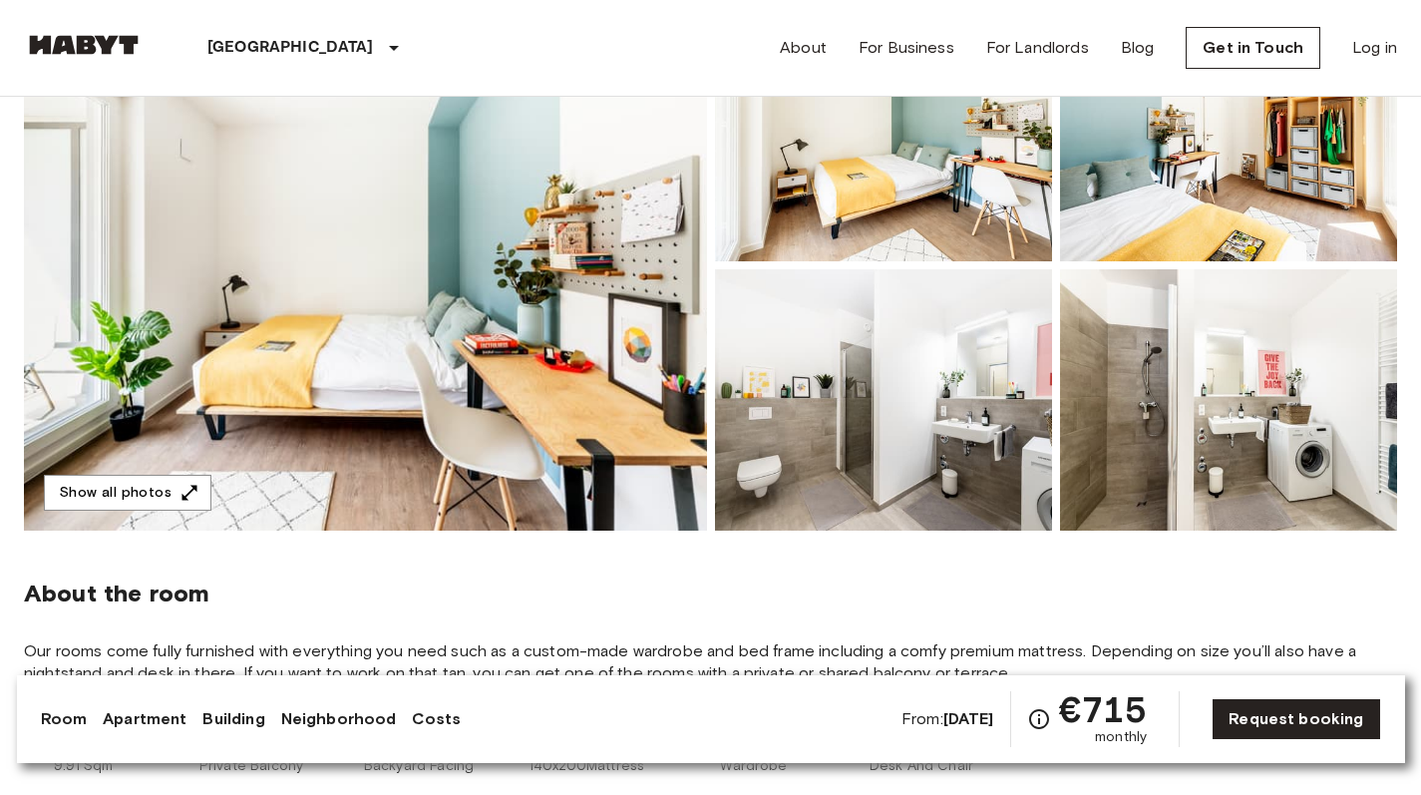
scroll to position [257, 0]
click at [171, 493] on button "Show all photos" at bounding box center [127, 492] width 167 height 37
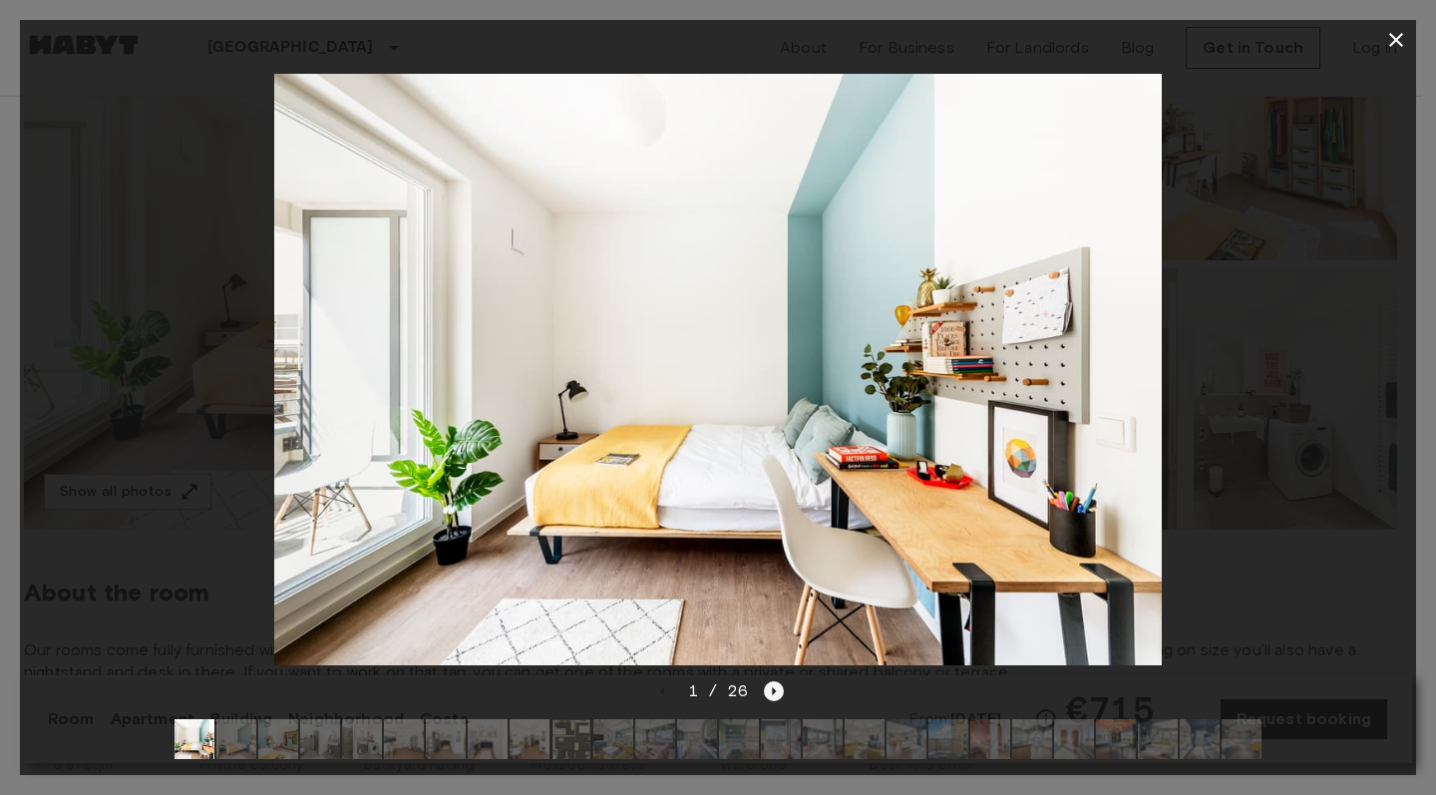
click at [773, 687] on icon "Next image" at bounding box center [775, 691] width 4 height 8
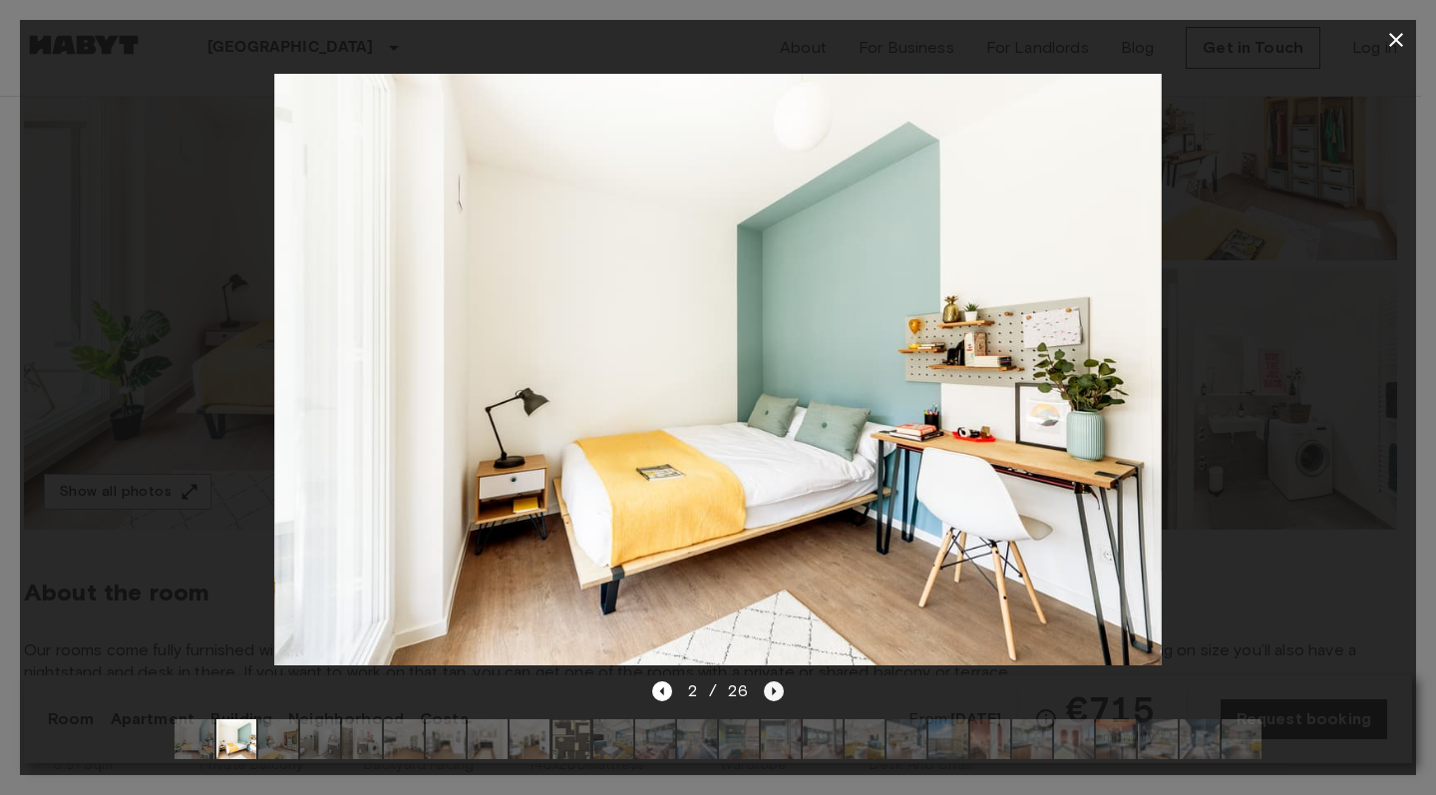
click at [773, 687] on icon "Next image" at bounding box center [775, 691] width 4 height 8
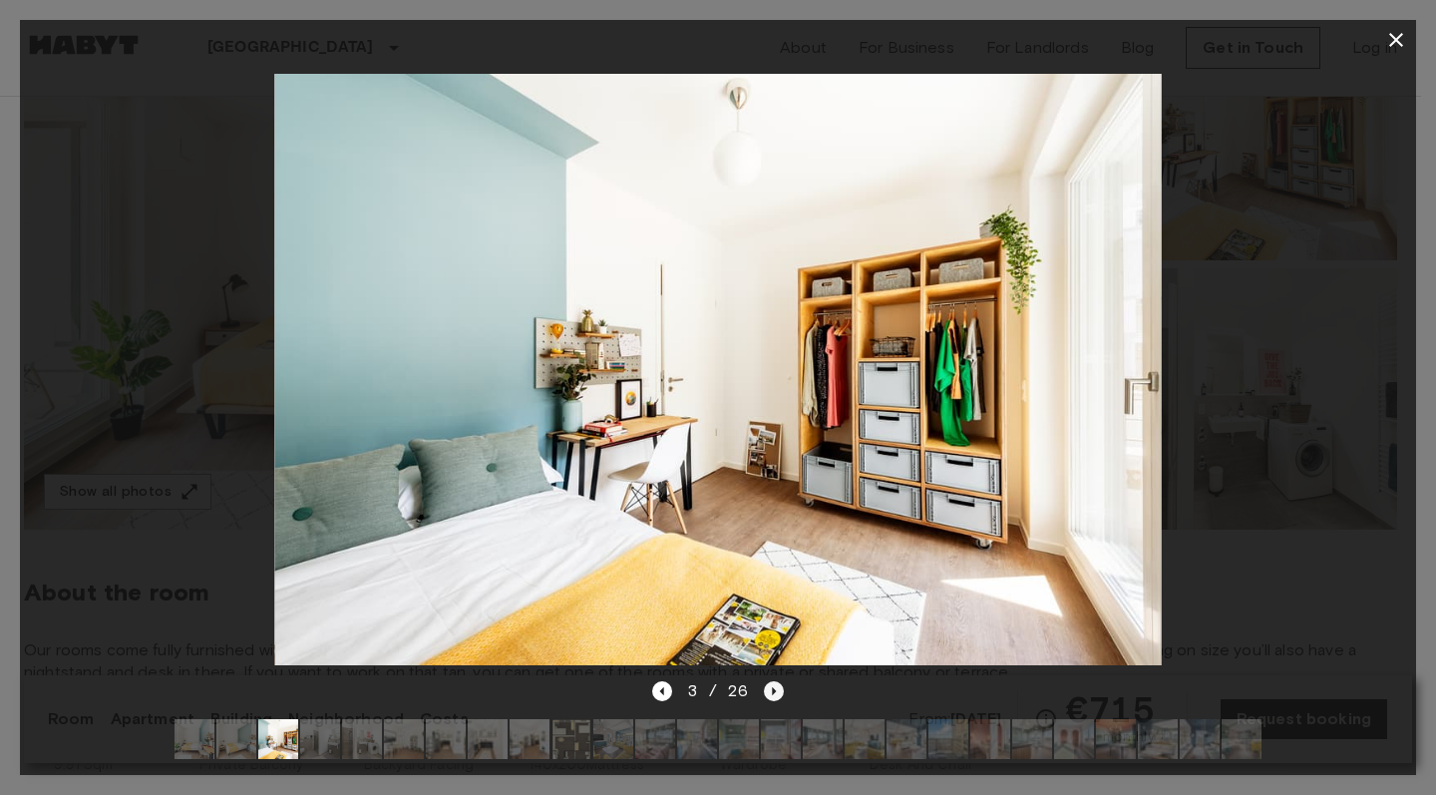
click at [773, 687] on icon "Next image" at bounding box center [775, 691] width 4 height 8
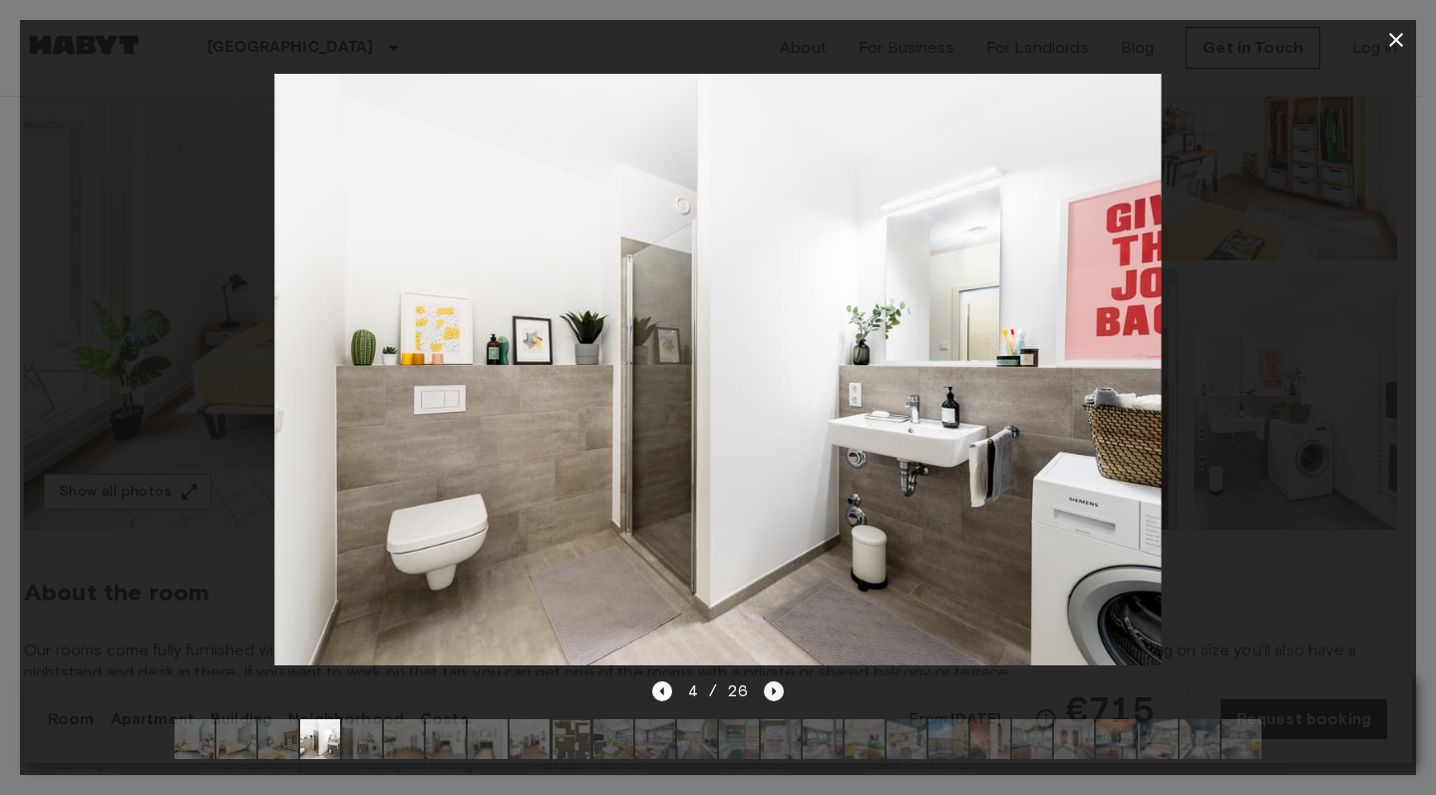
click at [773, 687] on icon "Next image" at bounding box center [775, 691] width 4 height 8
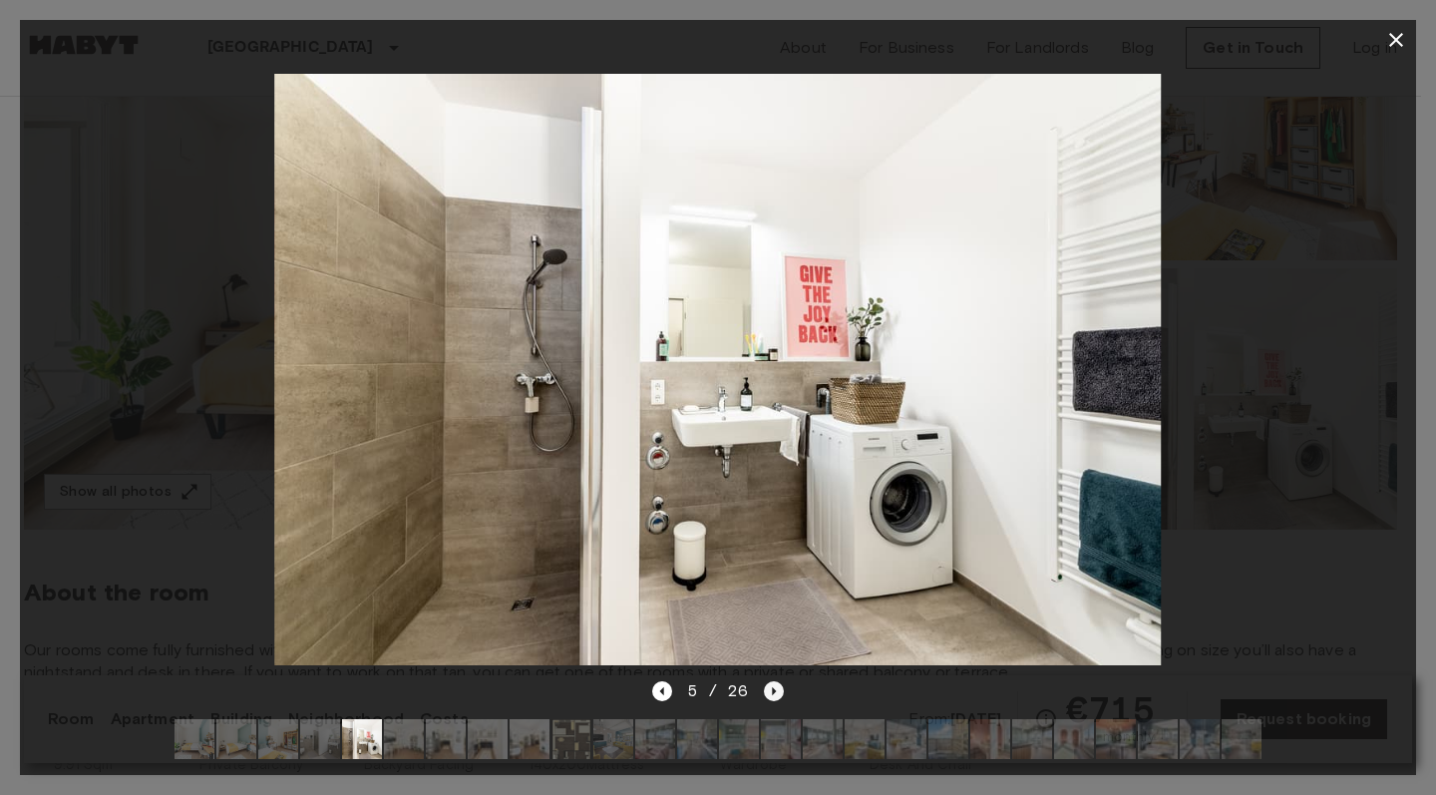
click at [773, 687] on icon "Next image" at bounding box center [775, 691] width 4 height 8
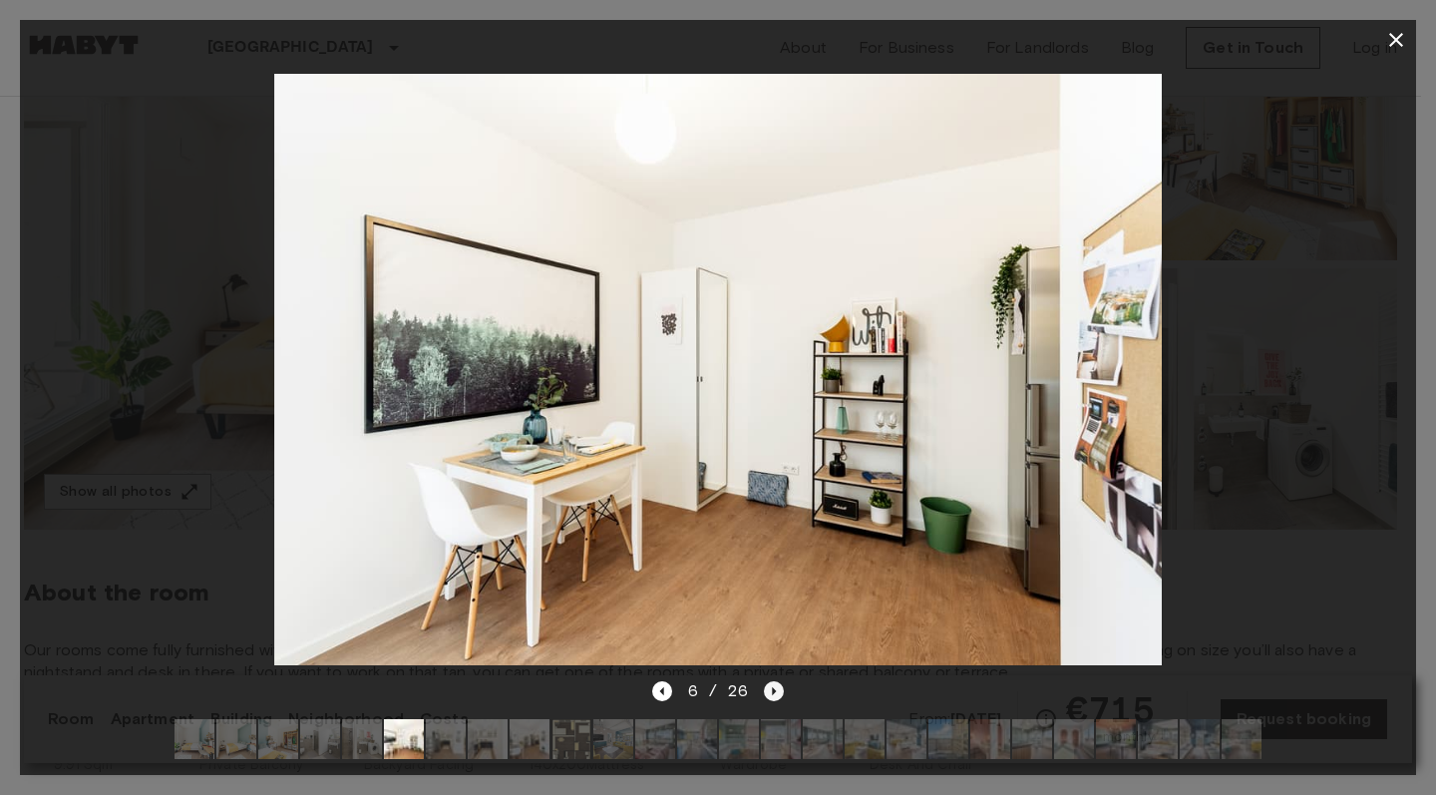
click at [773, 687] on icon "Next image" at bounding box center [775, 691] width 4 height 8
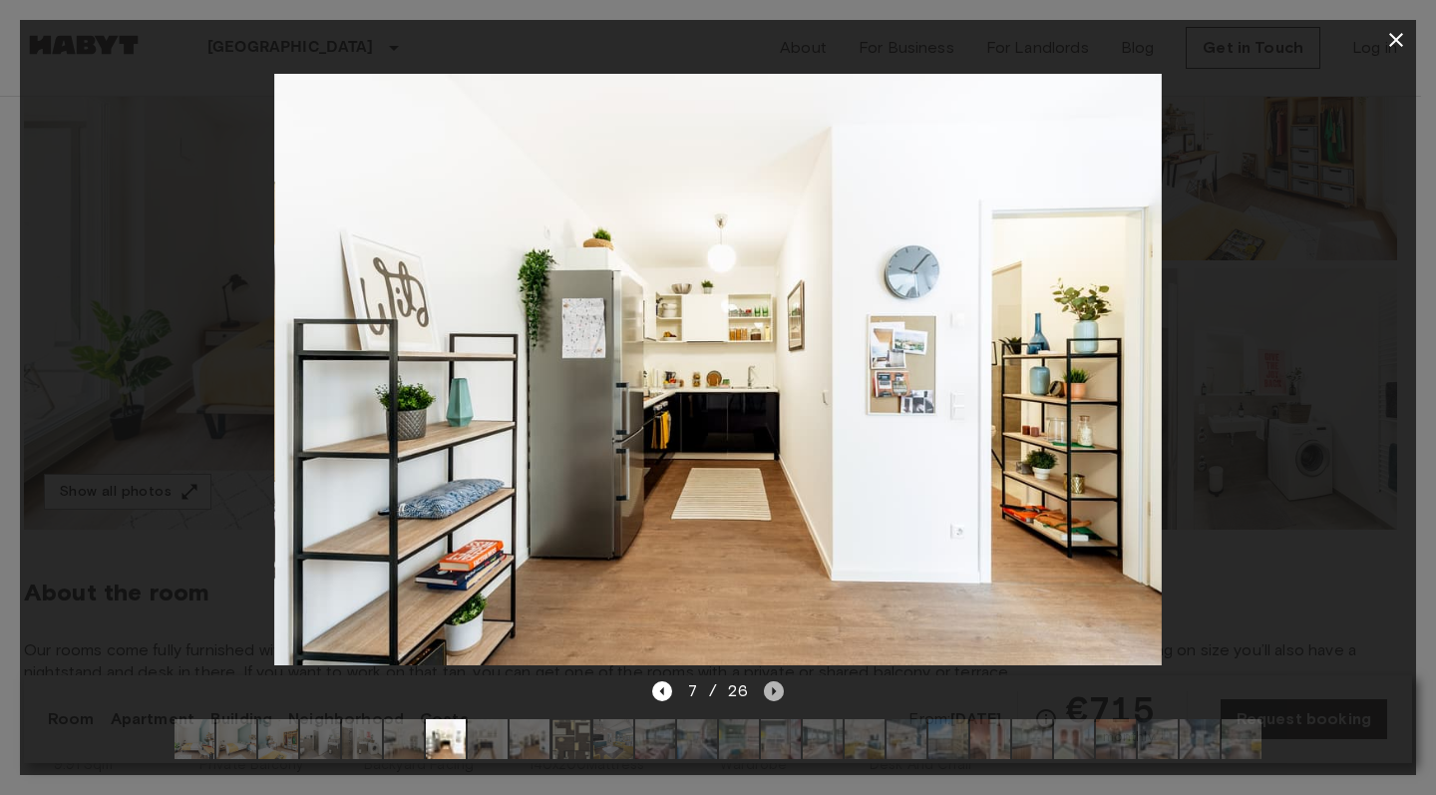
click at [773, 687] on icon "Next image" at bounding box center [775, 691] width 4 height 8
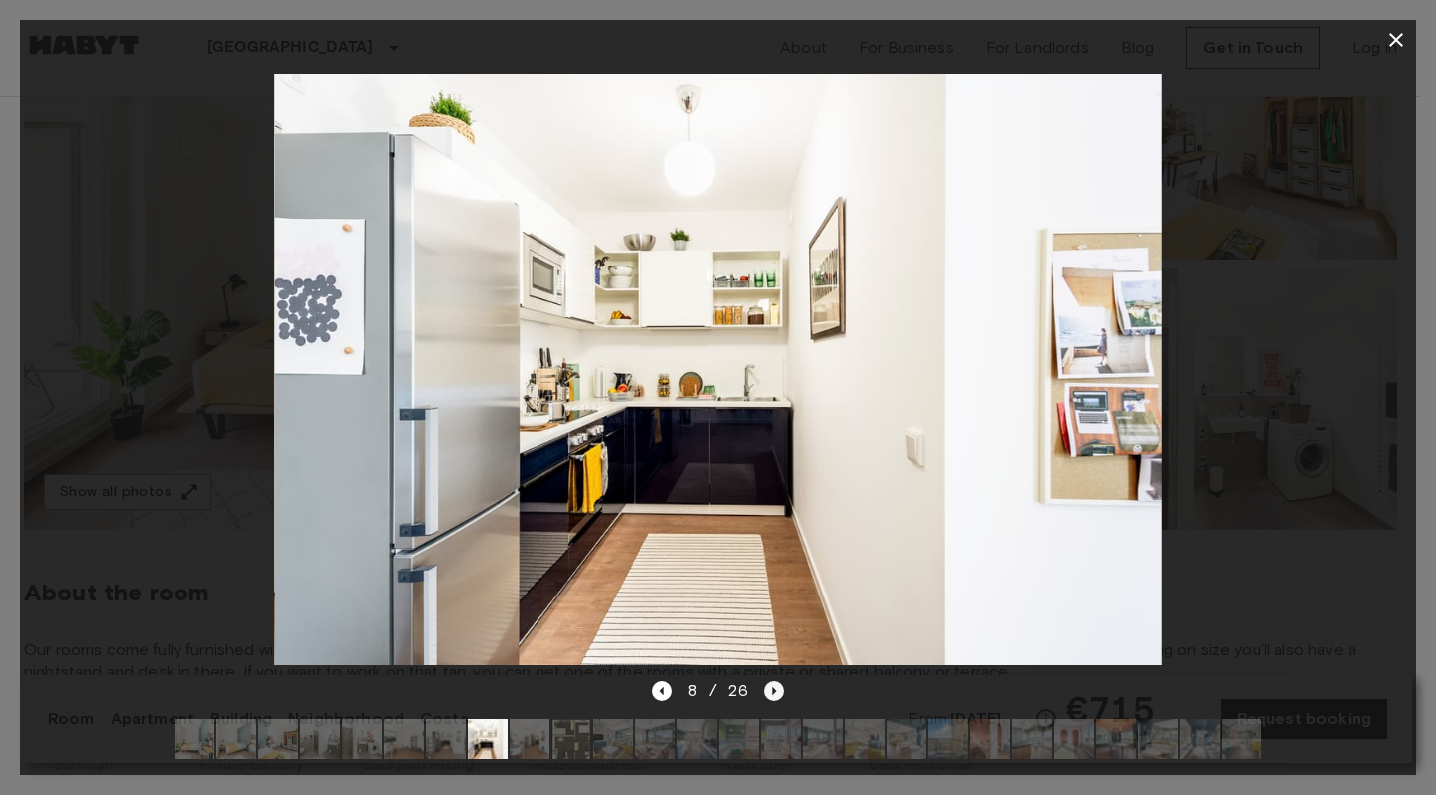
click at [773, 687] on icon "Next image" at bounding box center [775, 691] width 4 height 8
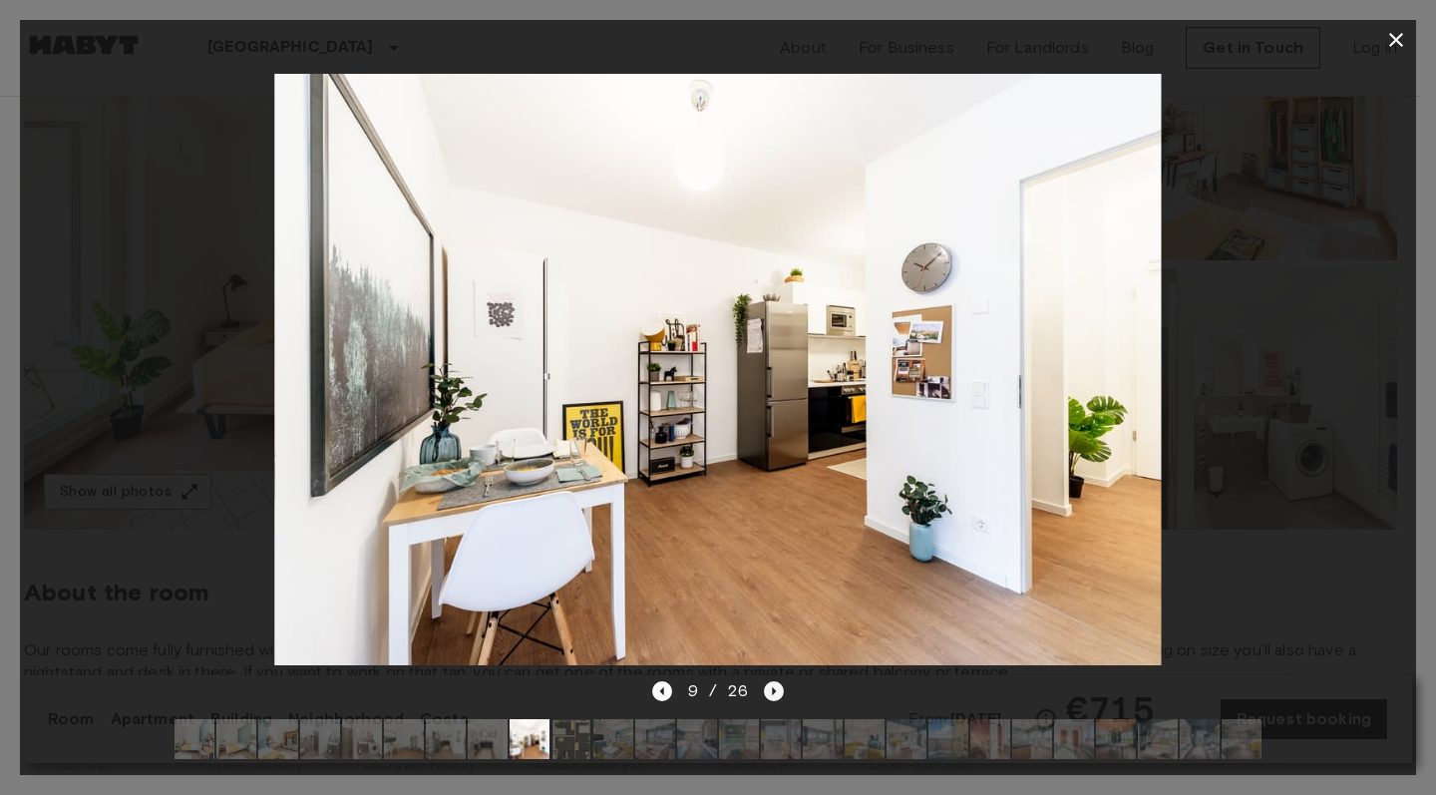
click at [773, 687] on icon "Next image" at bounding box center [775, 691] width 4 height 8
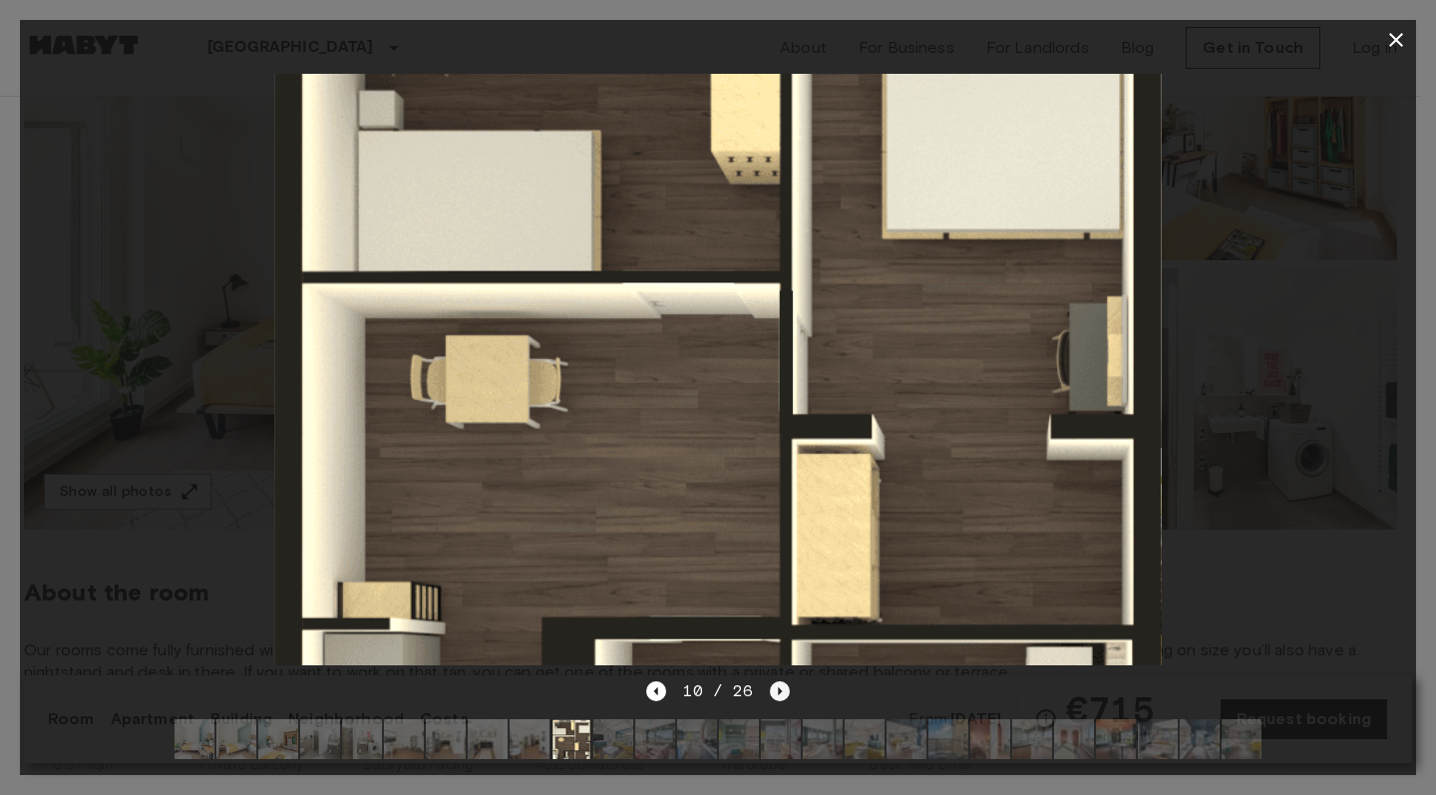
click at [772, 681] on icon "Next image" at bounding box center [780, 691] width 20 height 20
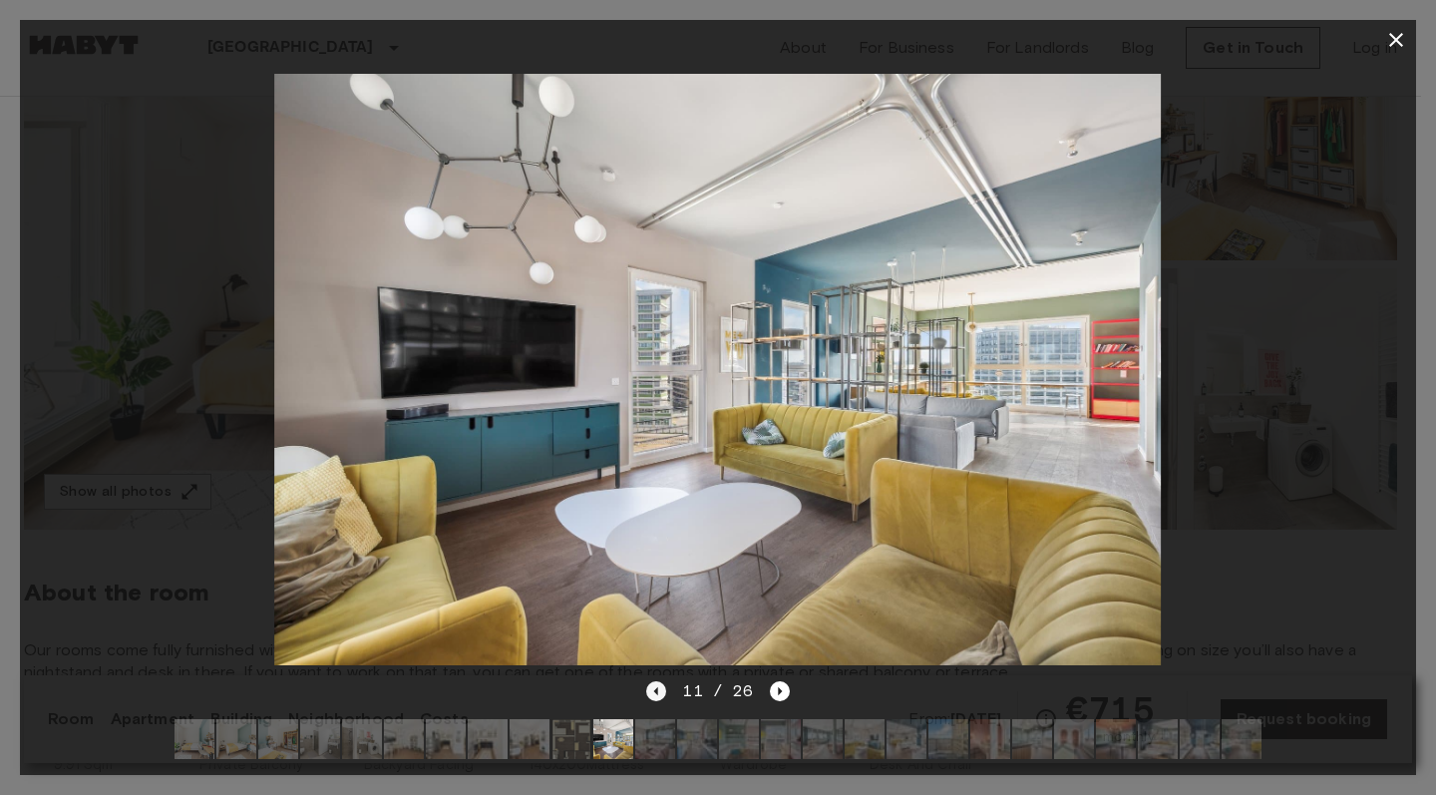
click at [654, 681] on icon "Previous image" at bounding box center [656, 691] width 20 height 20
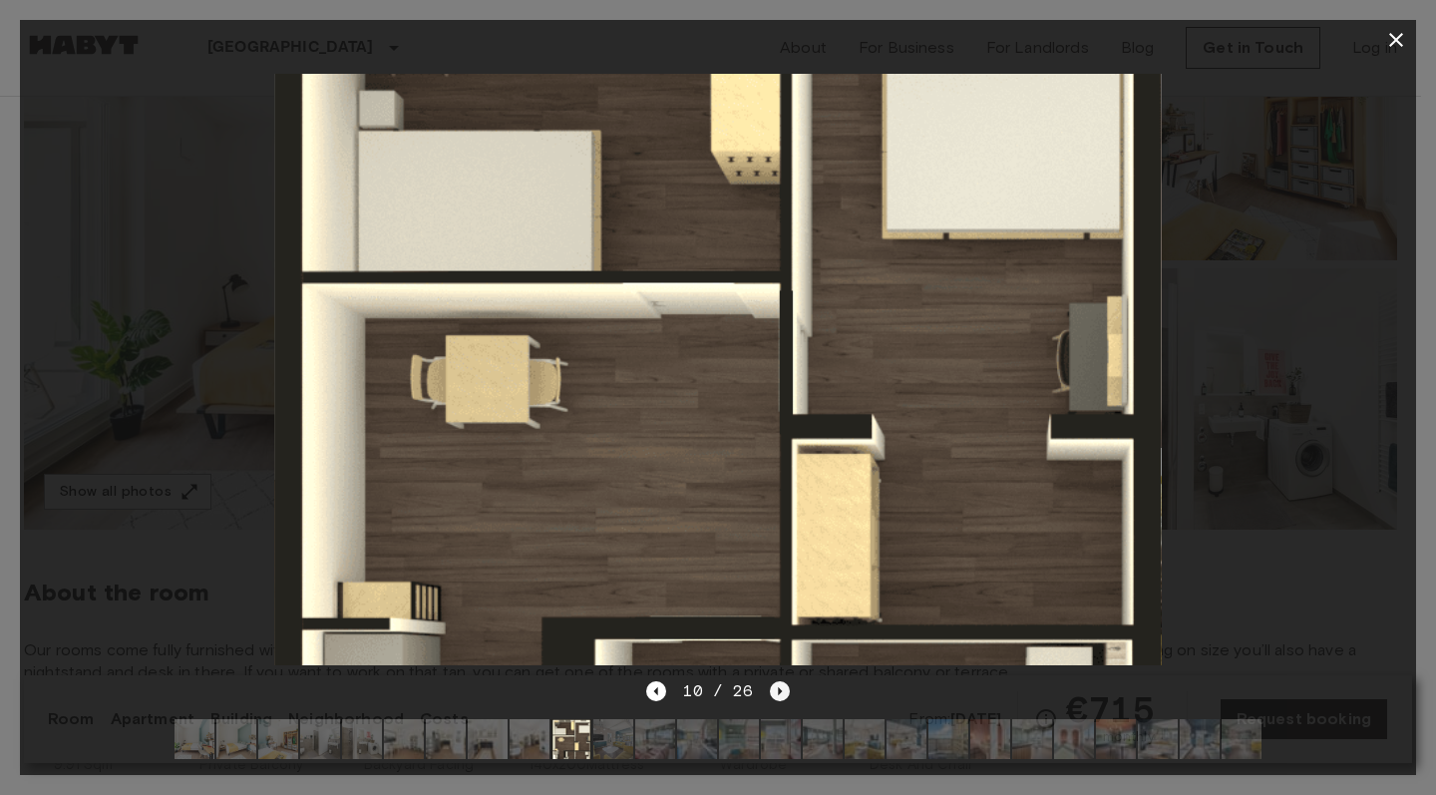
click at [780, 681] on icon "Next image" at bounding box center [780, 691] width 20 height 20
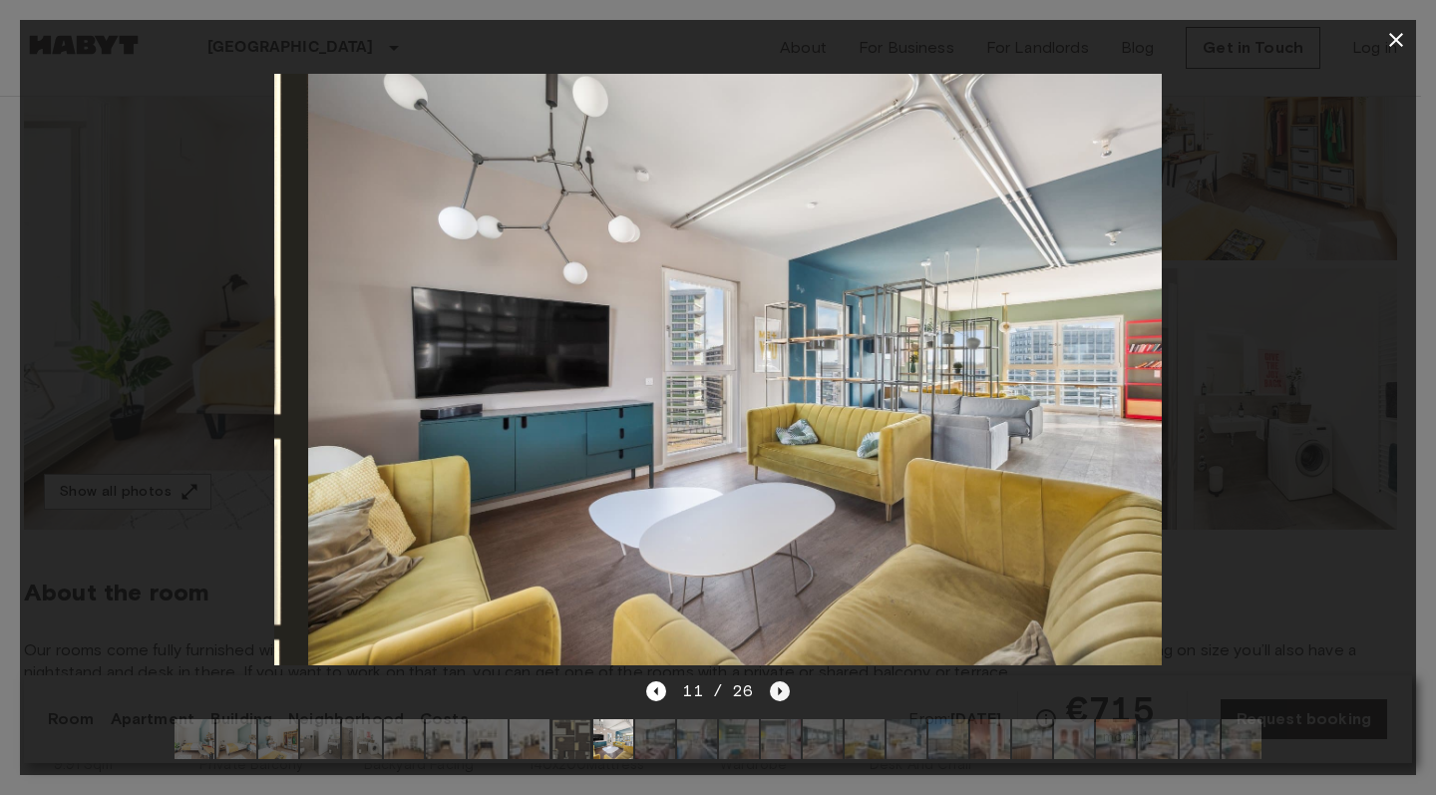
click at [780, 681] on icon "Next image" at bounding box center [780, 691] width 20 height 20
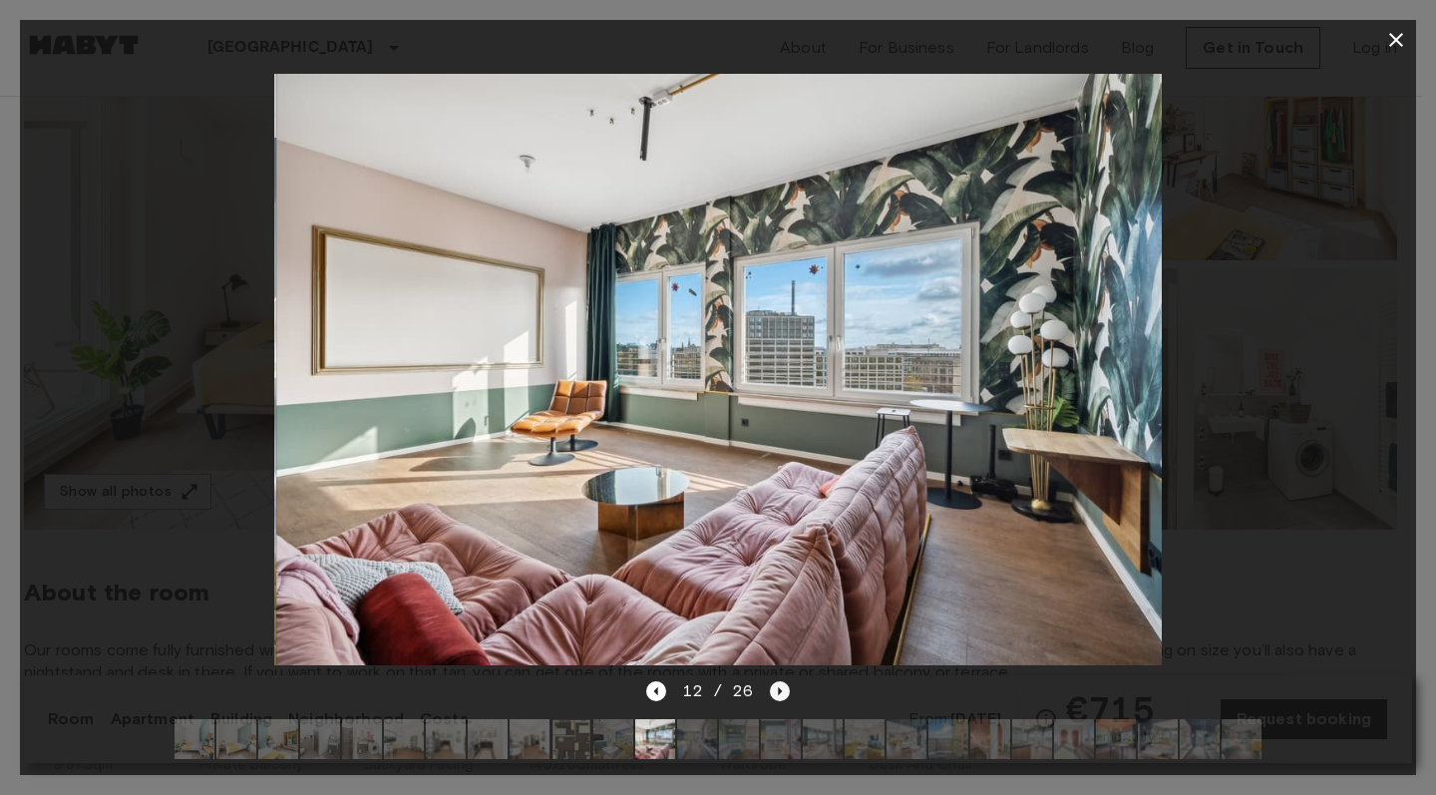
click at [780, 681] on icon "Next image" at bounding box center [780, 691] width 20 height 20
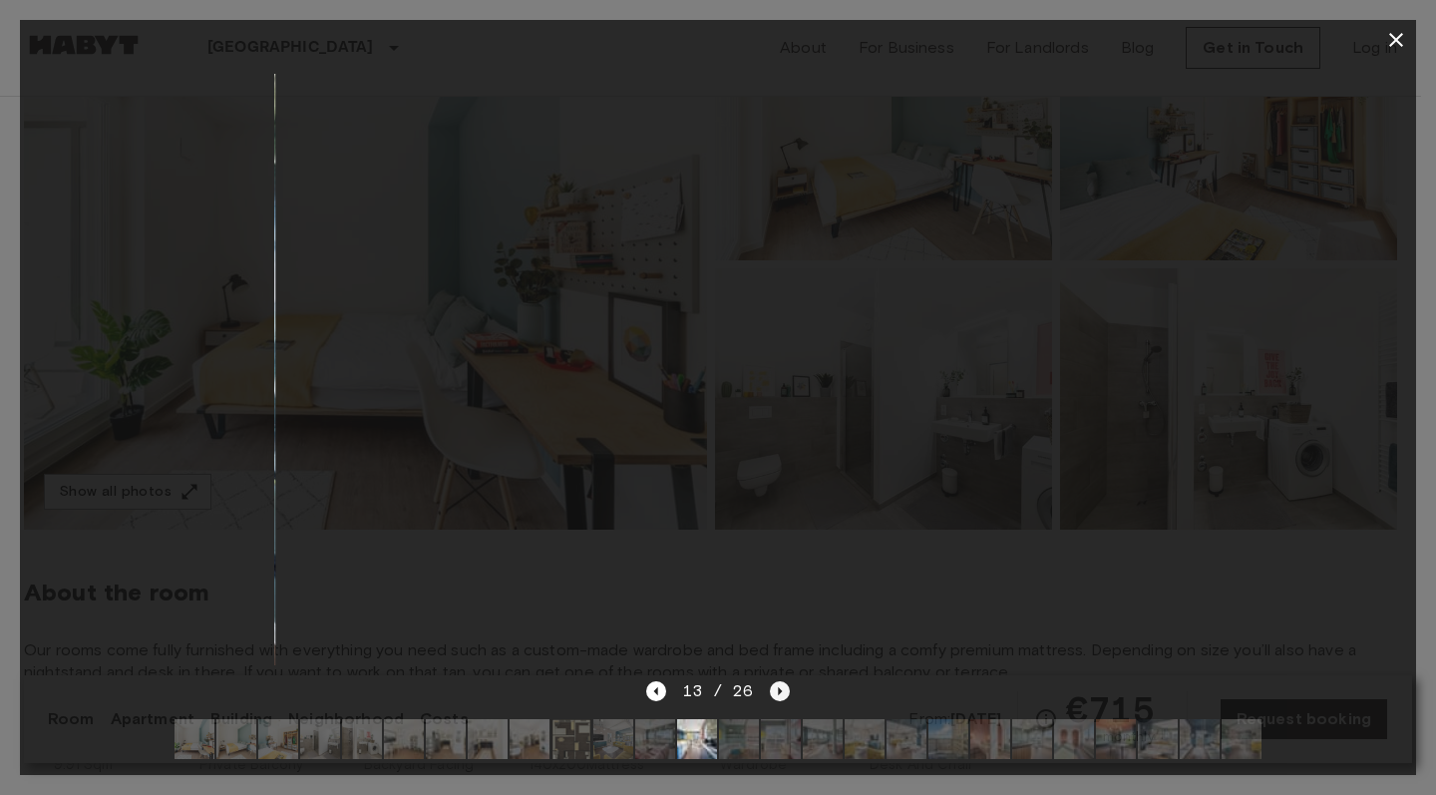
click at [780, 681] on icon "Next image" at bounding box center [780, 691] width 20 height 20
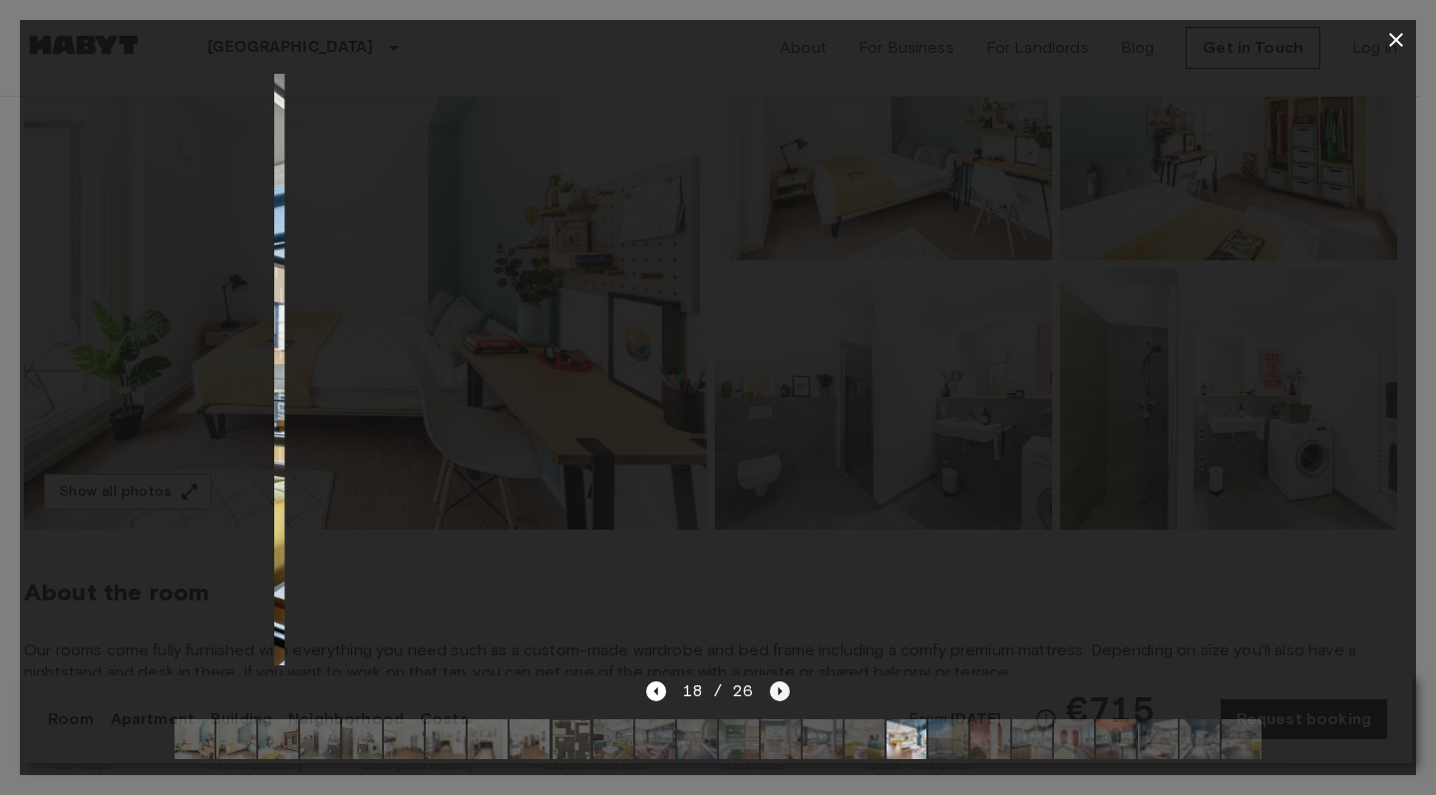
click at [780, 681] on icon "Next image" at bounding box center [780, 691] width 20 height 20
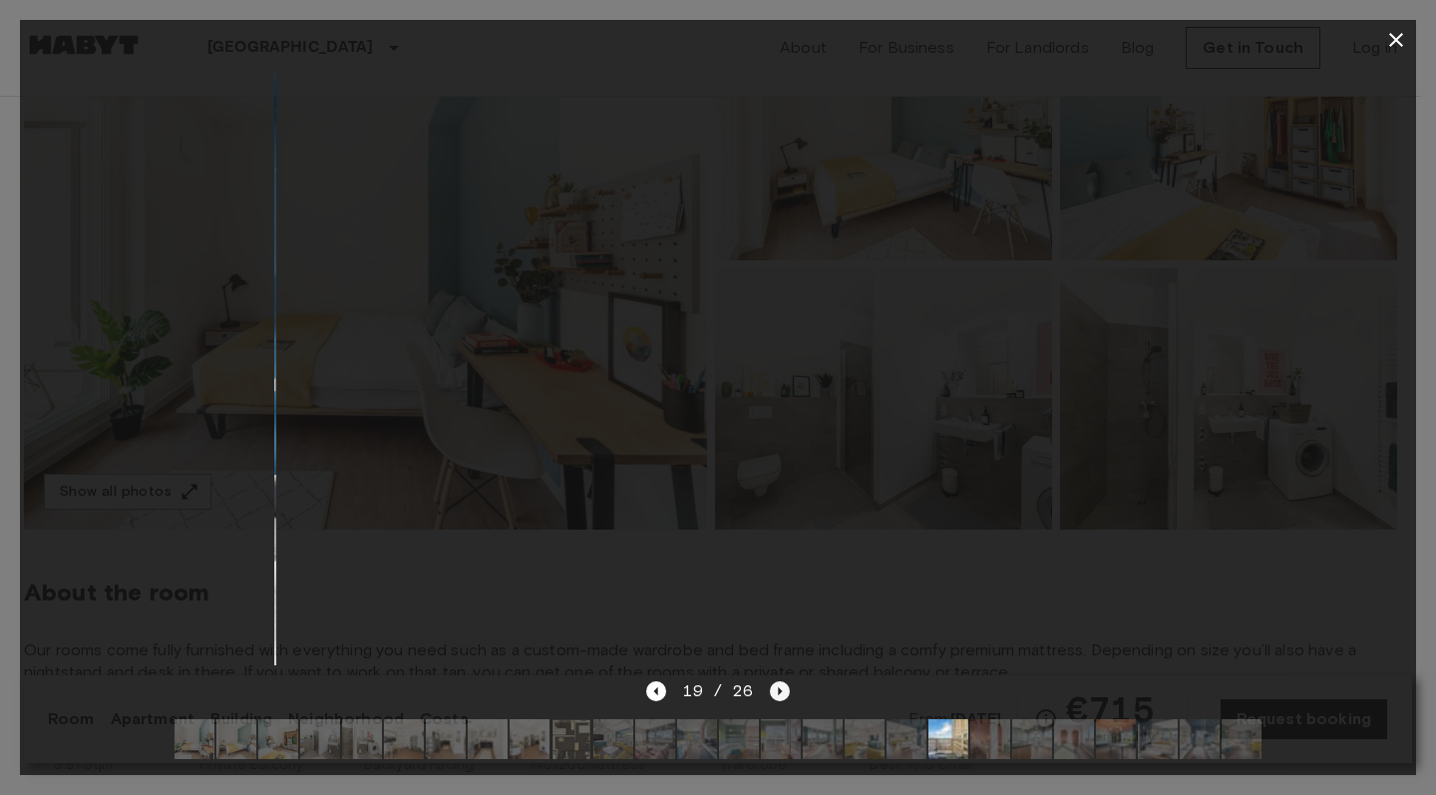
click at [780, 681] on icon "Next image" at bounding box center [780, 691] width 20 height 20
click at [781, 681] on icon "Next image" at bounding box center [780, 691] width 20 height 20
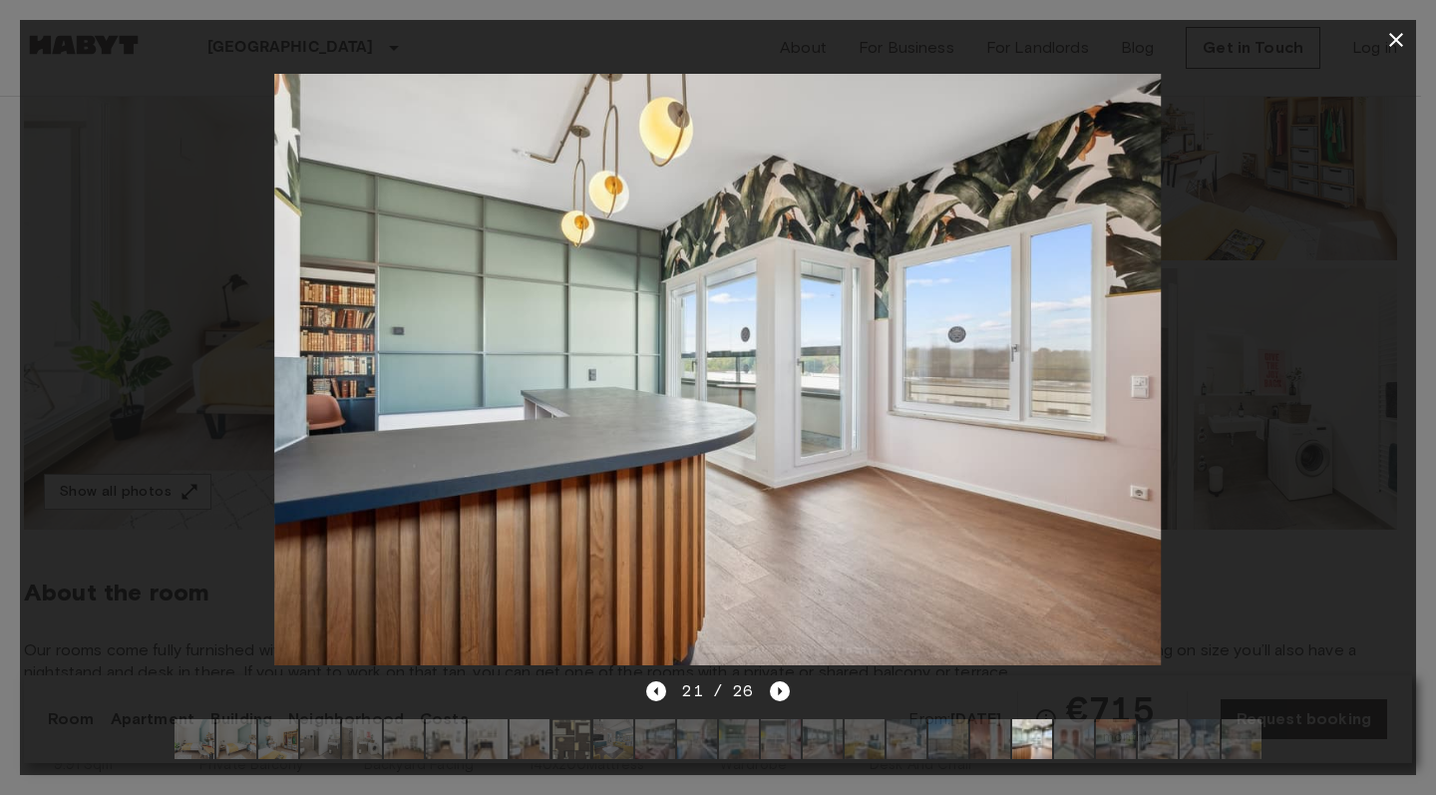
click at [1398, 33] on icon "button" at bounding box center [1396, 40] width 24 height 24
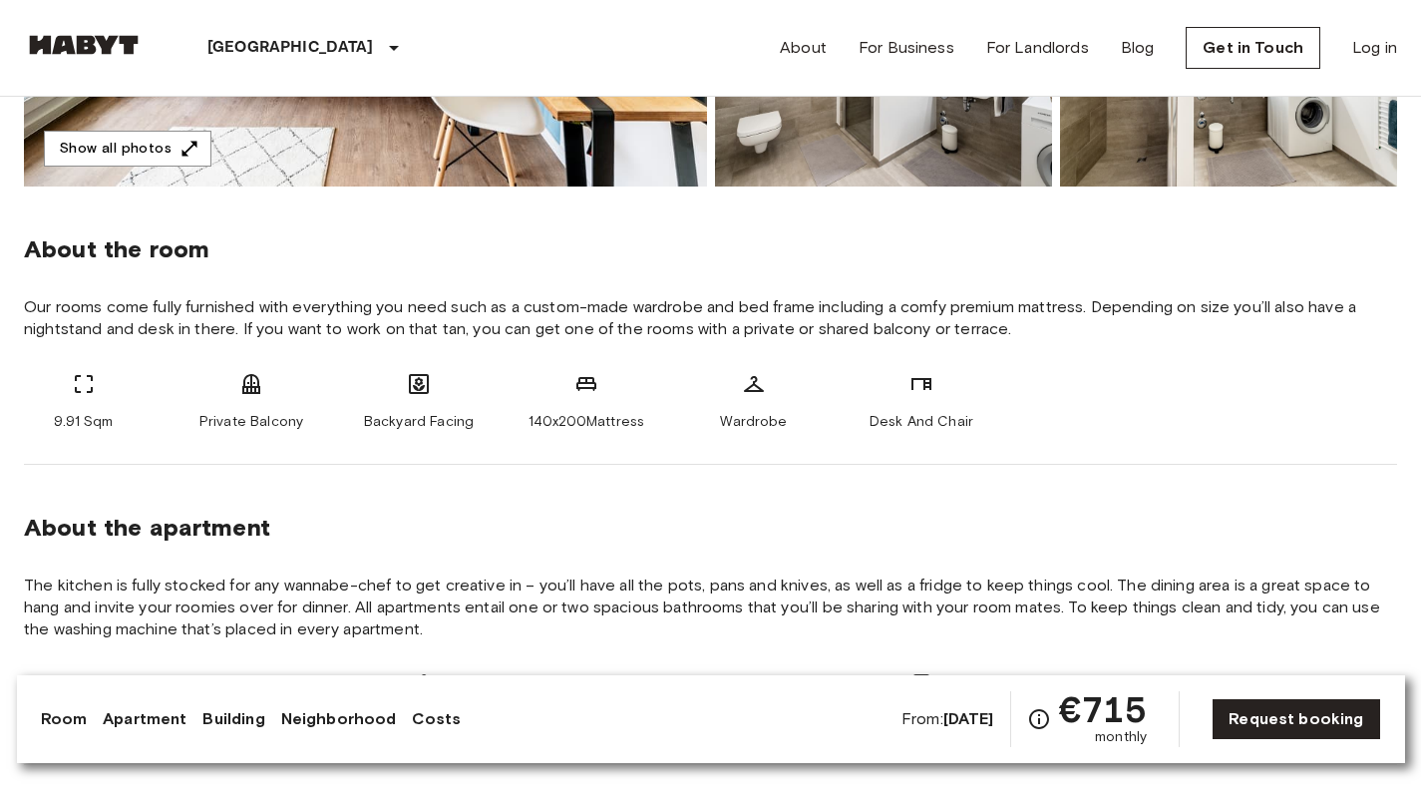
scroll to position [602, 0]
